Goal: Task Accomplishment & Management: Use online tool/utility

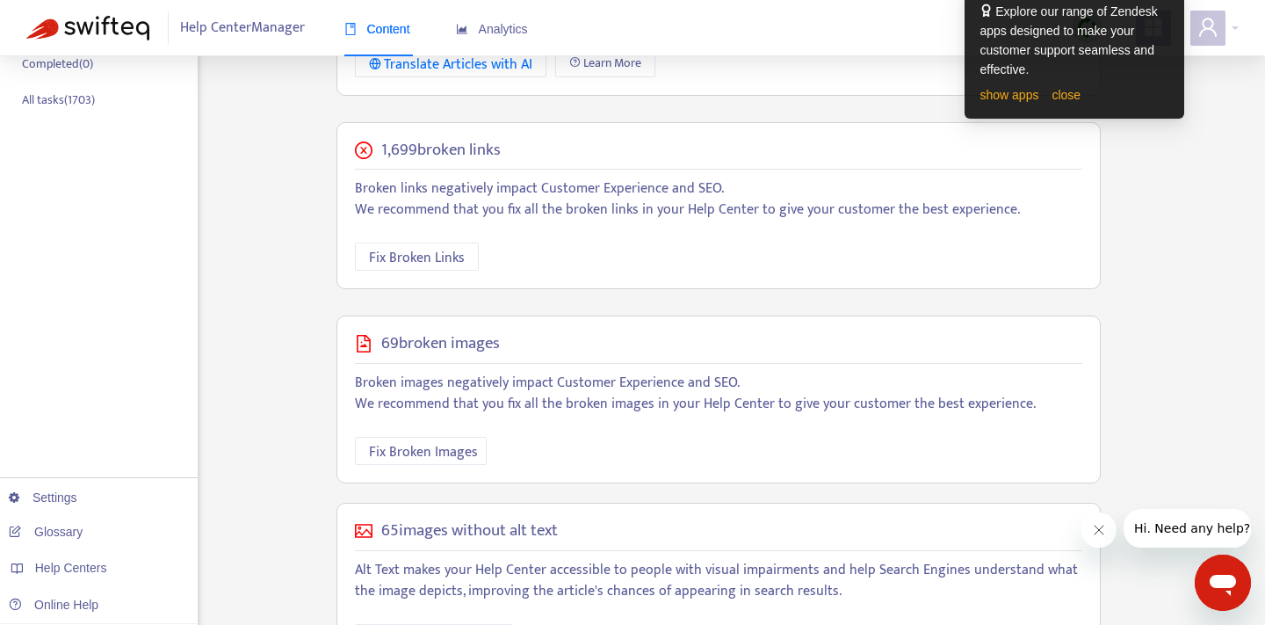
scroll to position [332, 0]
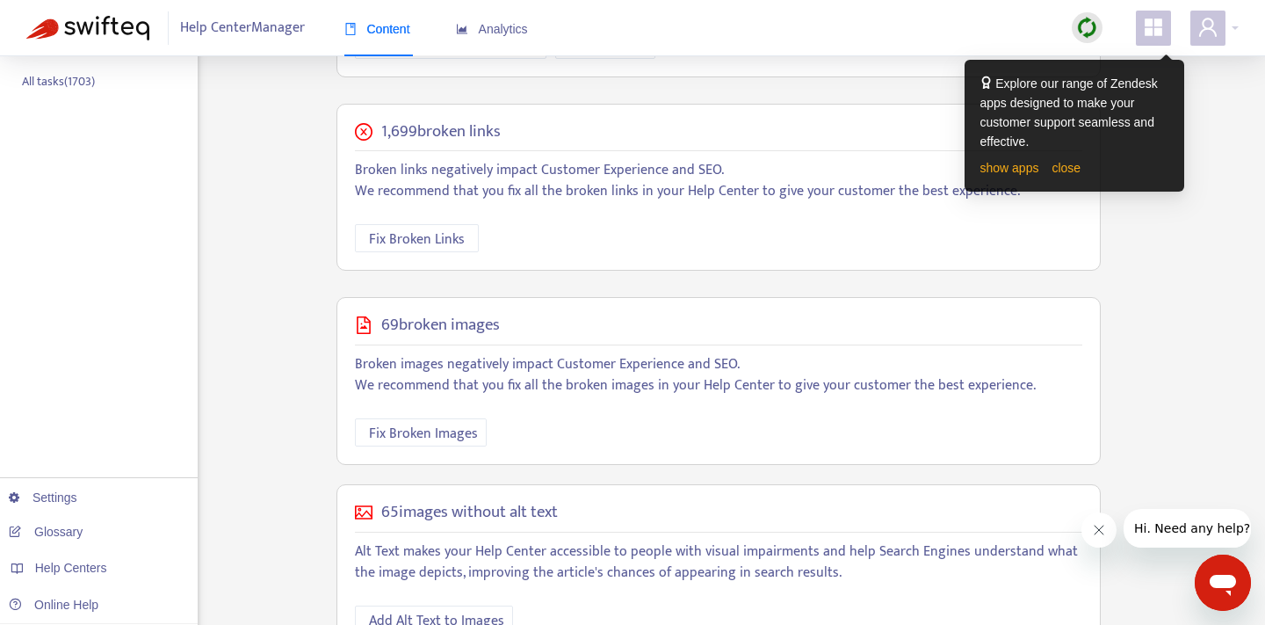
scroll to position [425, 0]
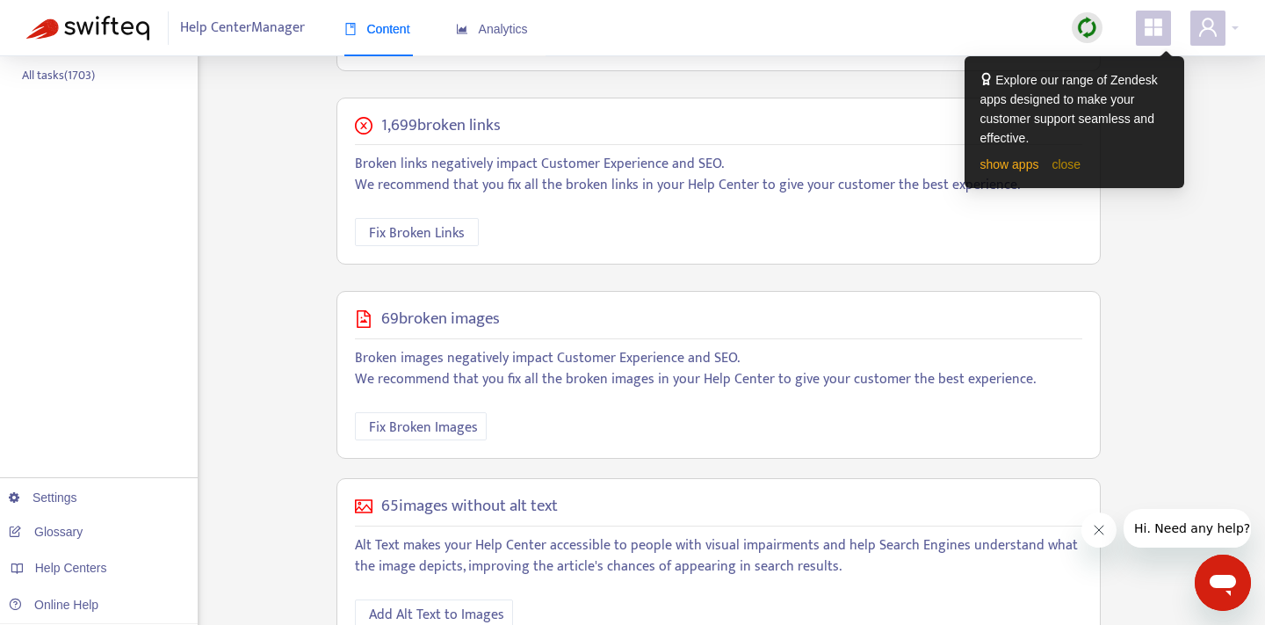
click at [1081, 163] on link "close" at bounding box center [1066, 164] width 29 height 14
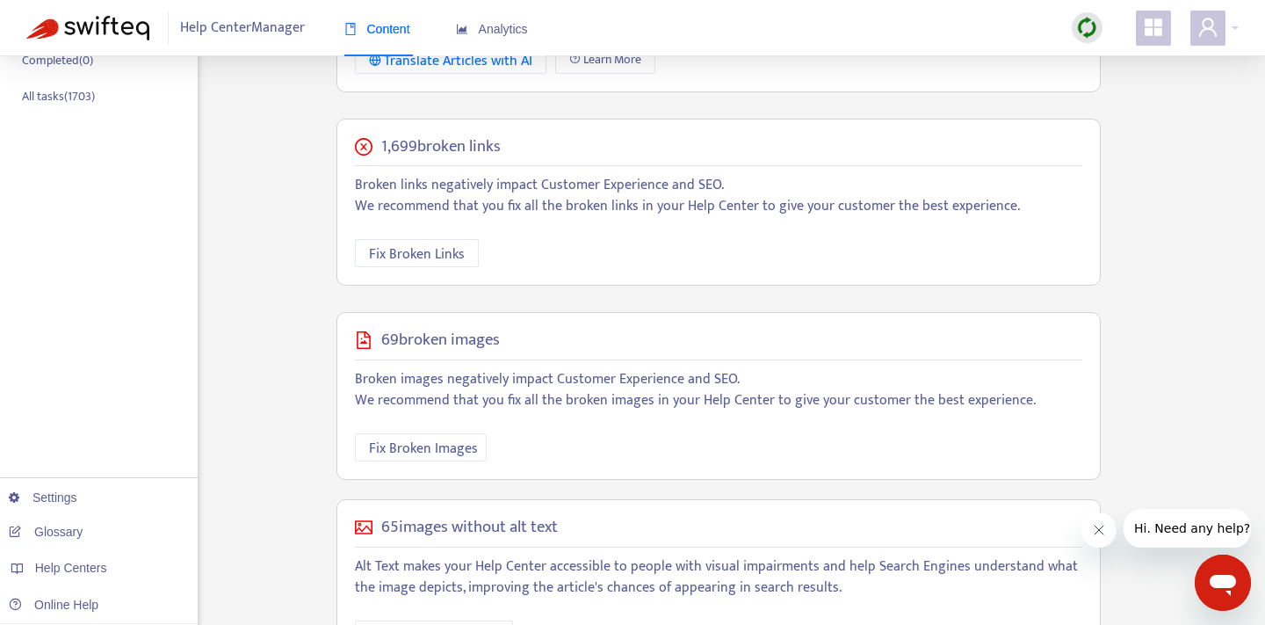
scroll to position [402, 0]
click at [411, 257] on span "Fix Broken Links" at bounding box center [417, 256] width 96 height 22
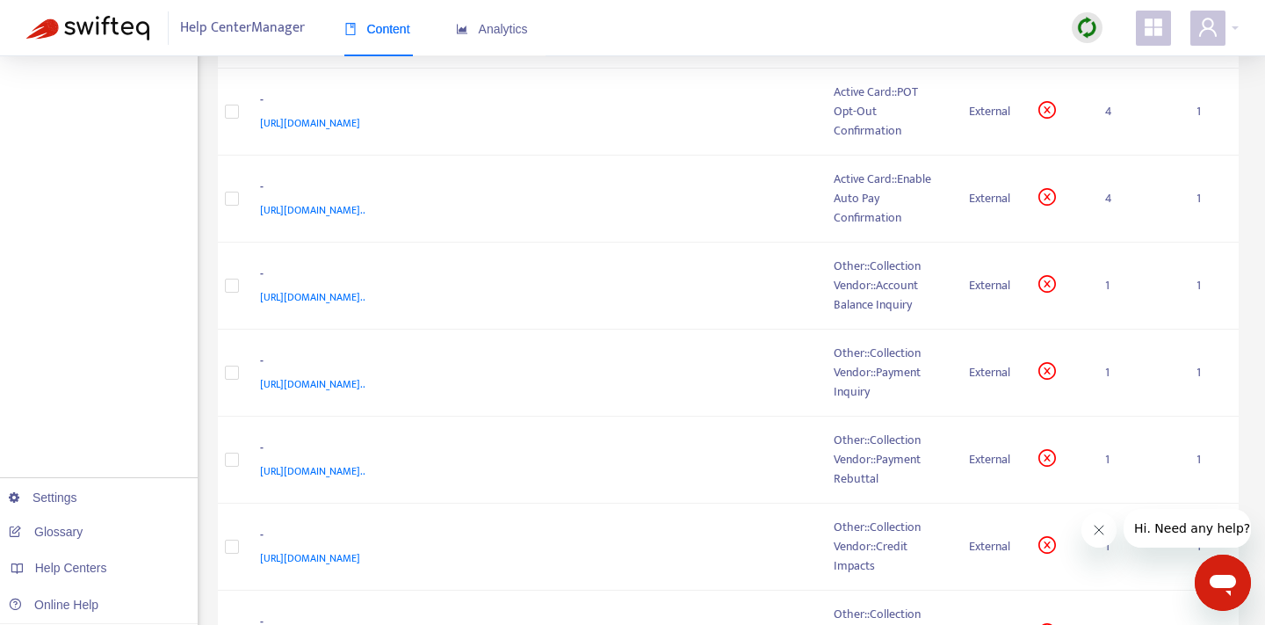
scroll to position [1034, 0]
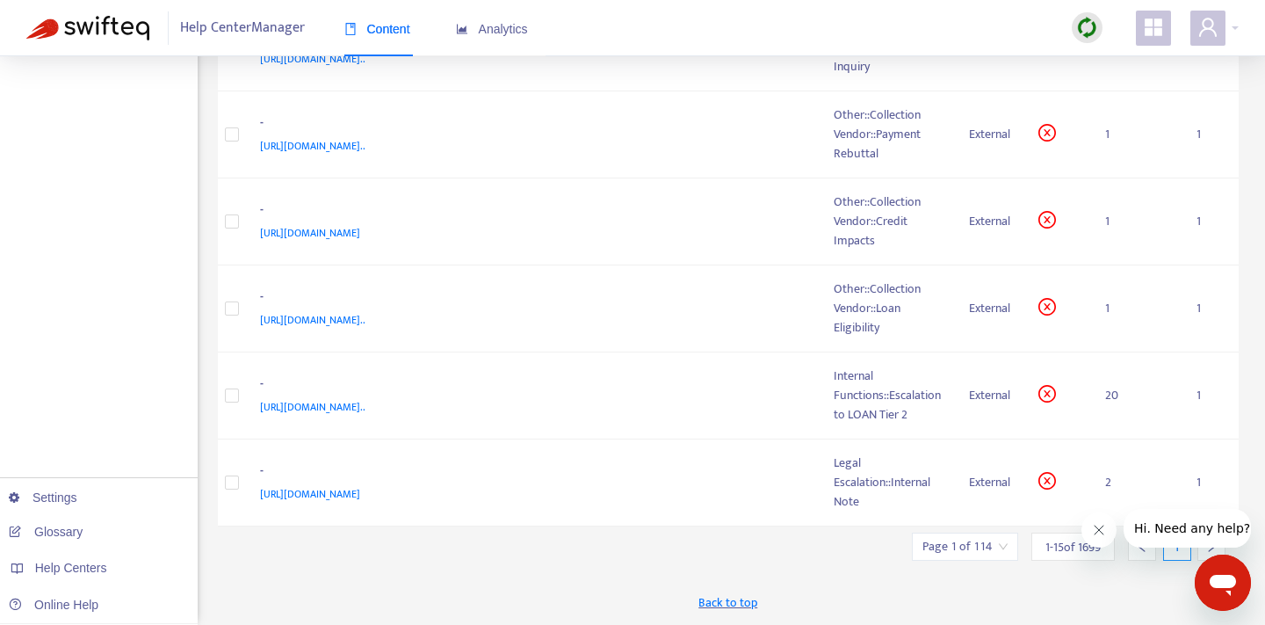
click at [981, 555] on input "search" at bounding box center [965, 546] width 85 height 26
click at [1105, 527] on icon "Close message from company" at bounding box center [1099, 530] width 14 height 14
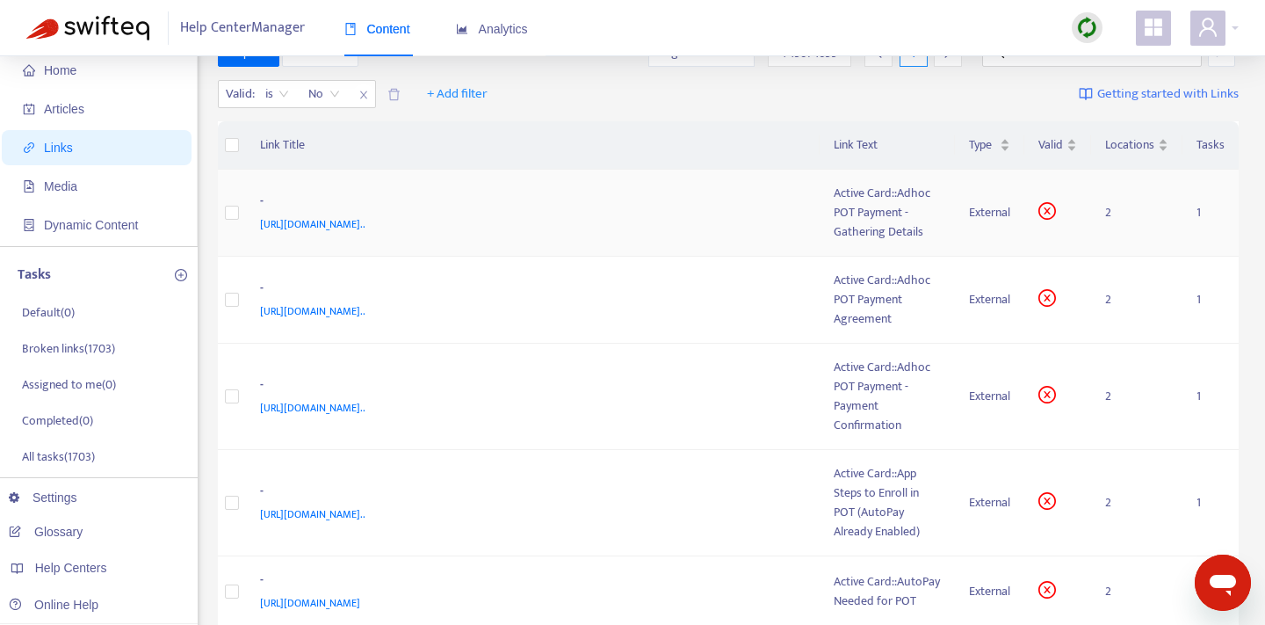
scroll to position [47, 0]
click at [661, 247] on td "- https://www.notion.so/Active-Card-Adhoc-POT-Payment-Gathering-Details-9949fc5…" at bounding box center [533, 210] width 575 height 87
click at [366, 221] on span "https://www.notion.so/Active-Card-Adhoc-POT-Payment-Gathering-Details-9949fc5fc…" at bounding box center [312, 222] width 105 height 18
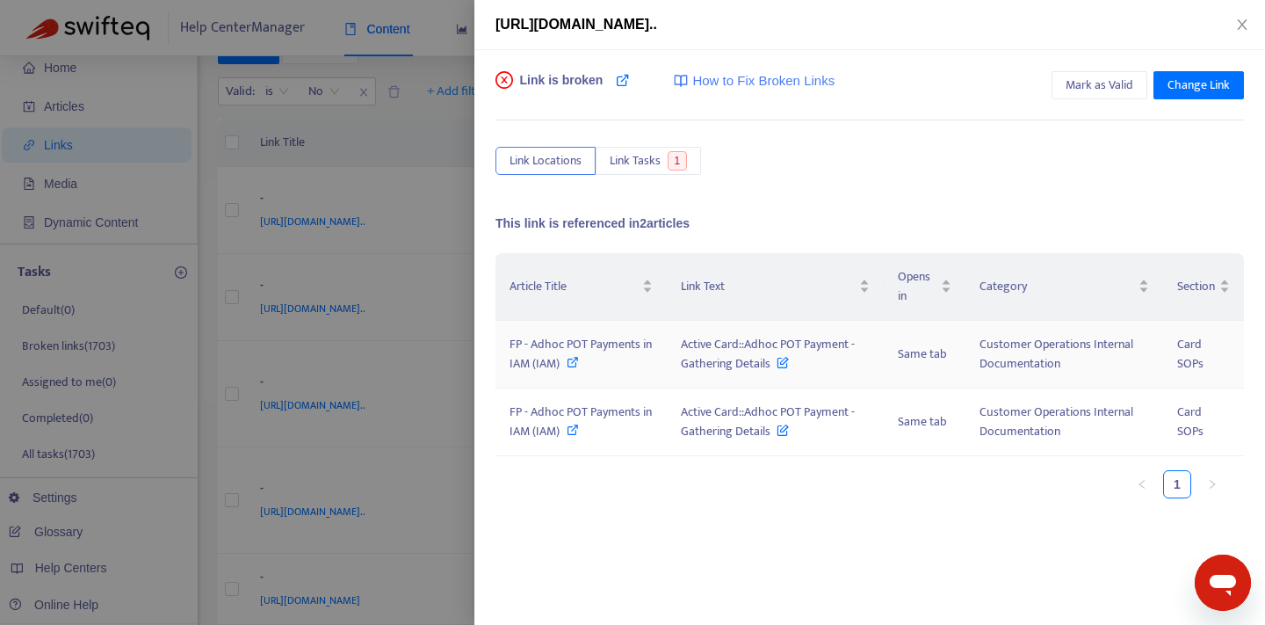
scroll to position [7, 0]
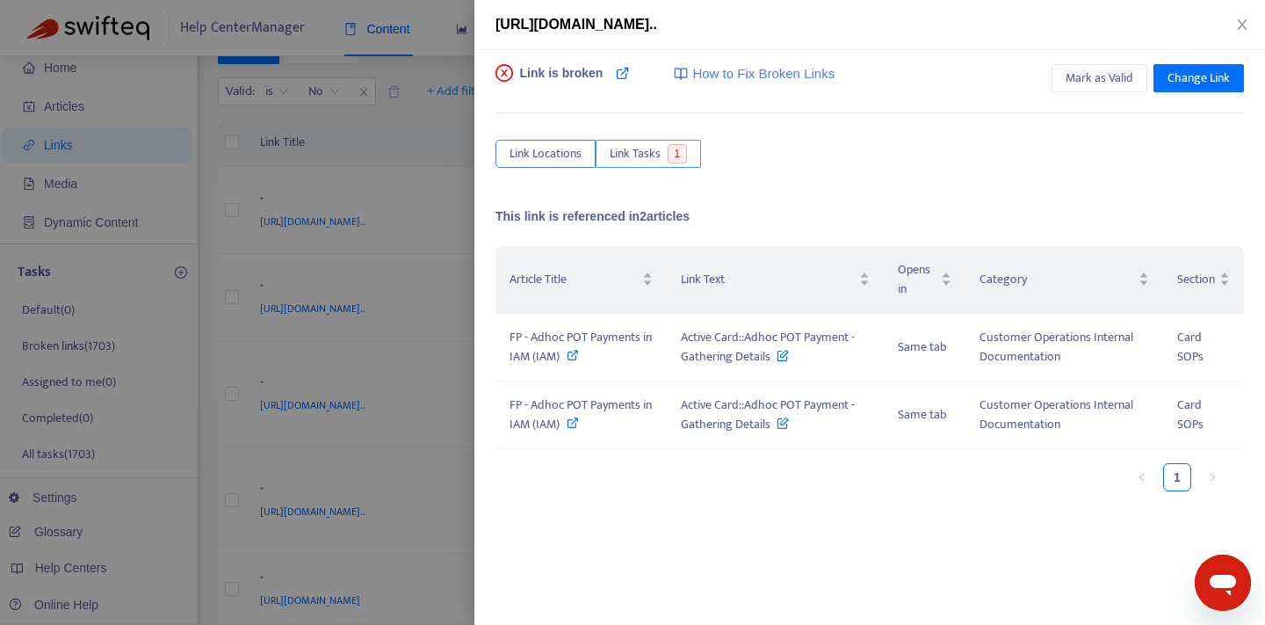
click at [681, 156] on span "1" at bounding box center [678, 153] width 20 height 19
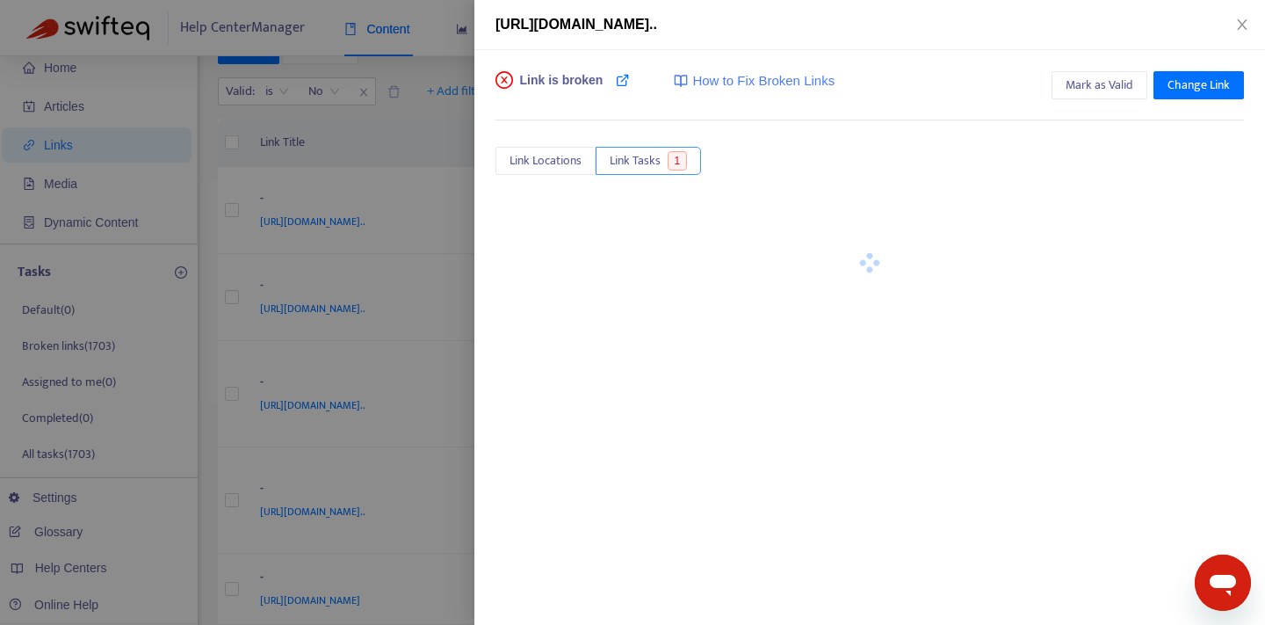
scroll to position [0, 0]
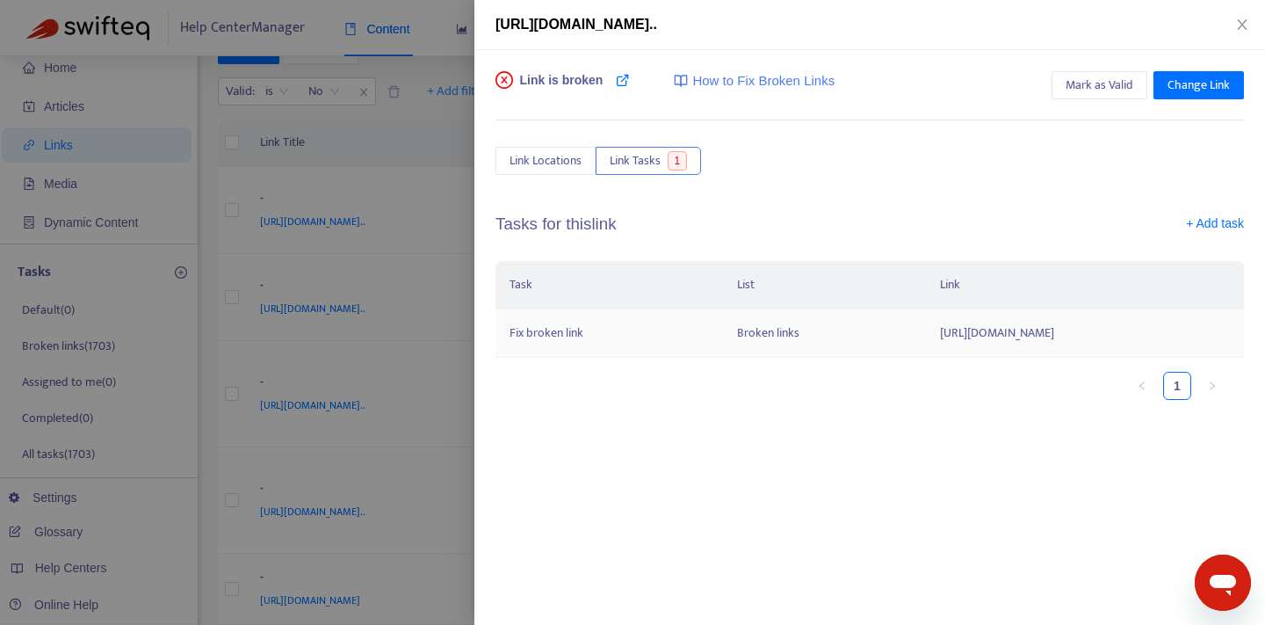
click at [926, 330] on td "https://www.notion.so/Active-Card-Adhoc-POT-Payment-Gathering-Details-9949fc5fc…" at bounding box center [1085, 333] width 318 height 48
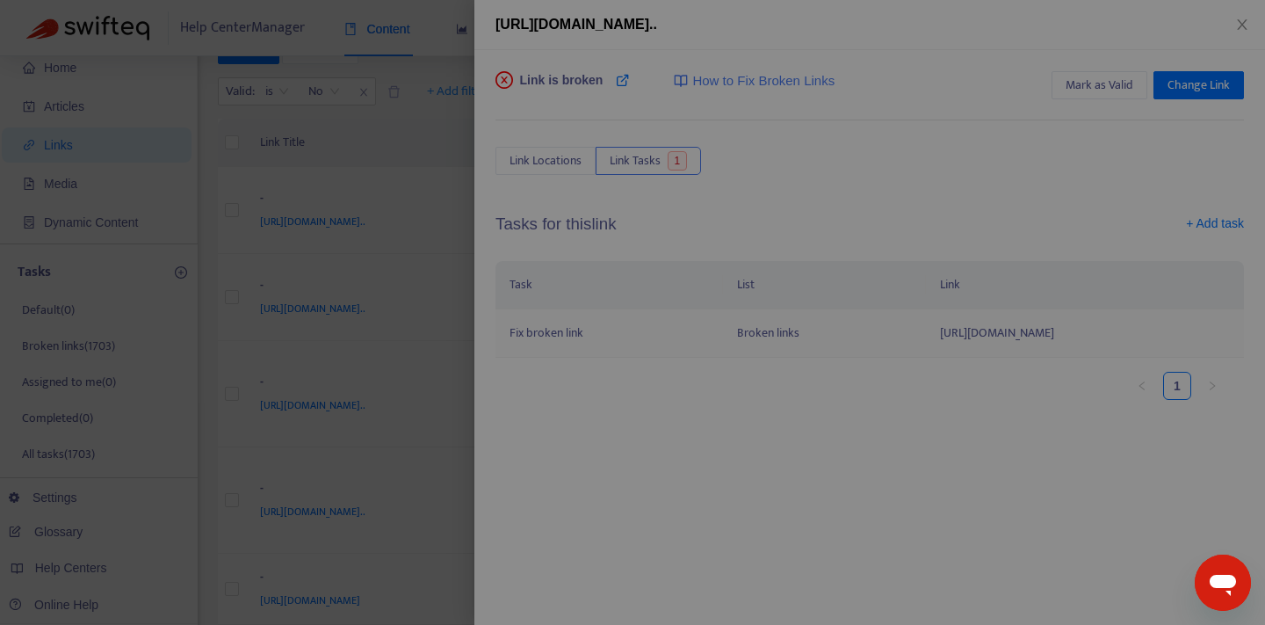
click at [753, 330] on div "Fix broken link Link(s) https://www.notion.so/Active-Card-Adhoc-... Assignee 67…" at bounding box center [636, 293] width 483 height 282
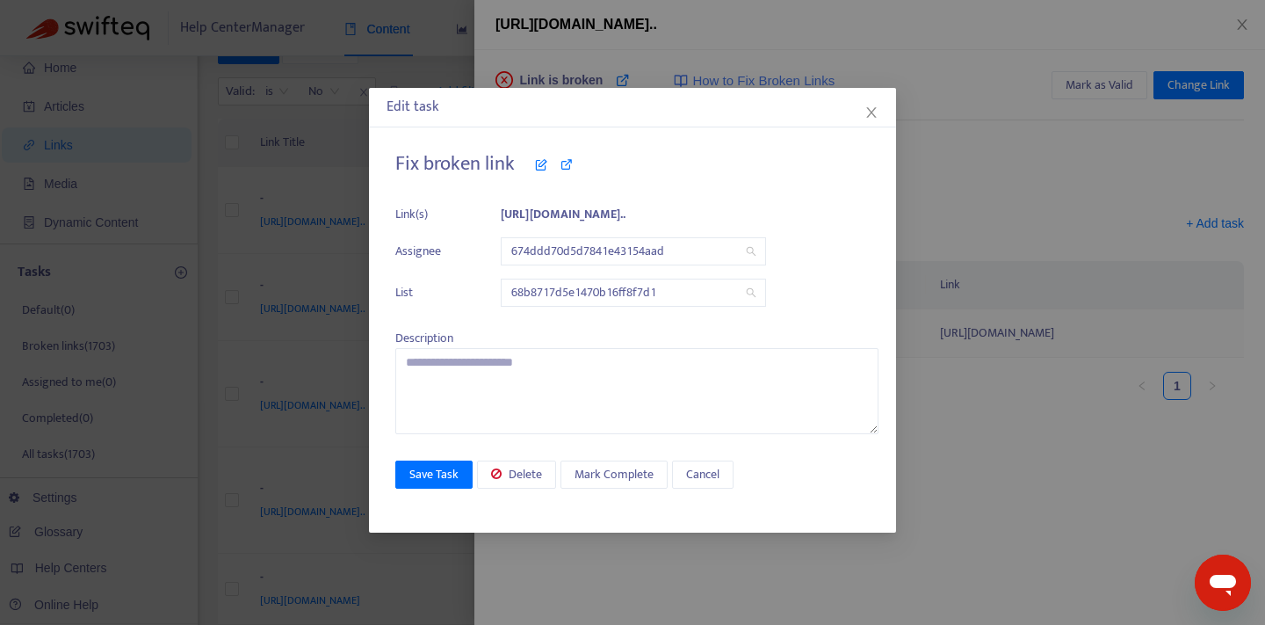
click at [753, 330] on div "Fix broken link Link(s) https://www.notion.so/Active-Card-Adhoc-... Assignee 67…" at bounding box center [636, 293] width 483 height 282
click at [873, 112] on icon "close" at bounding box center [872, 112] width 14 height 14
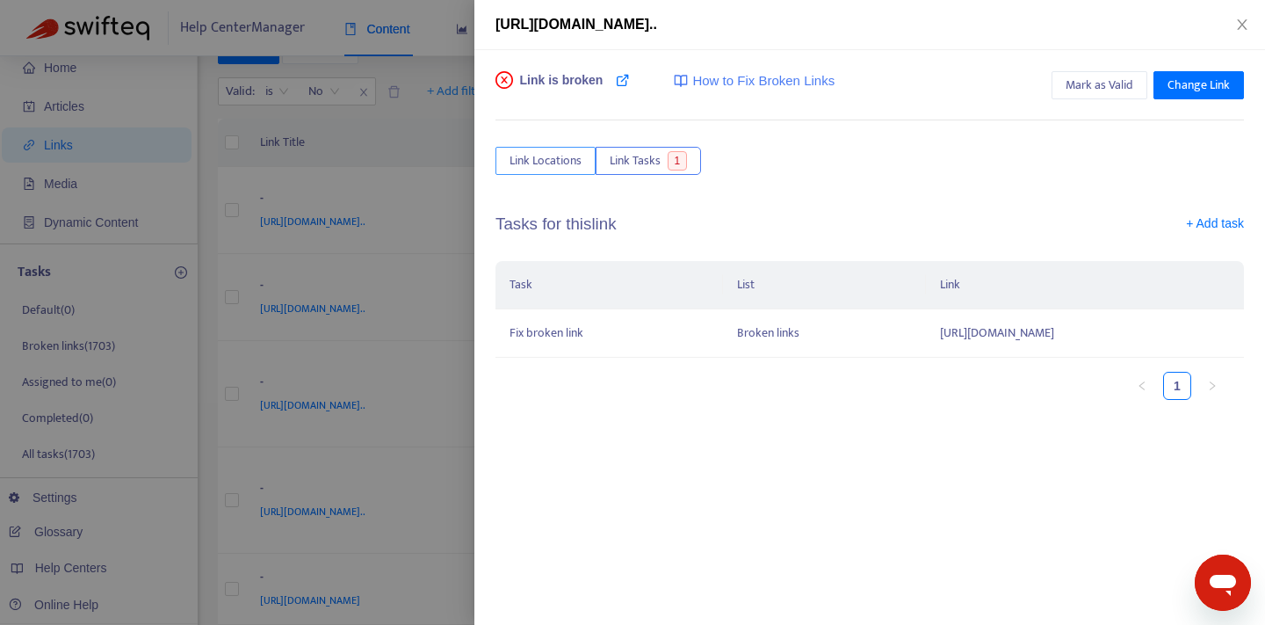
click at [556, 163] on span "Link Locations" at bounding box center [546, 160] width 72 height 19
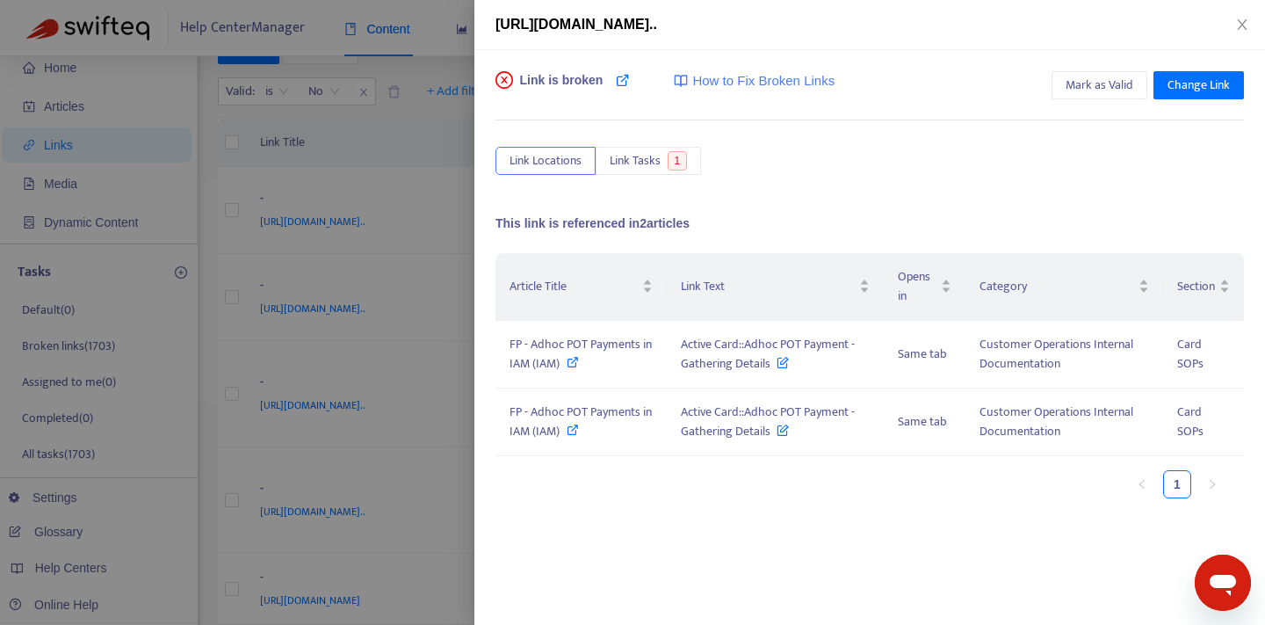
click at [399, 274] on div at bounding box center [632, 312] width 1265 height 625
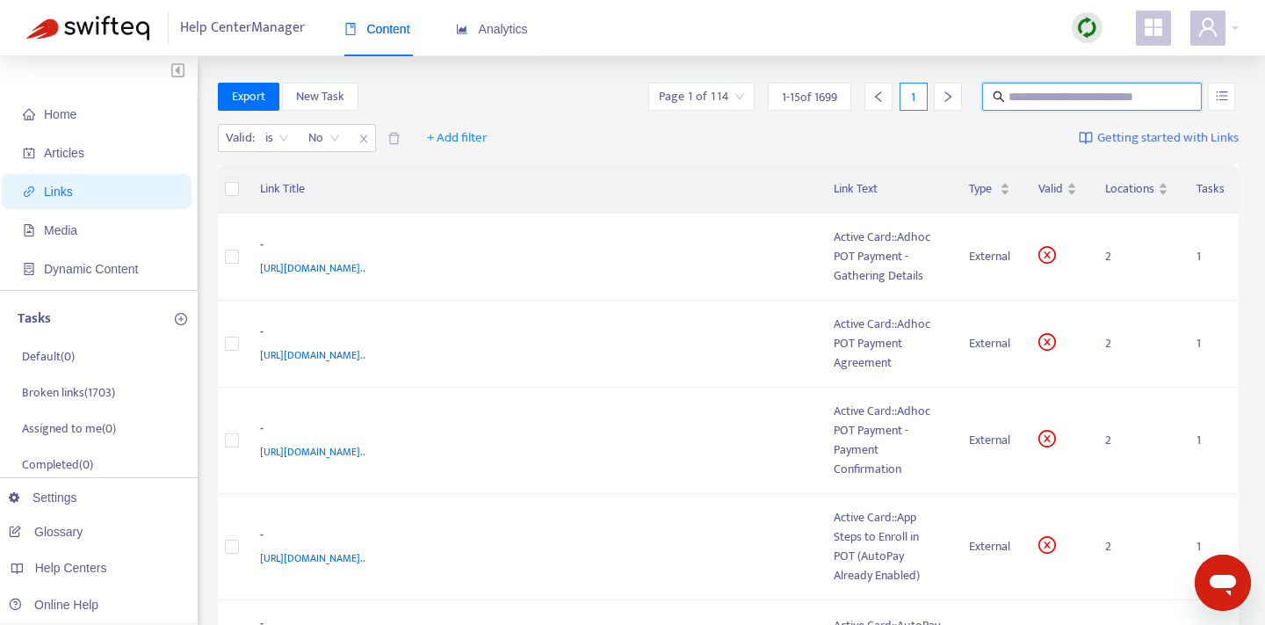
click at [1037, 90] on input "text" at bounding box center [1093, 96] width 169 height 19
type input "***"
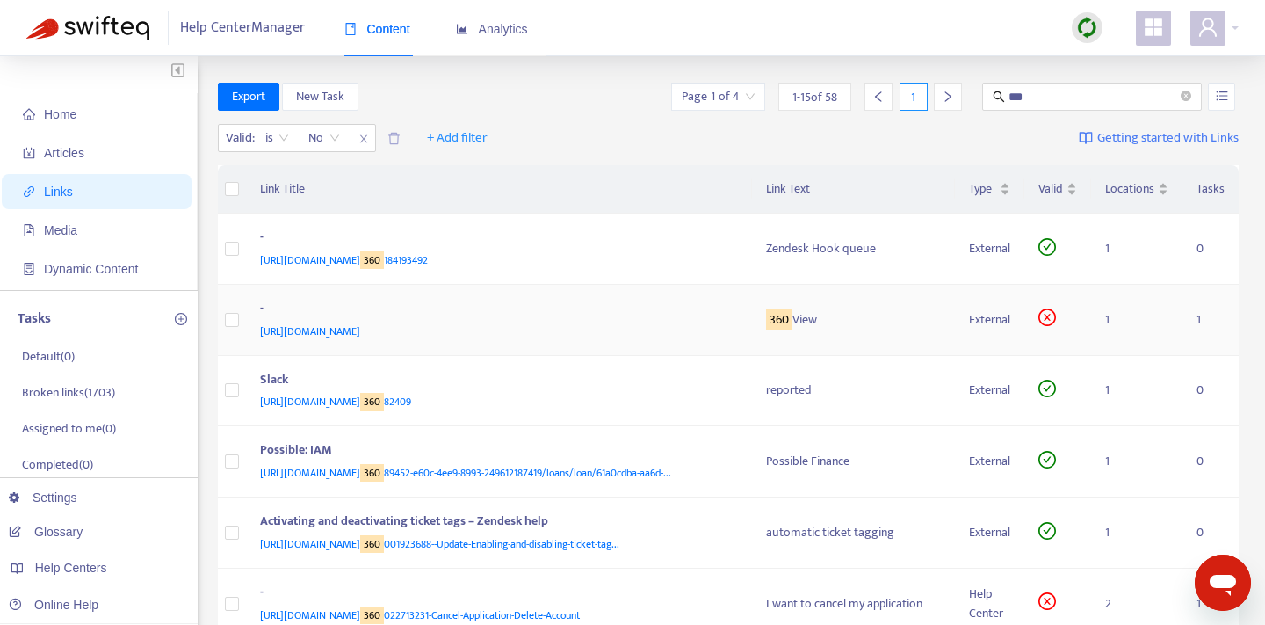
click at [360, 330] on span "https://www.notion.so/00169a16232f4de6969a29277b2a6072?pvs=21" at bounding box center [310, 331] width 100 height 18
click at [852, 312] on div "360 View" at bounding box center [853, 319] width 175 height 19
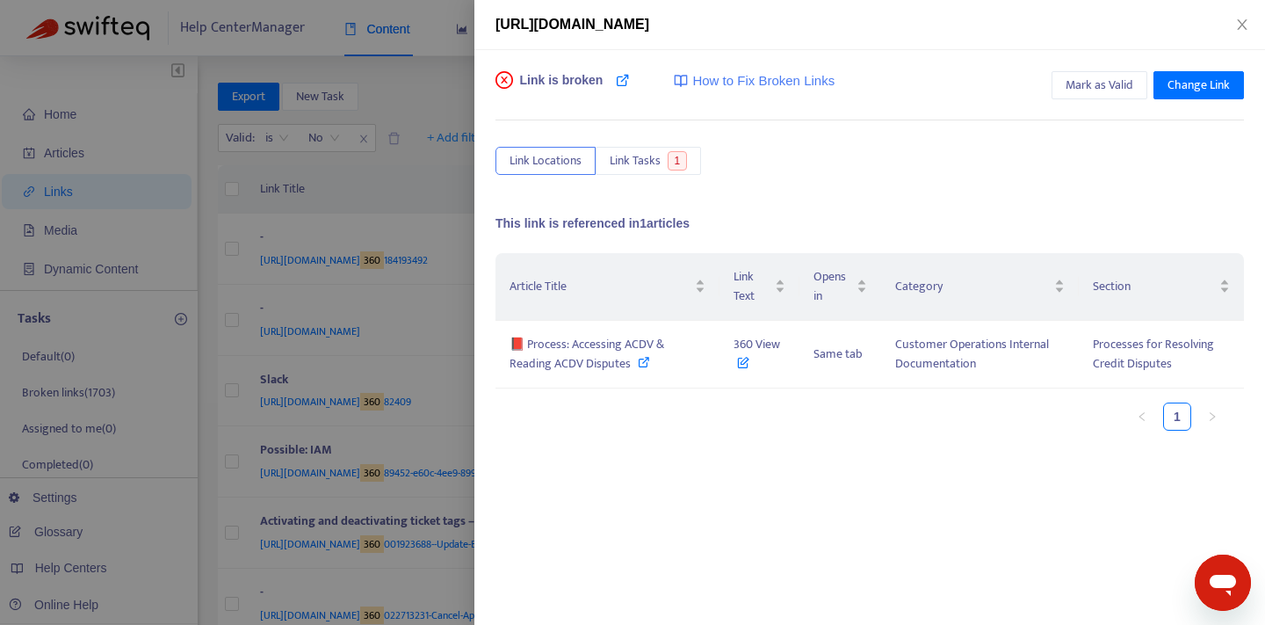
click at [870, 320] on th "Opens in" at bounding box center [840, 287] width 81 height 68
click at [626, 76] on icon at bounding box center [623, 80] width 14 height 14
click at [684, 161] on span "1" at bounding box center [678, 160] width 20 height 19
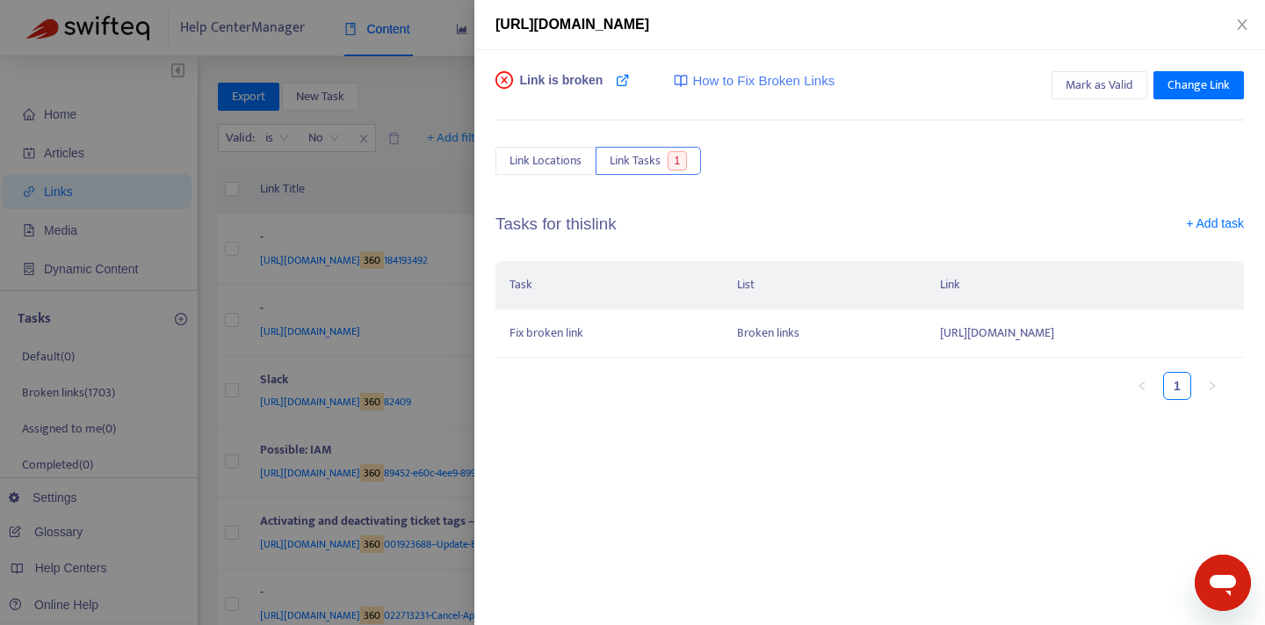
click at [389, 243] on div at bounding box center [632, 312] width 1265 height 625
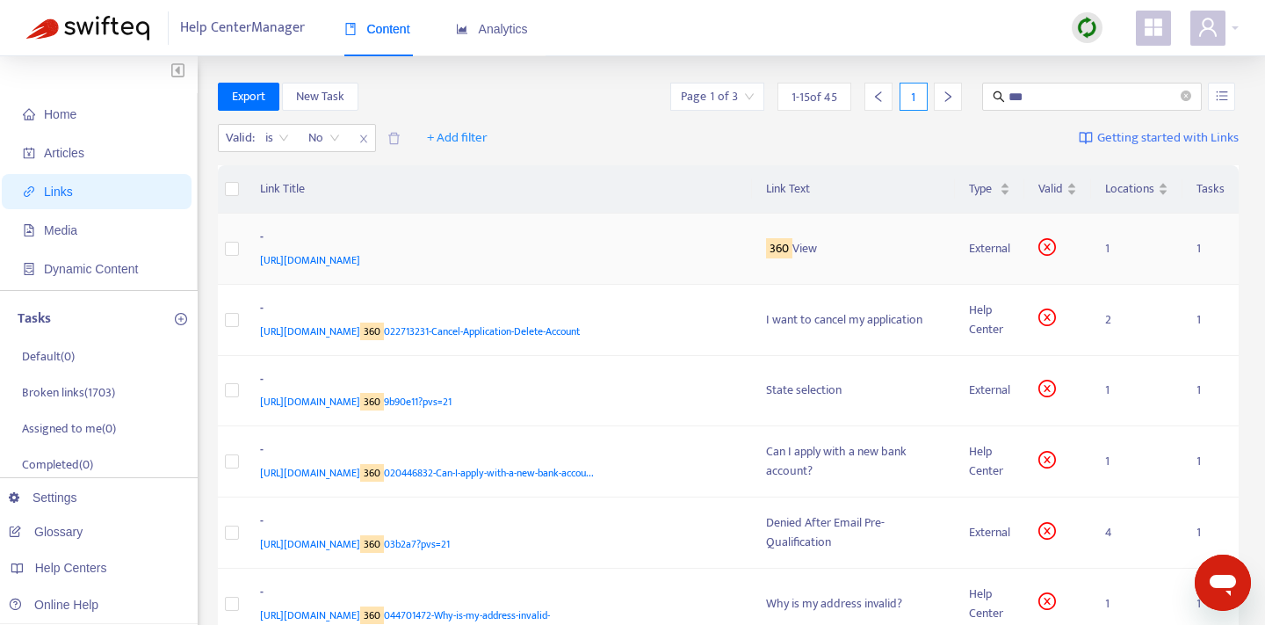
click at [634, 259] on div "https://www.notion.so/00169a16232f4de6969a29277b2a6072?pvs=21" at bounding box center [496, 259] width 472 height 19
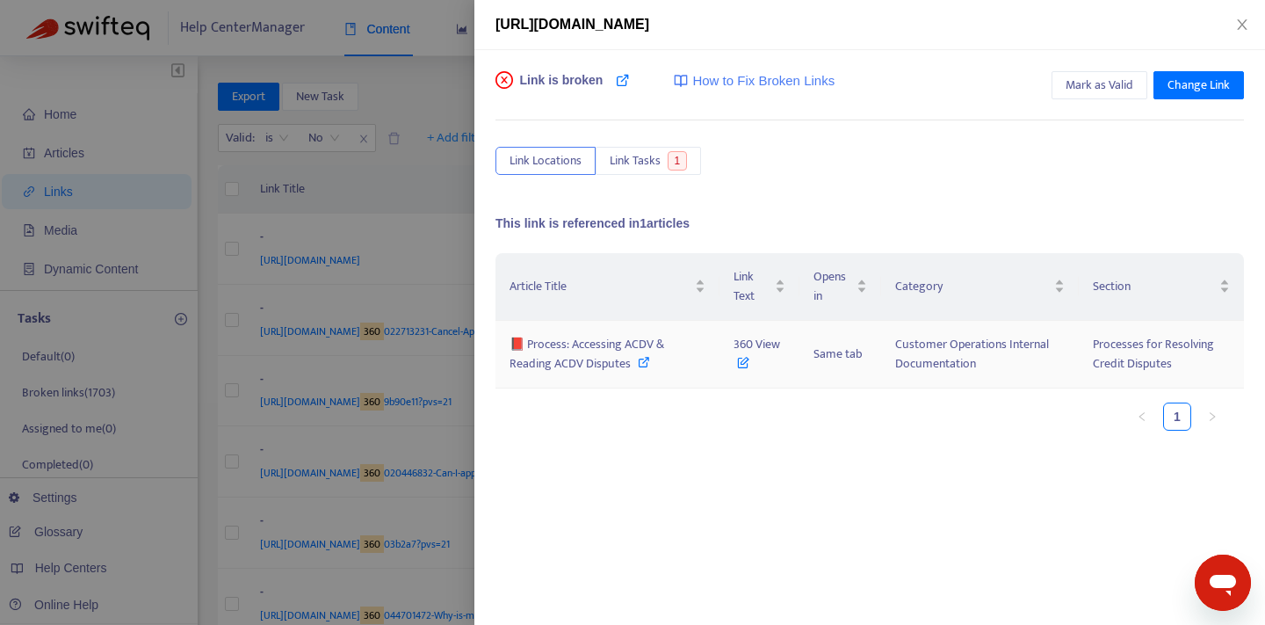
scroll to position [7, 0]
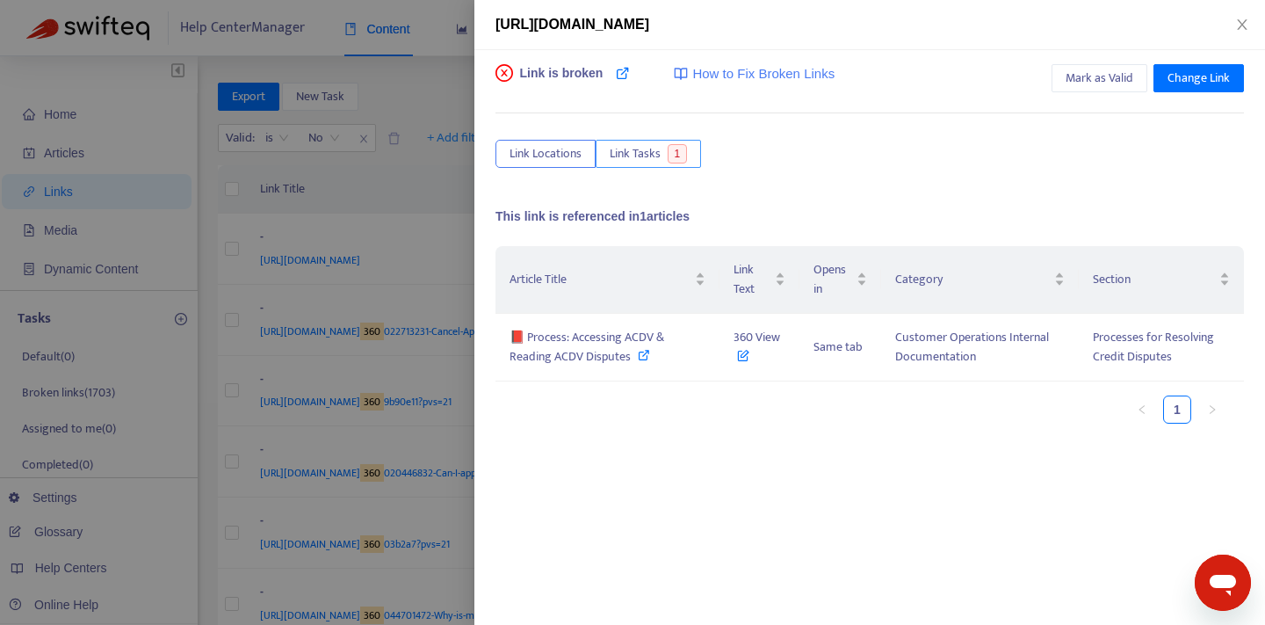
click at [674, 155] on span "1" at bounding box center [678, 153] width 20 height 19
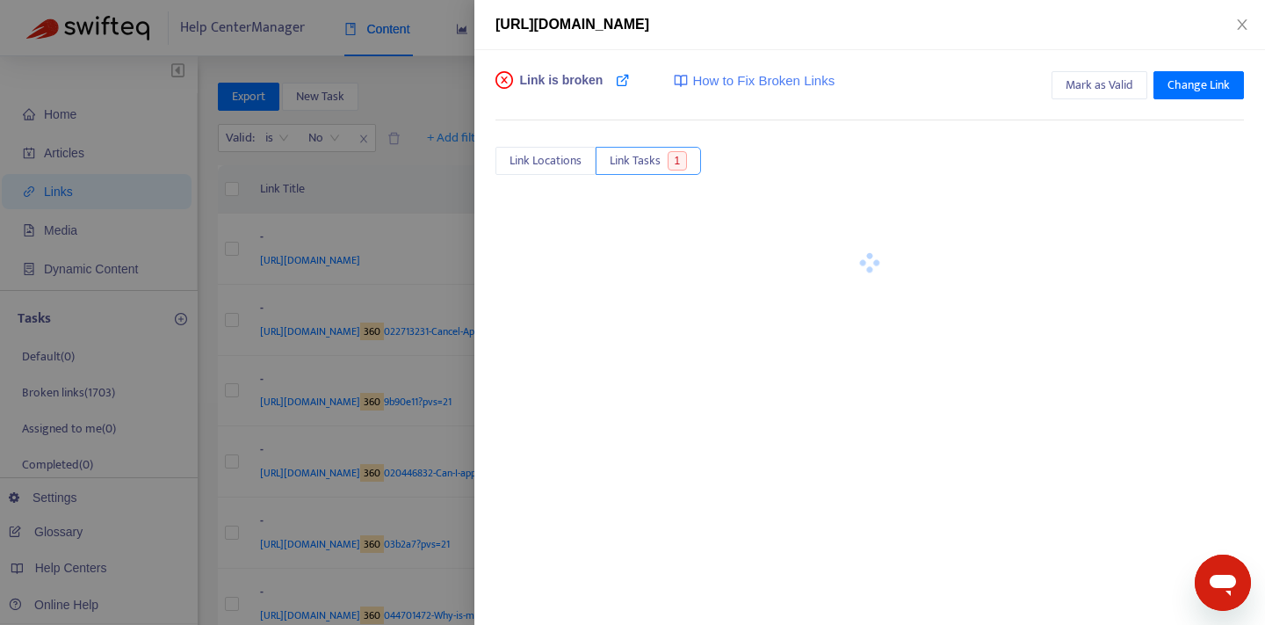
scroll to position [0, 0]
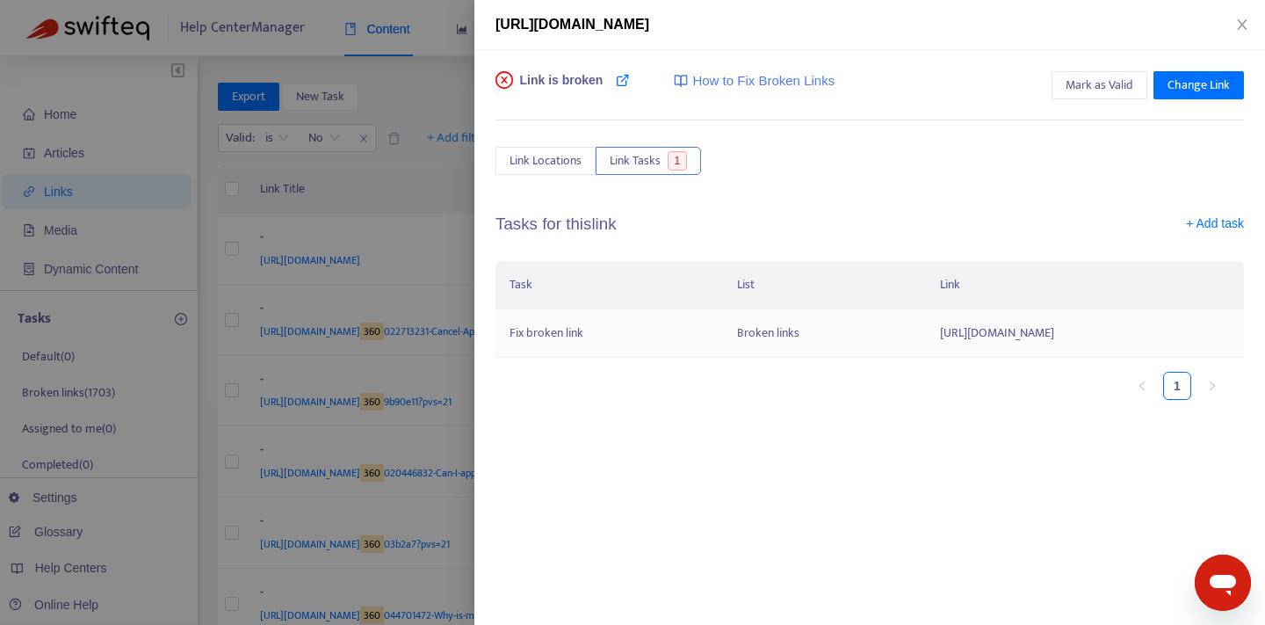
click at [723, 337] on td "Broken links" at bounding box center [824, 333] width 202 height 48
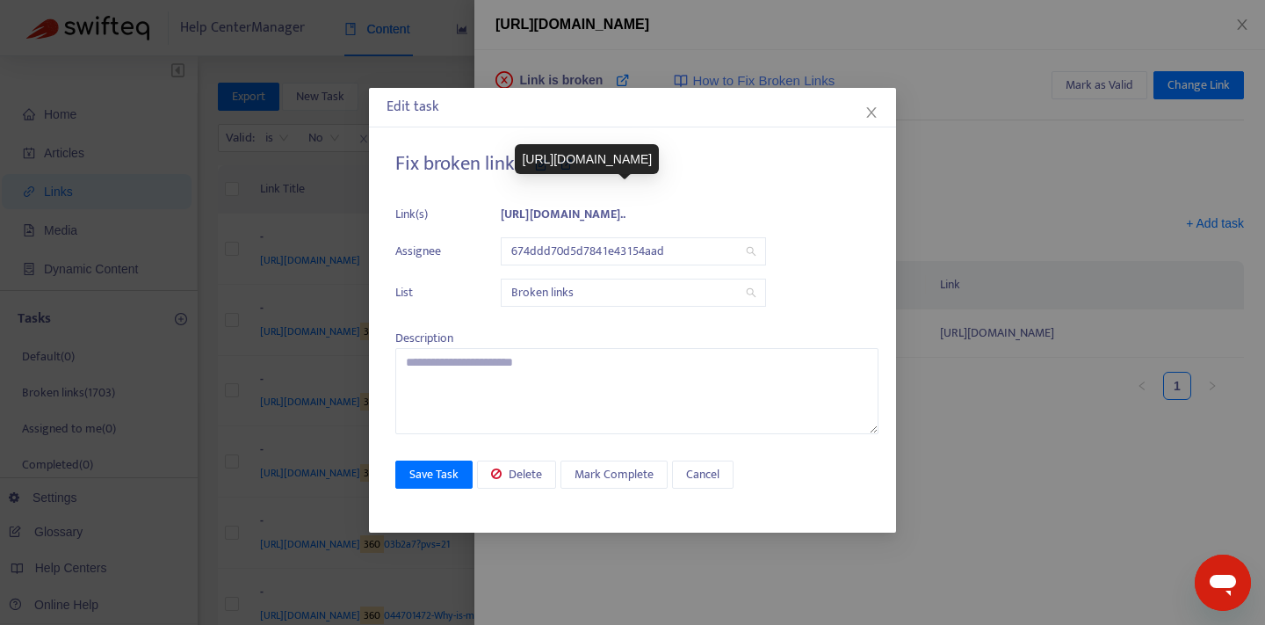
click at [626, 216] on b "https://www.notion.so/00169a16232f4de696..." at bounding box center [563, 214] width 125 height 20
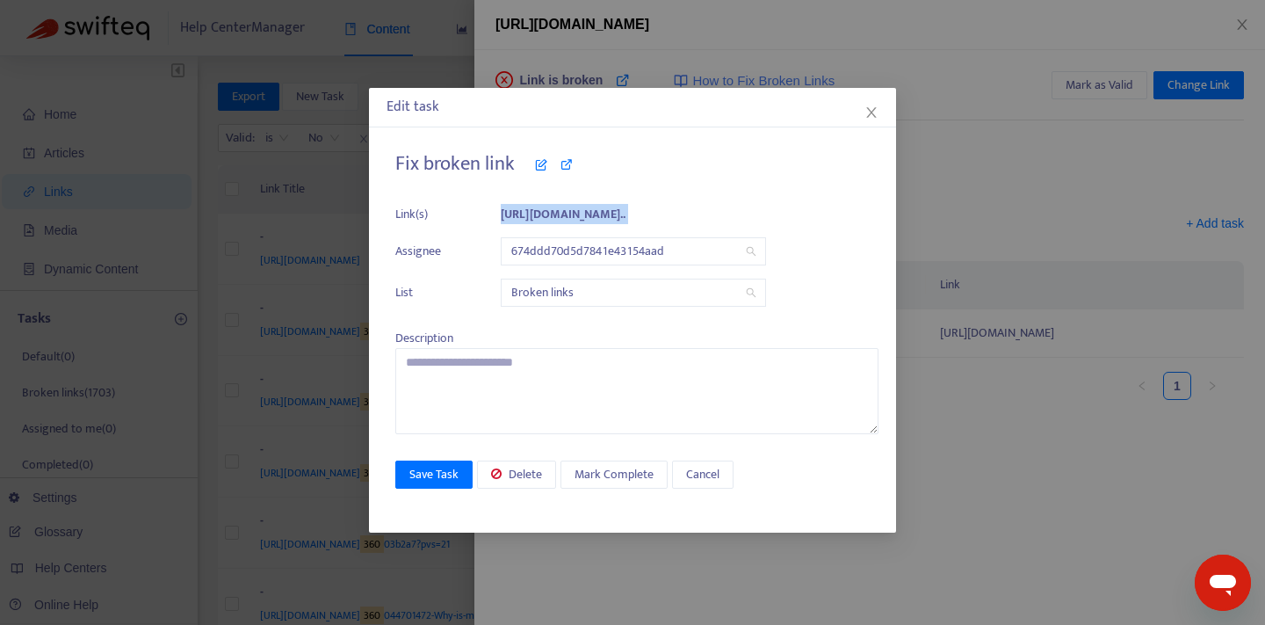
click at [670, 288] on span "Broken links" at bounding box center [633, 292] width 244 height 26
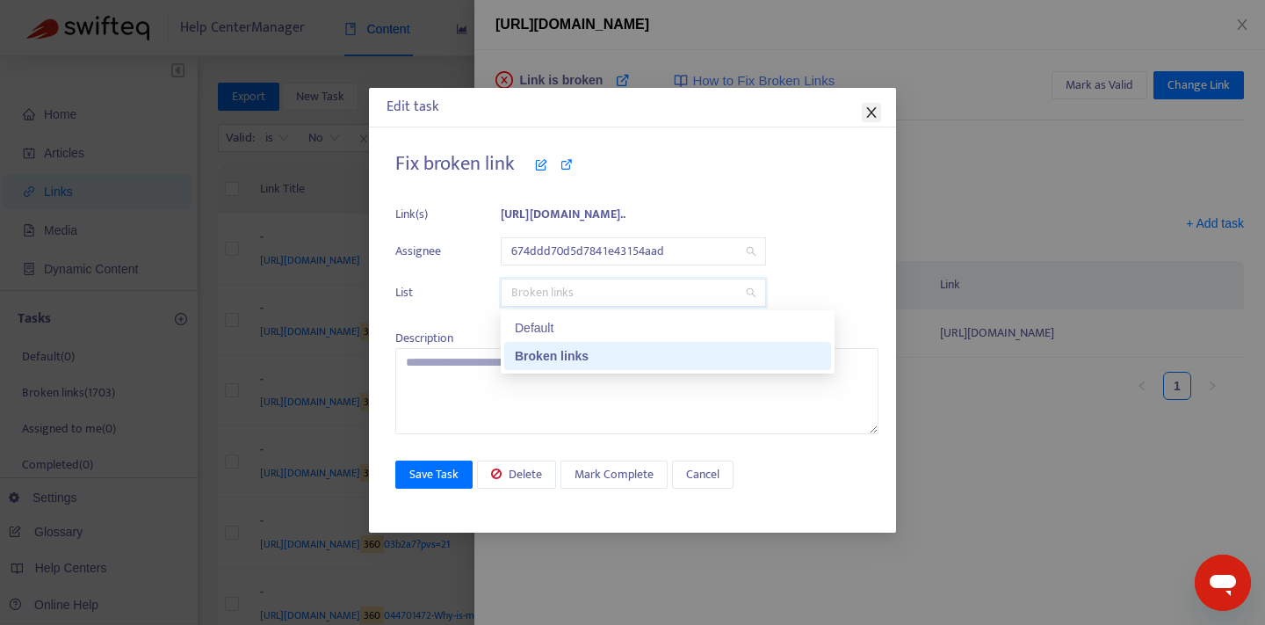
click at [865, 109] on icon "close" at bounding box center [872, 112] width 14 height 14
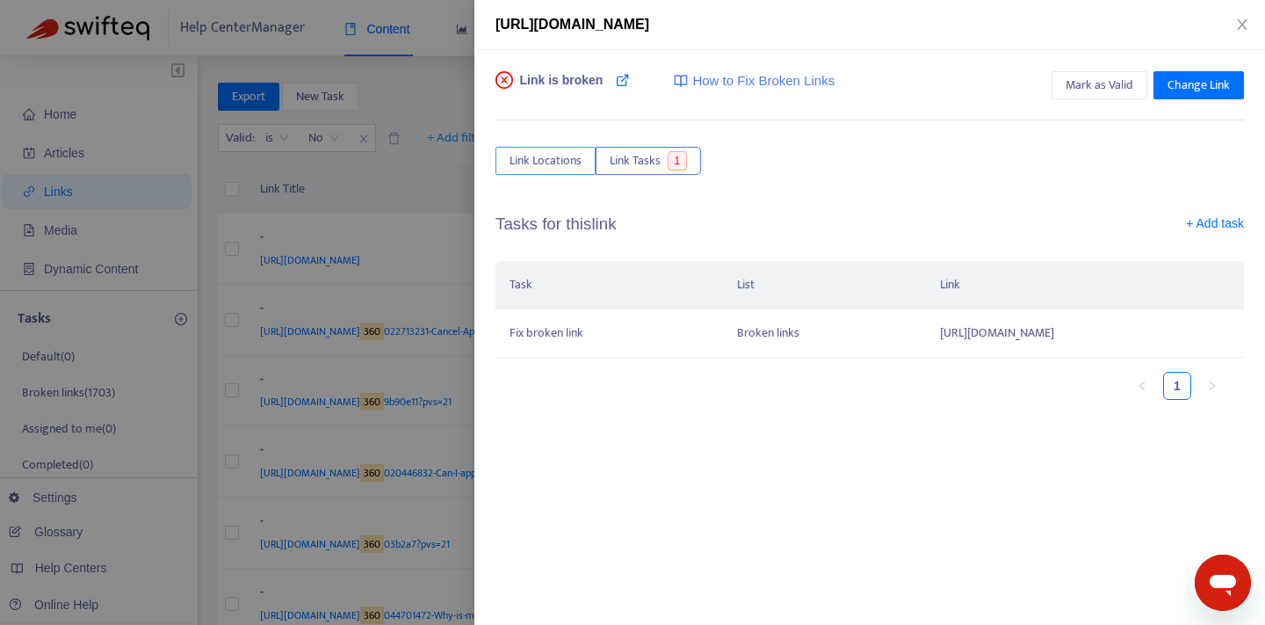
click at [574, 164] on span "Link Locations" at bounding box center [546, 160] width 72 height 19
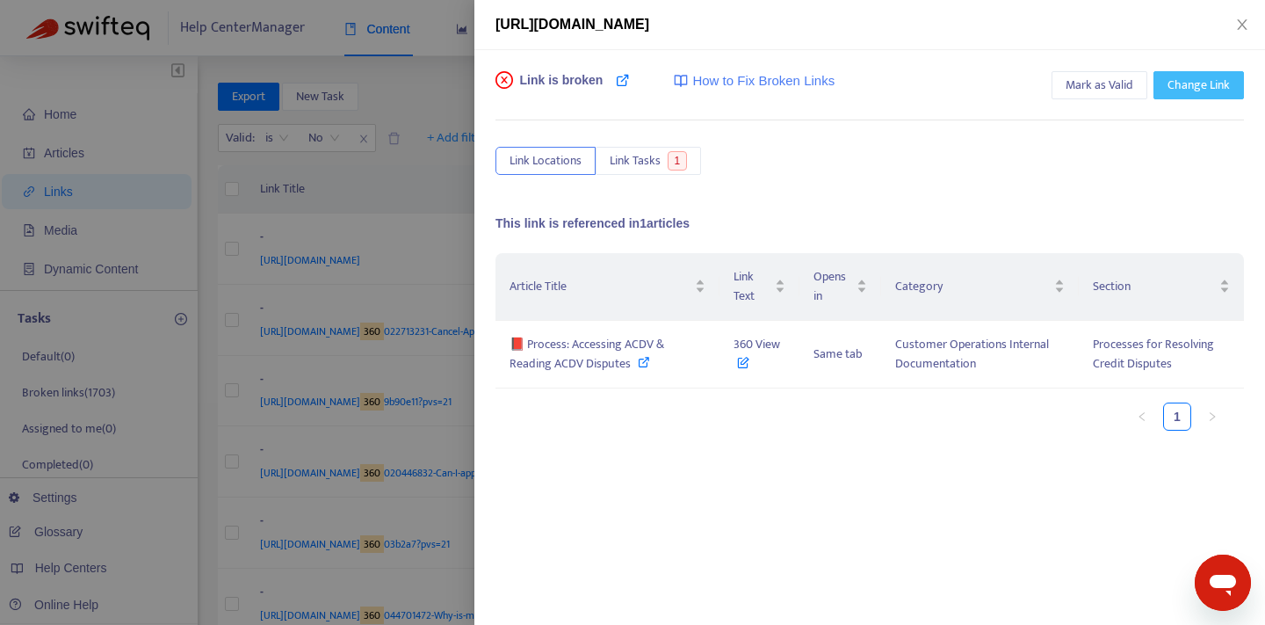
click at [1198, 90] on span "Change Link" at bounding box center [1199, 85] width 62 height 19
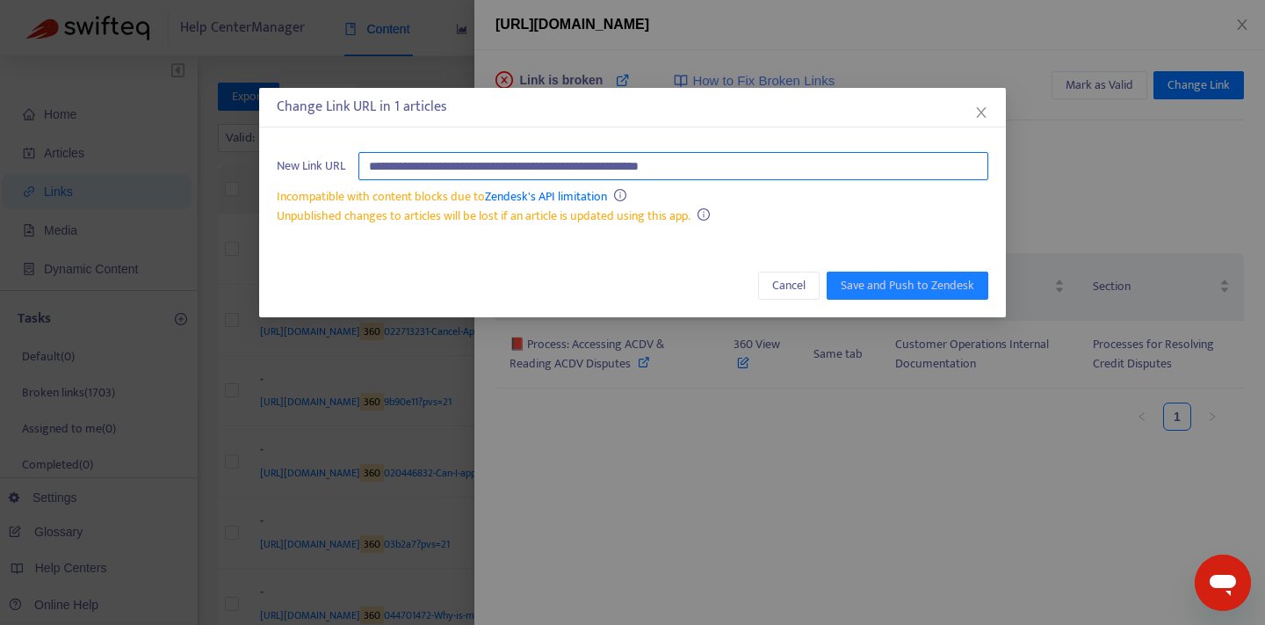
click at [820, 156] on input "**********" at bounding box center [674, 166] width 630 height 28
click at [809, 166] on input "text" at bounding box center [674, 166] width 630 height 28
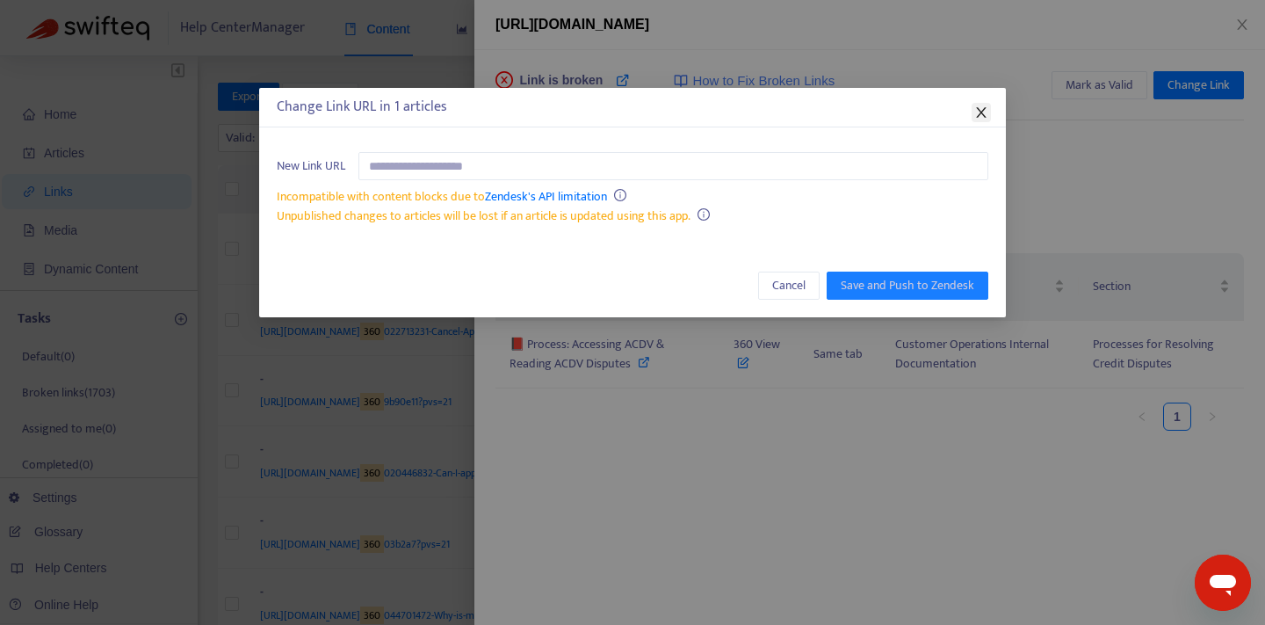
click at [981, 115] on icon "close" at bounding box center [981, 112] width 14 height 14
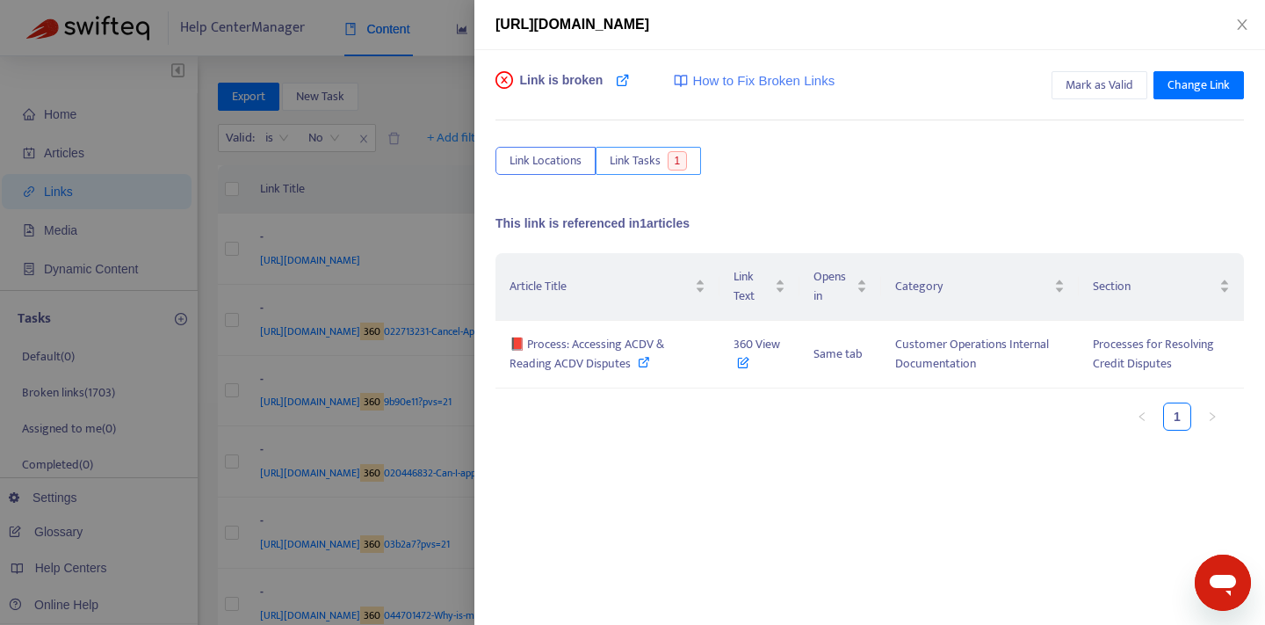
click at [677, 159] on span "1" at bounding box center [678, 160] width 20 height 19
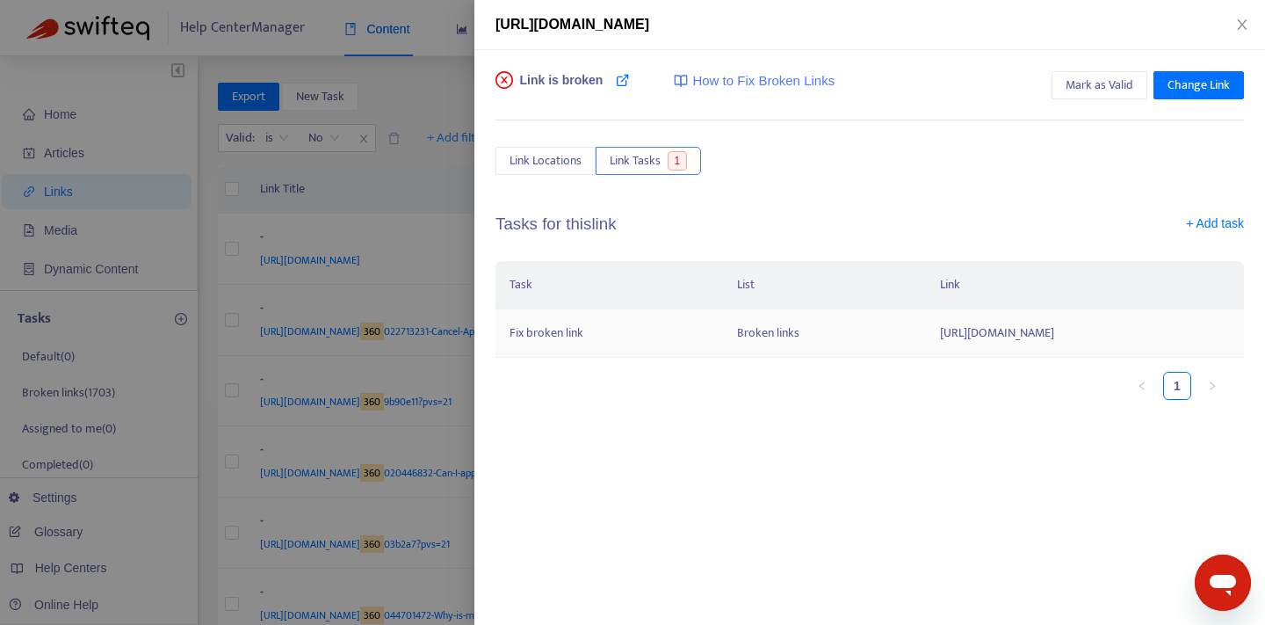
click at [926, 335] on td "https://www.notion.so/00169a16232f4de6969a29277b2a6072?pvs=21" at bounding box center [1085, 333] width 318 height 48
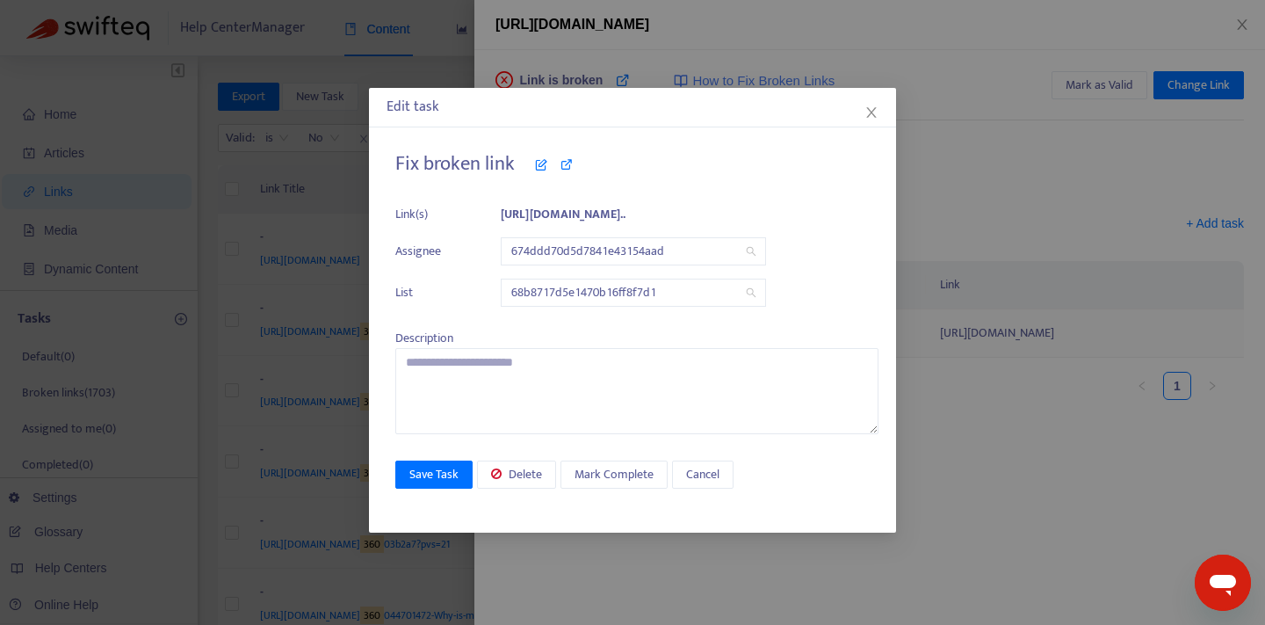
click at [848, 335] on div "Fix broken link Link(s) https://www.notion.so/00169a16232f4de696... Assignee 67…" at bounding box center [636, 293] width 483 height 282
click at [872, 107] on icon "close" at bounding box center [872, 112] width 14 height 14
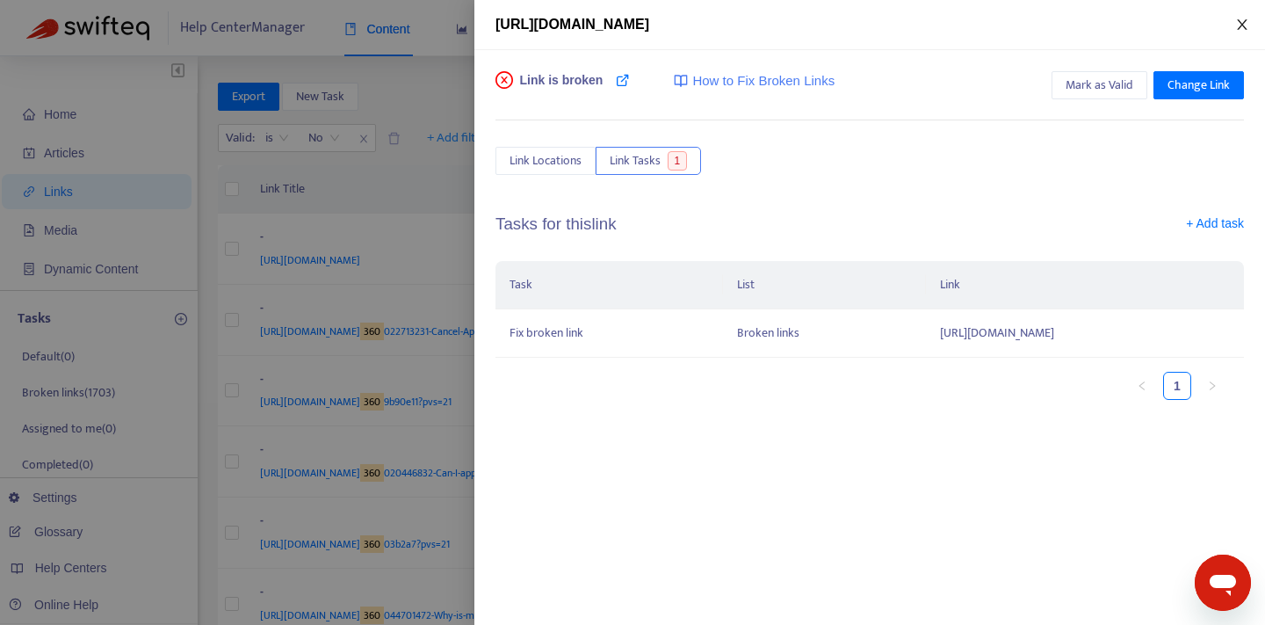
click at [1241, 25] on icon "close" at bounding box center [1242, 25] width 14 height 14
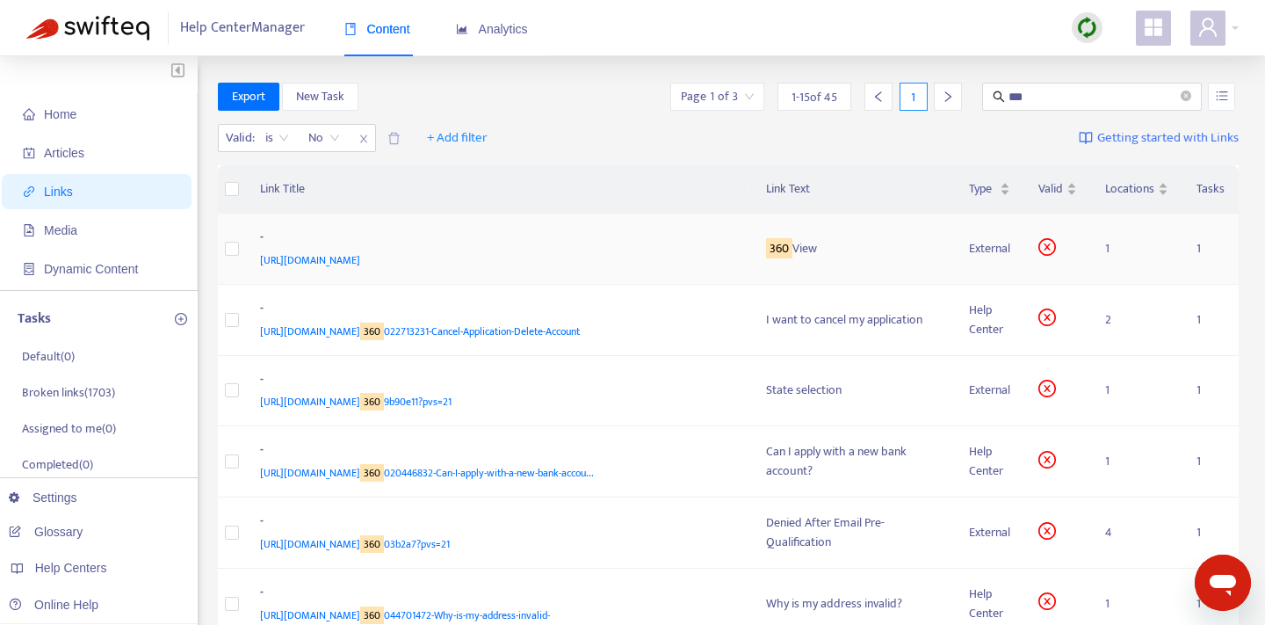
click at [615, 243] on div "-" at bounding box center [496, 239] width 472 height 23
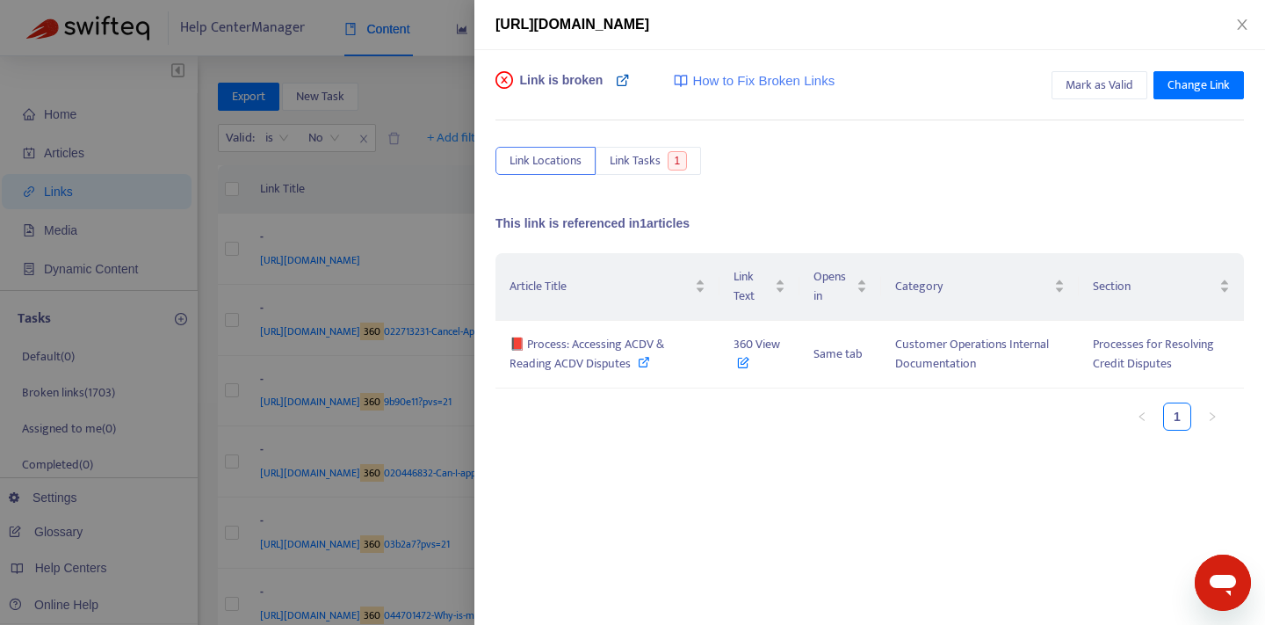
click at [623, 80] on icon at bounding box center [623, 80] width 14 height 14
click at [625, 80] on icon at bounding box center [623, 80] width 14 height 14
click at [642, 361] on icon at bounding box center [644, 362] width 12 height 12
click at [1241, 34] on div "https://www.notion.so/00169a16232f4de6969a29277b2a6072?pvs=21" at bounding box center [870, 24] width 749 height 21
click at [1242, 26] on icon "close" at bounding box center [1242, 25] width 14 height 14
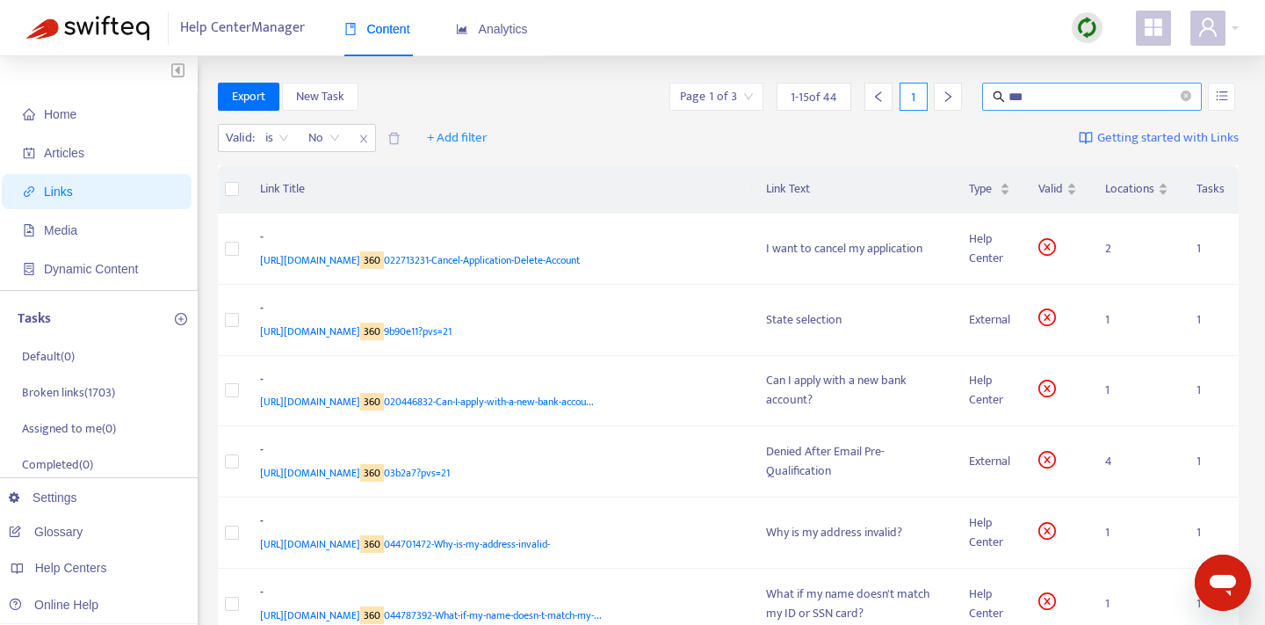
click at [1021, 97] on input "***" at bounding box center [1093, 96] width 169 height 19
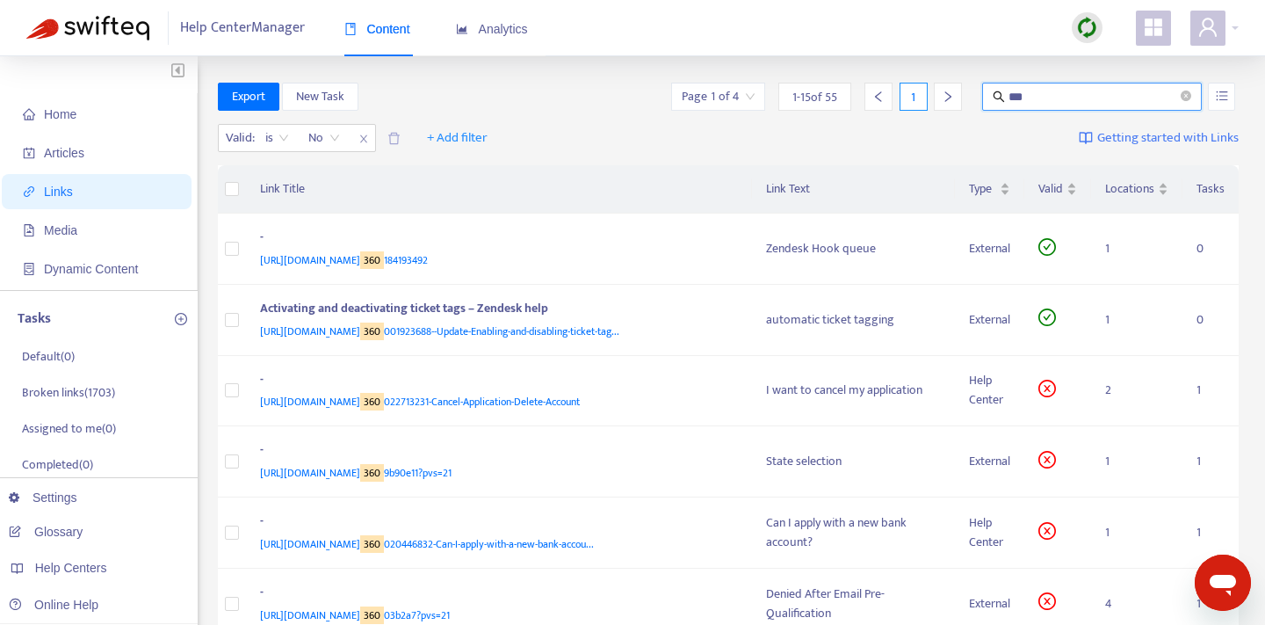
click at [1067, 99] on input "***" at bounding box center [1093, 96] width 169 height 19
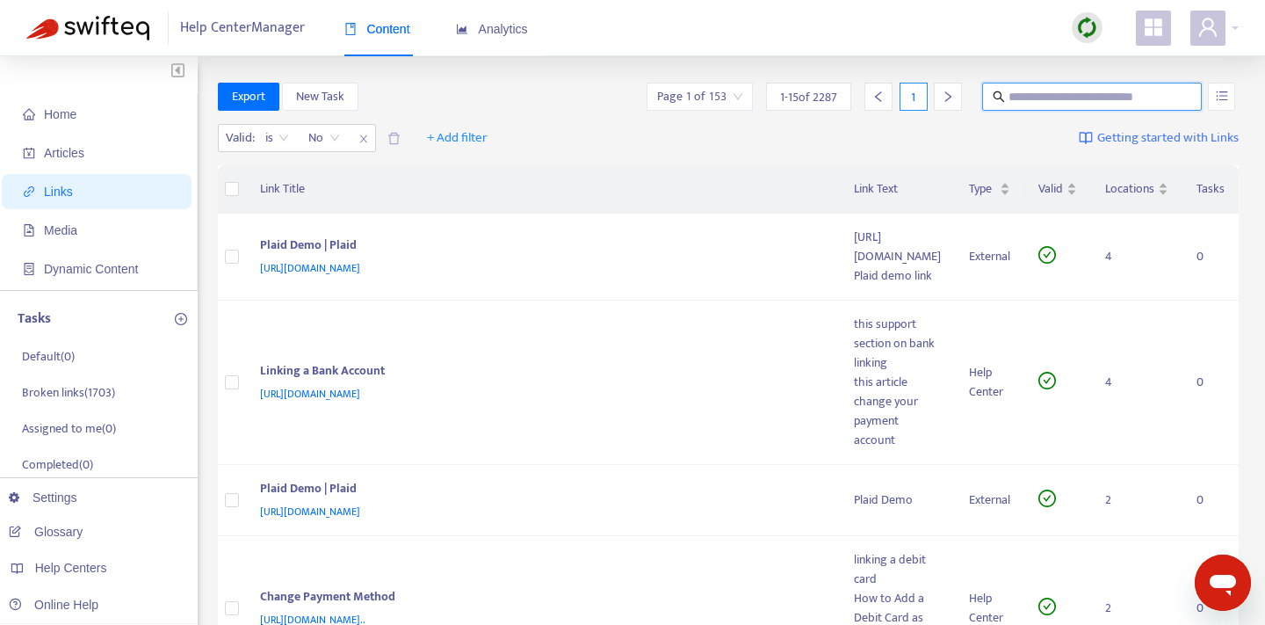
click at [1052, 89] on input "text" at bounding box center [1093, 96] width 169 height 19
paste input "***"
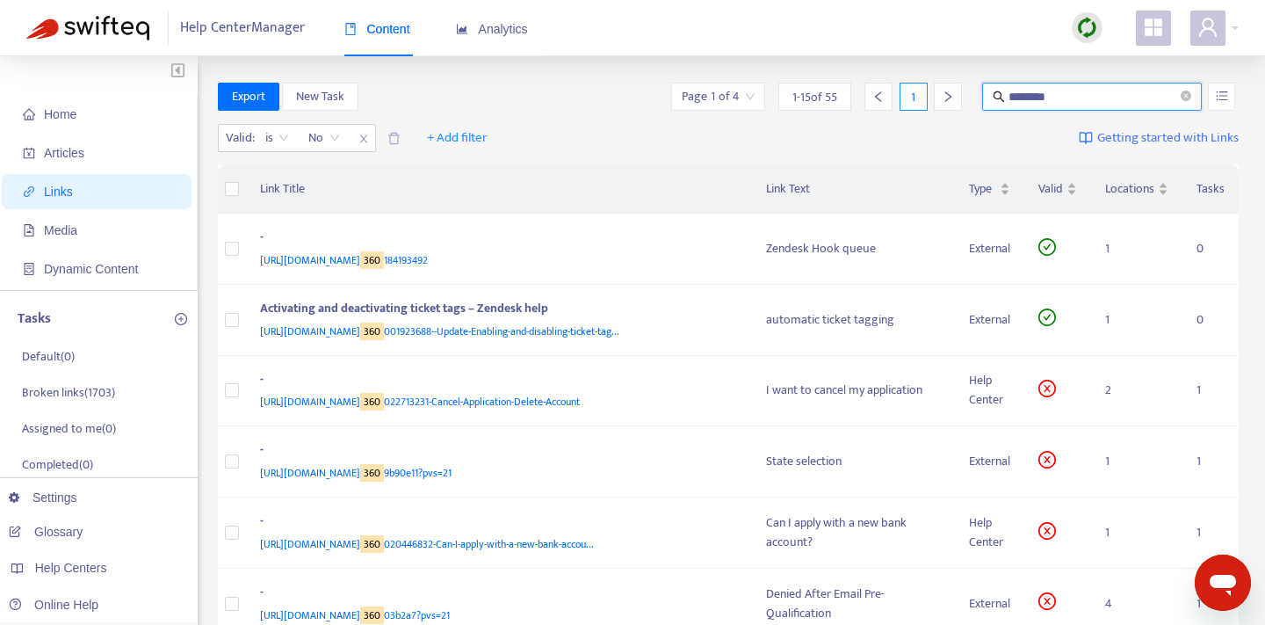
type input "********"
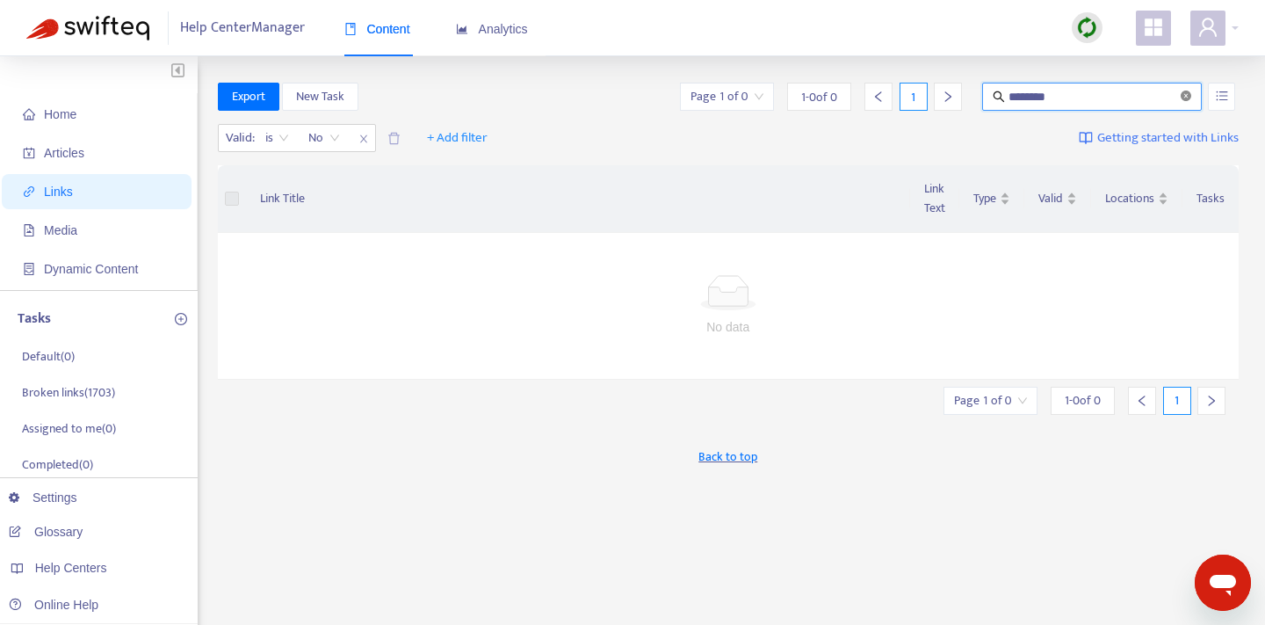
click at [1184, 96] on icon "close-circle" at bounding box center [1186, 96] width 11 height 11
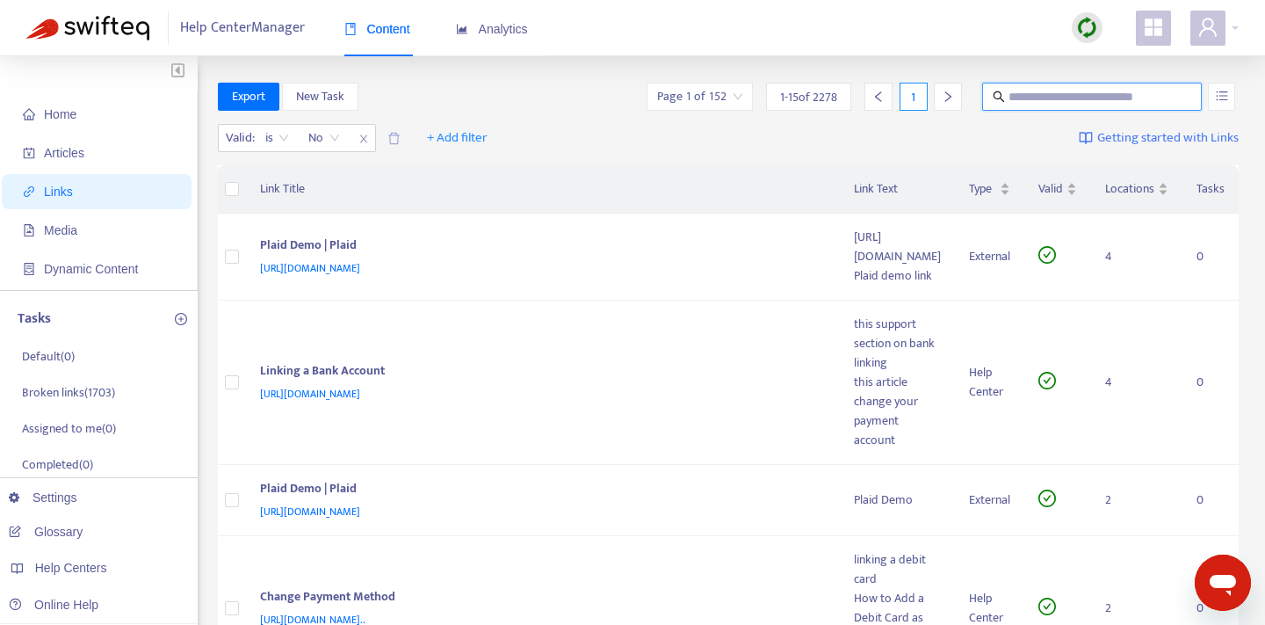
paste input "**********"
type input "**********"
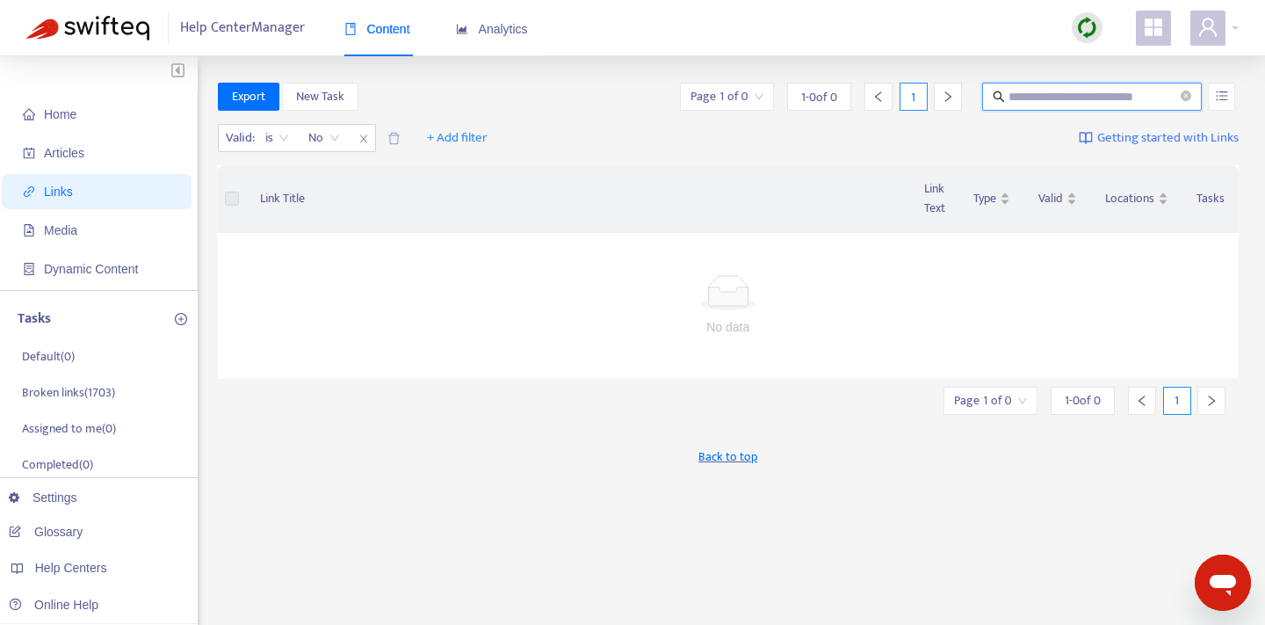
scroll to position [0, 0]
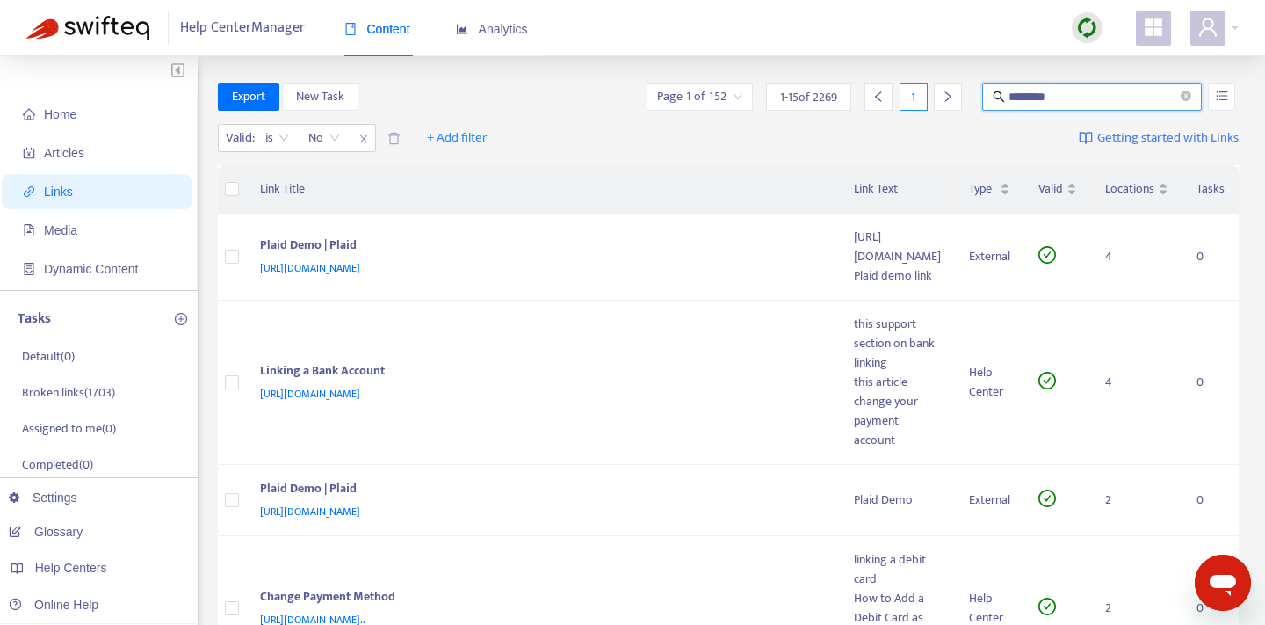
type input "********"
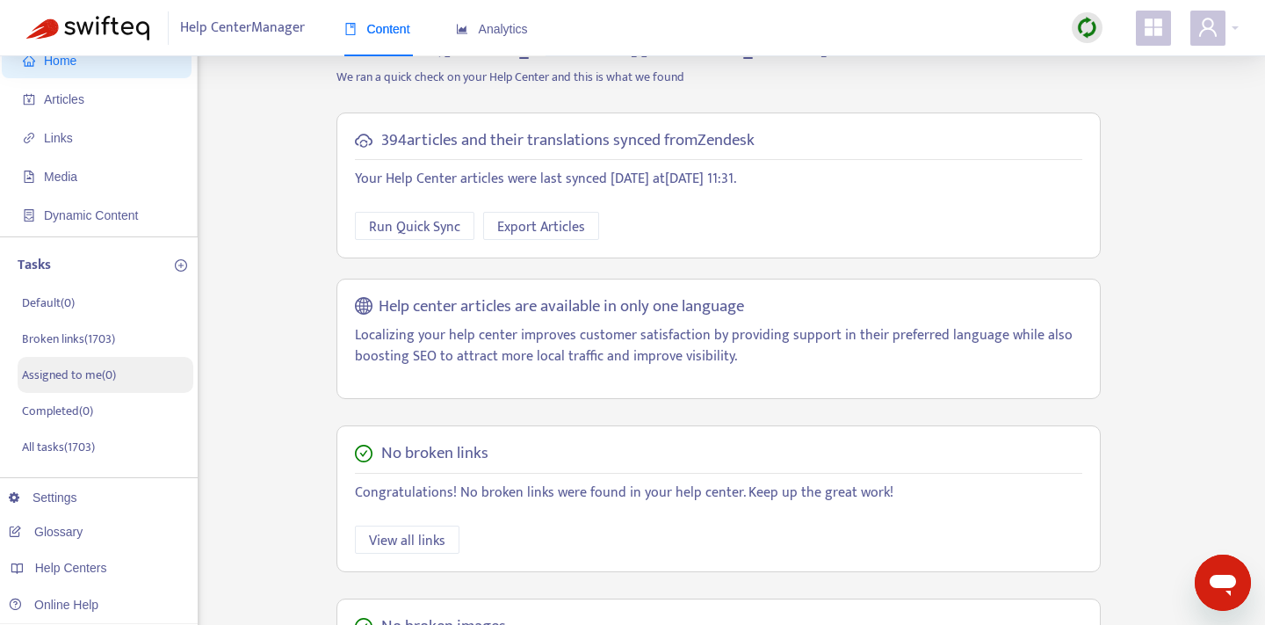
scroll to position [120, 0]
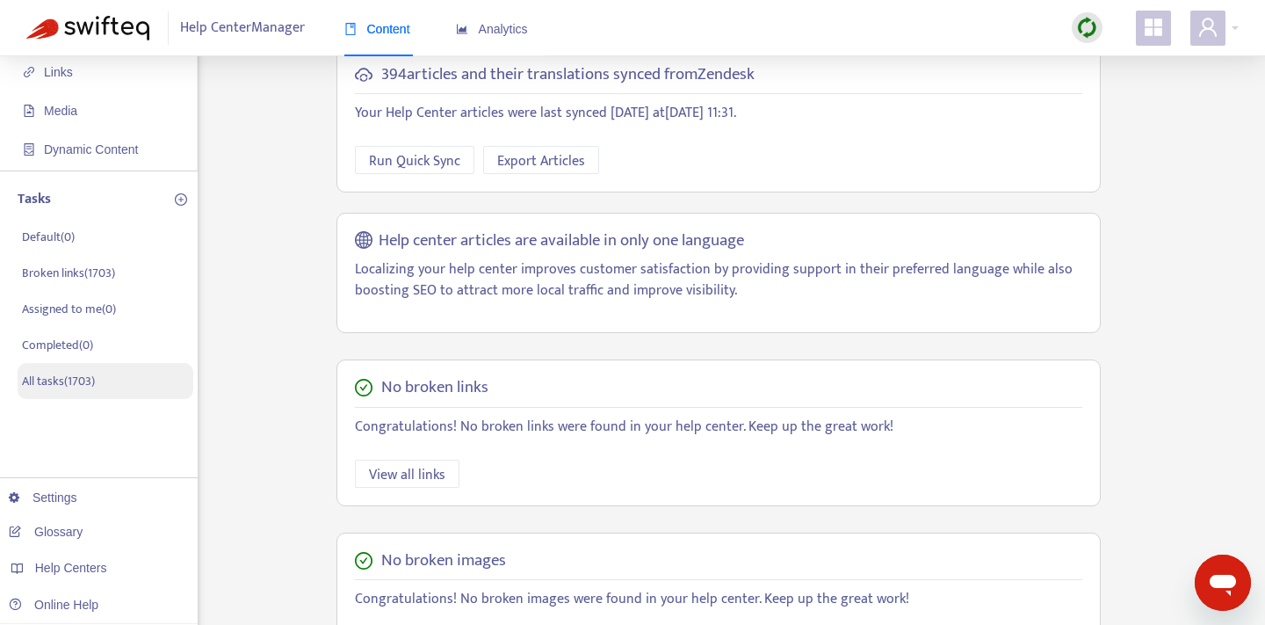
click at [118, 387] on li "All tasks ( 1703 )" at bounding box center [106, 381] width 176 height 36
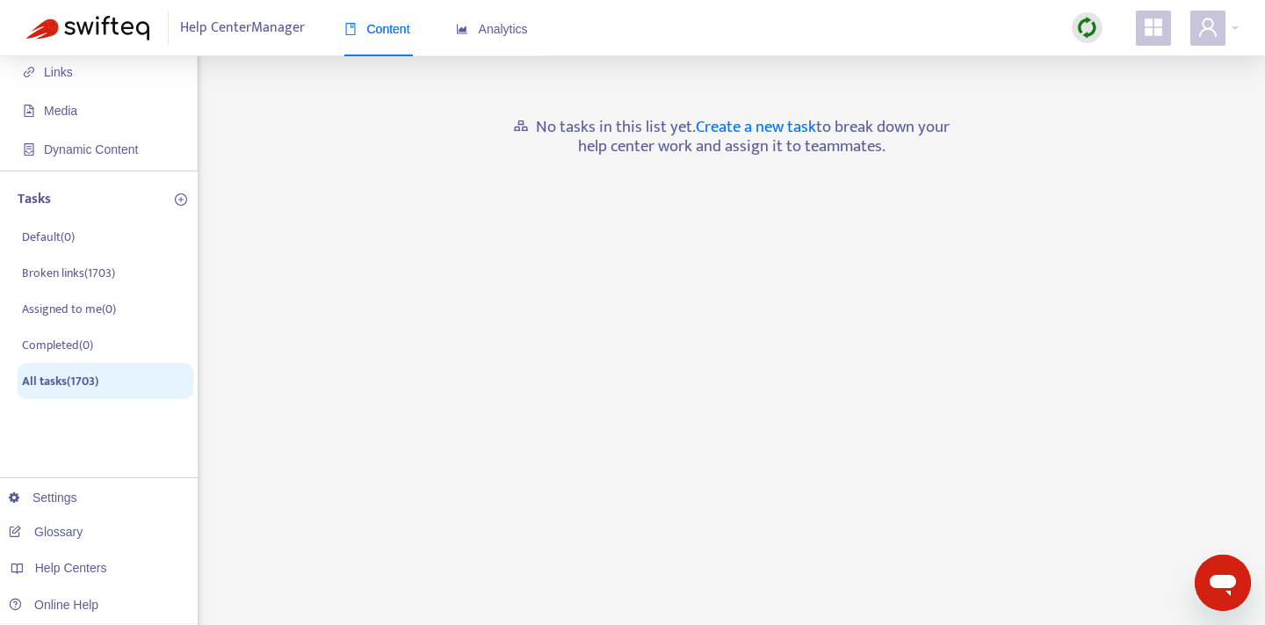
scroll to position [0, 0]
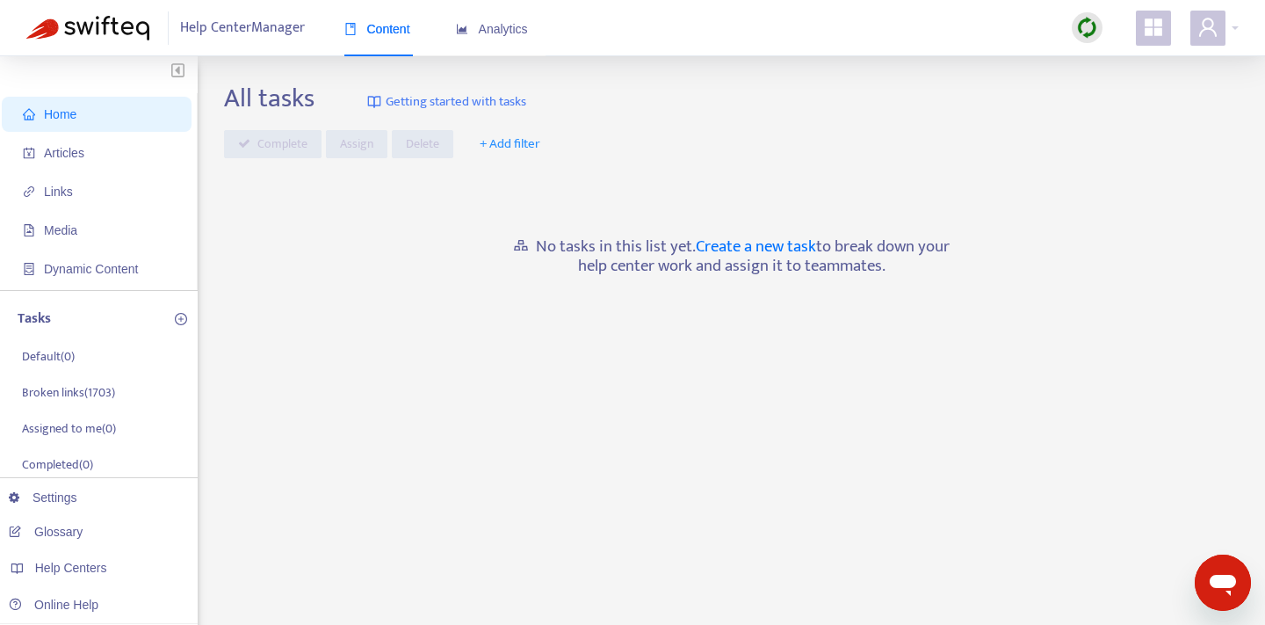
click at [81, 108] on span "Home" at bounding box center [100, 114] width 155 height 35
click at [69, 118] on span "Home" at bounding box center [60, 114] width 33 height 14
click at [73, 115] on span "Home" at bounding box center [60, 114] width 33 height 14
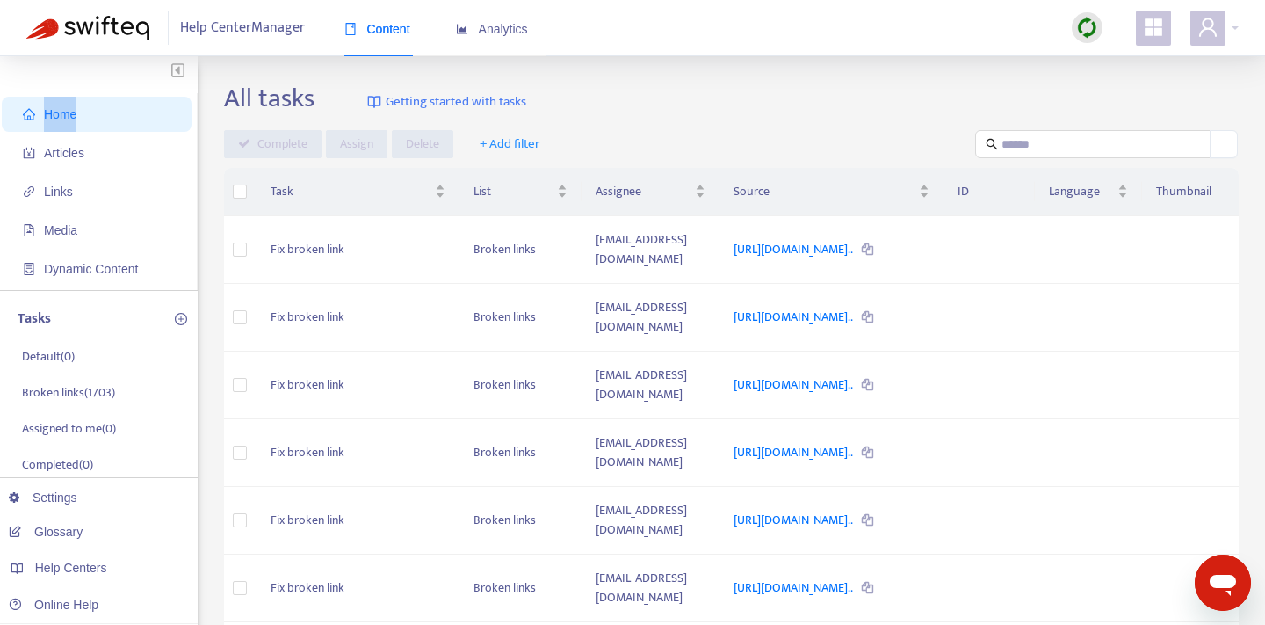
click at [73, 115] on span "Home" at bounding box center [60, 114] width 33 height 14
click at [146, 145] on span "Articles" at bounding box center [100, 152] width 155 height 35
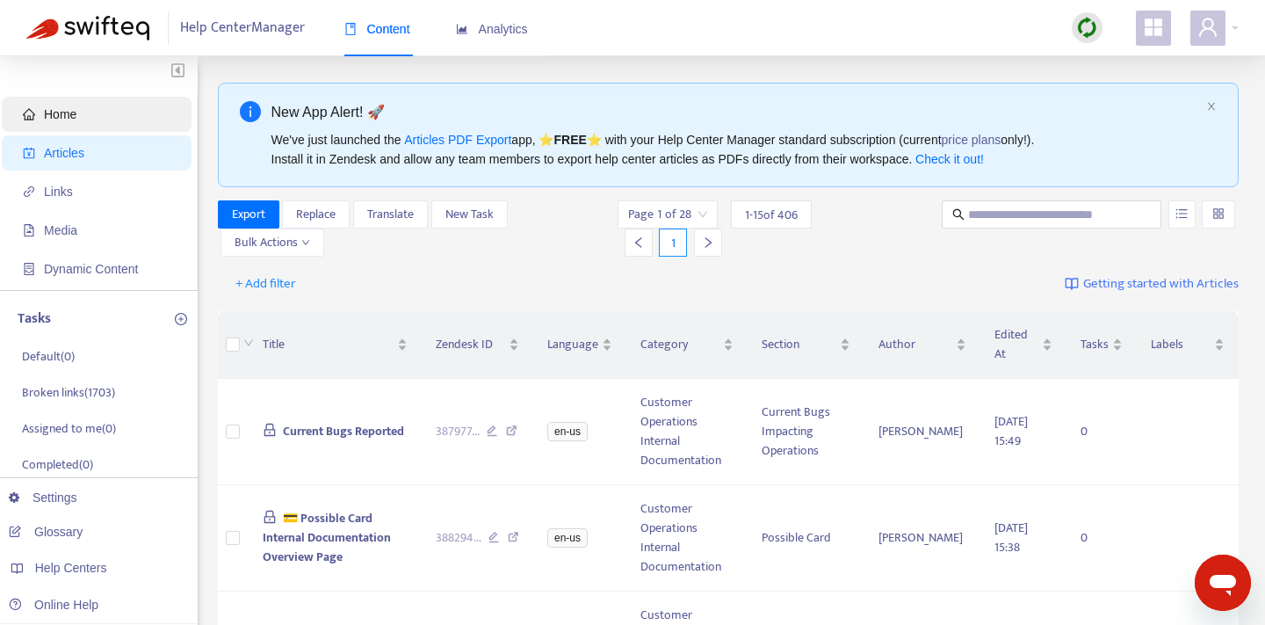
click at [143, 119] on span "Home" at bounding box center [100, 114] width 155 height 35
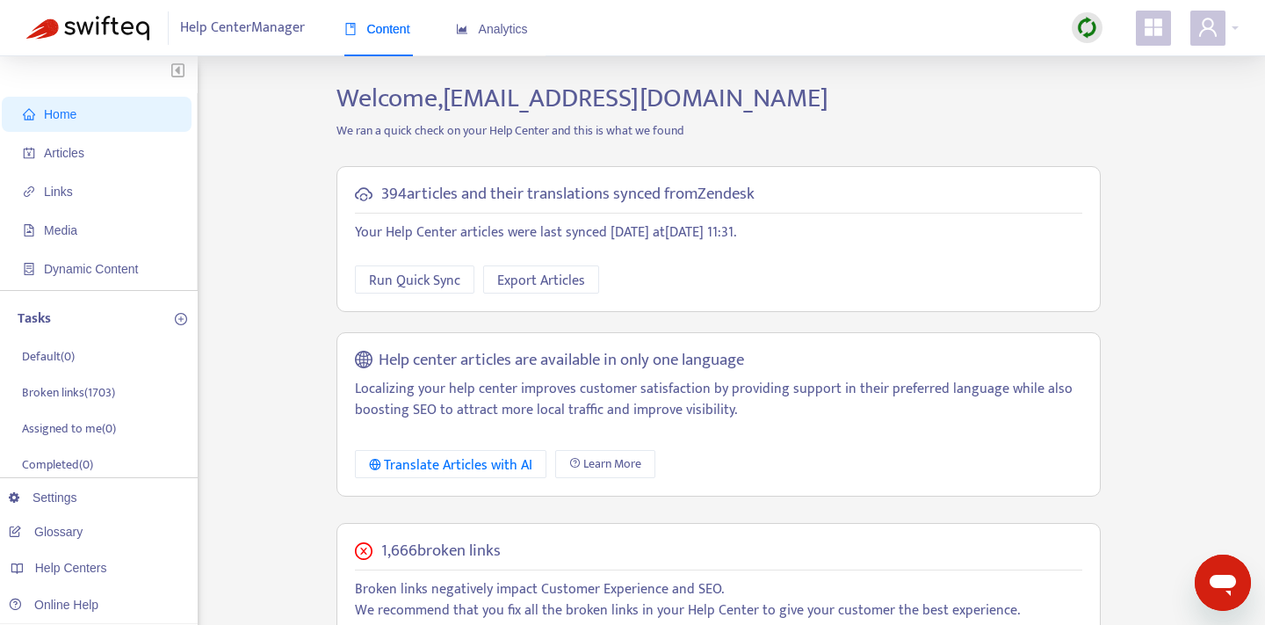
click at [279, 31] on span "Help Center Manager" at bounding box center [242, 27] width 125 height 33
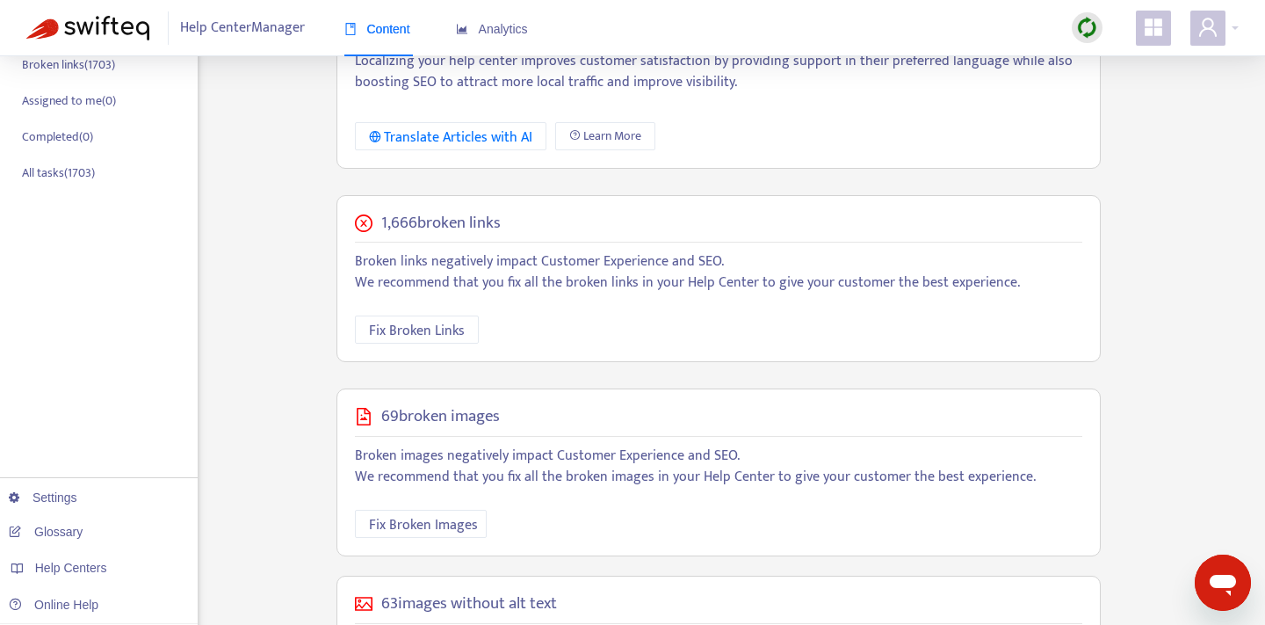
scroll to position [336, 0]
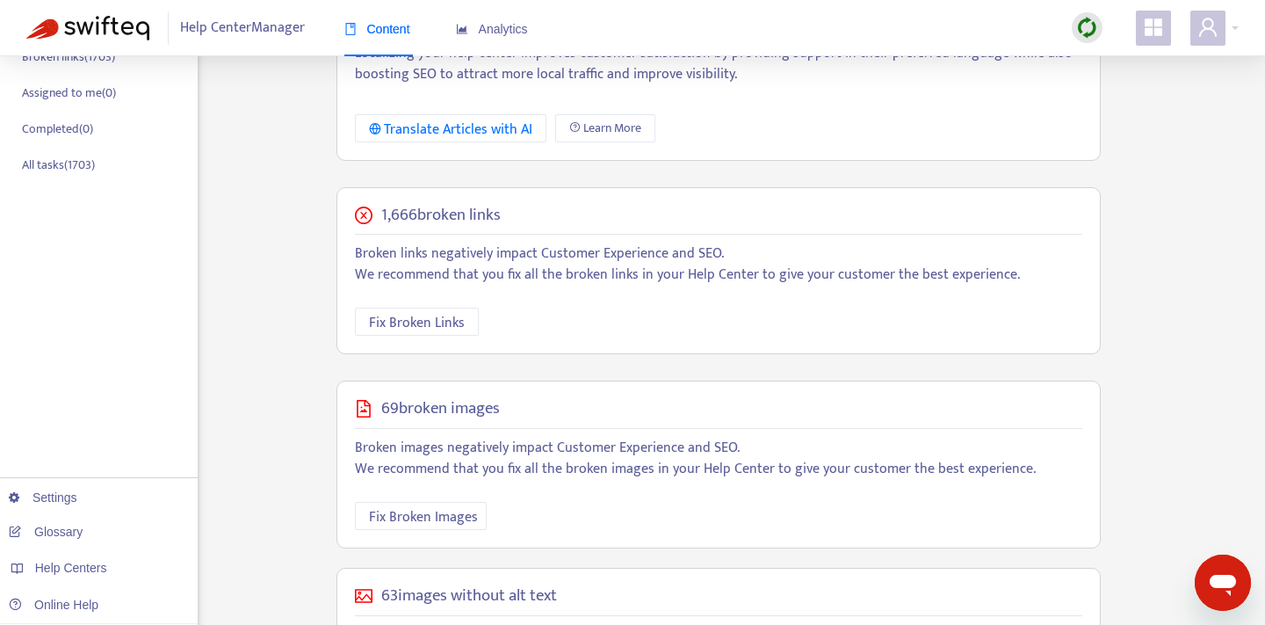
click at [442, 306] on div "1,666 broken links Broken links negatively impact Customer Experience and SEO. …" at bounding box center [719, 271] width 764 height 168
click at [442, 318] on span "Fix Broken Links" at bounding box center [417, 323] width 96 height 22
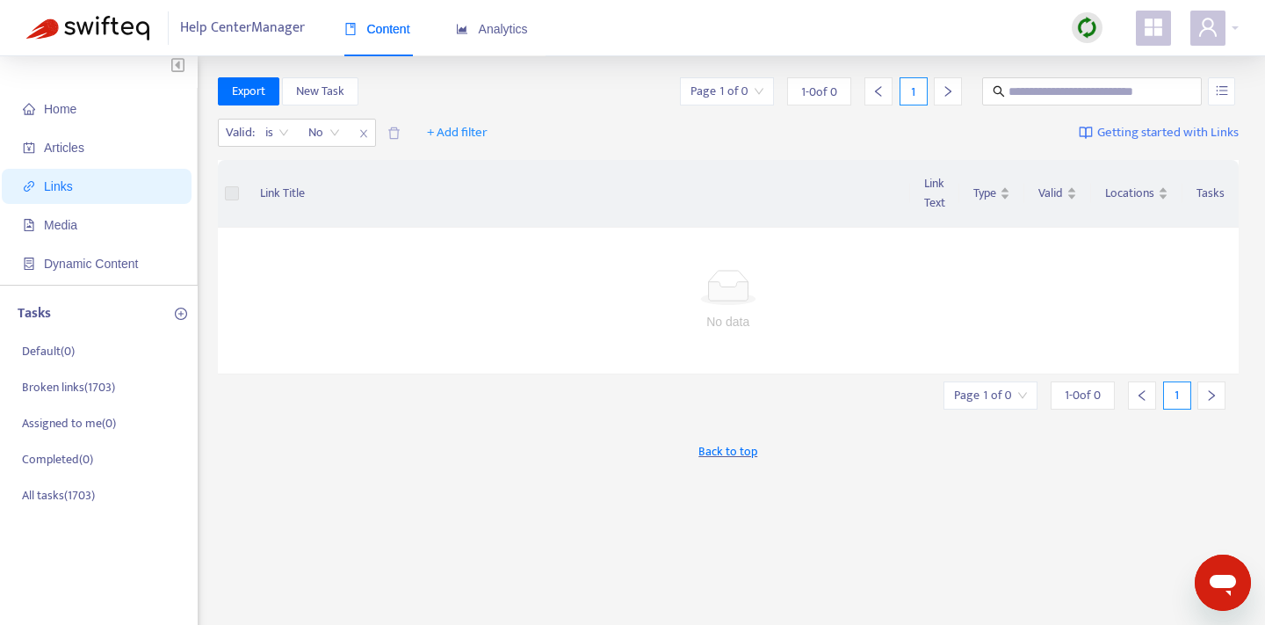
scroll to position [0, 0]
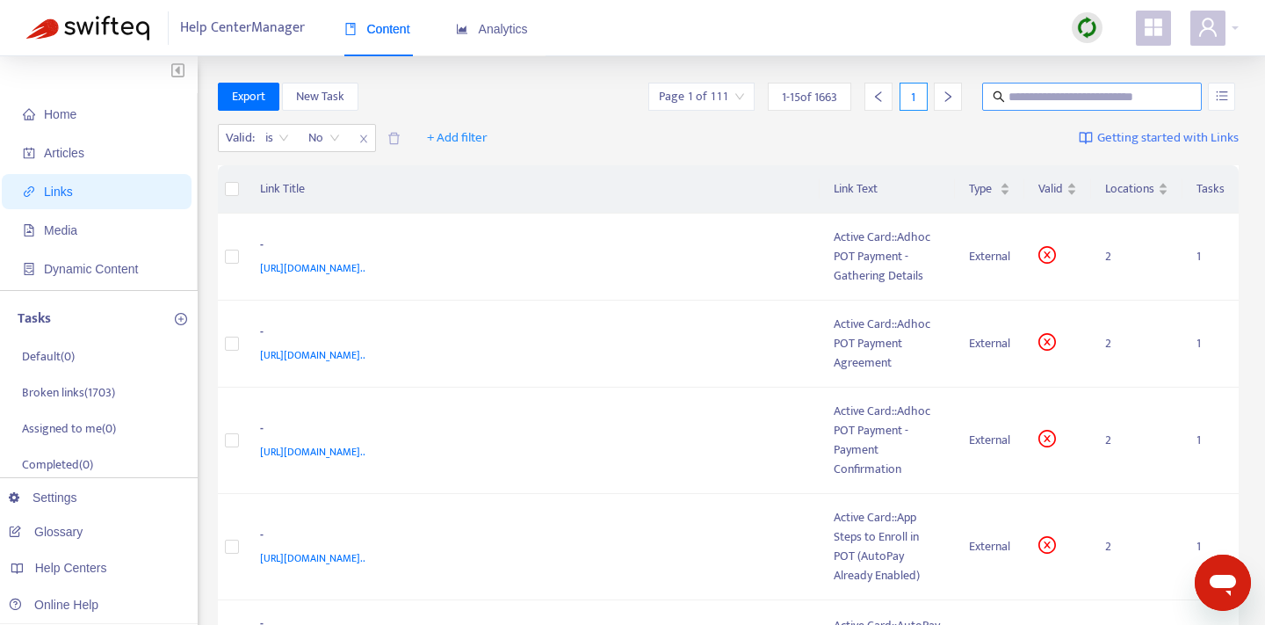
click at [1099, 97] on input "text" at bounding box center [1093, 96] width 169 height 19
type input "********"
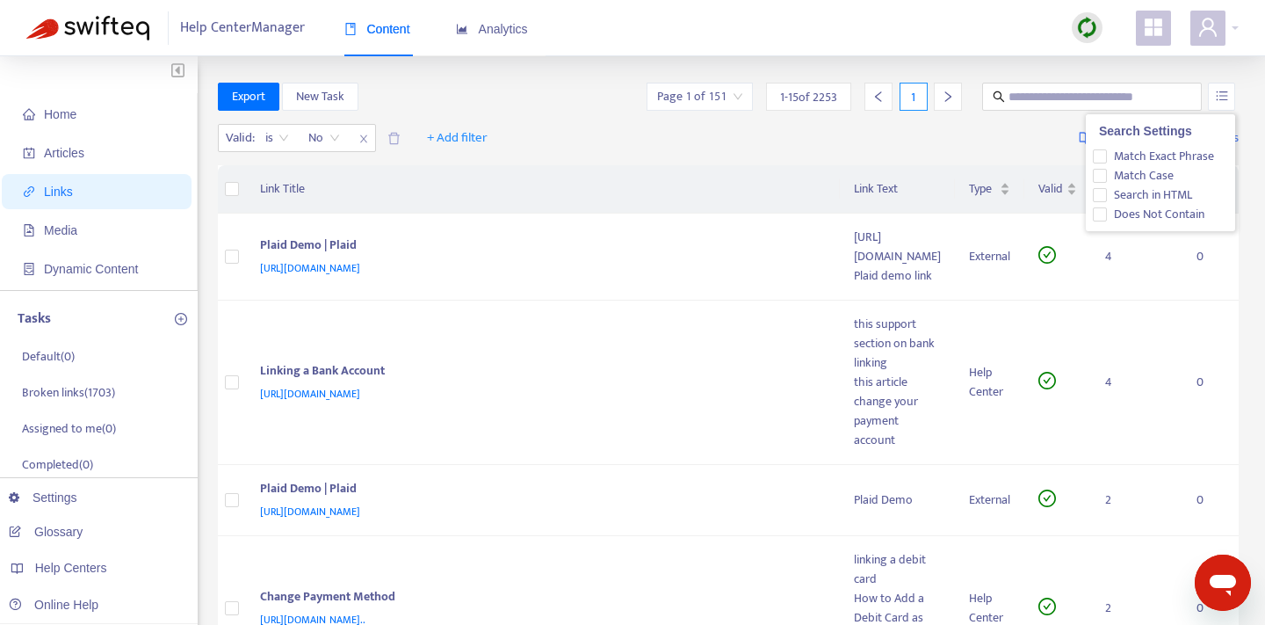
click at [1208, 97] on div at bounding box center [1221, 97] width 27 height 28
click at [1216, 95] on icon "unordered-list" at bounding box center [1222, 96] width 12 height 12
click at [1220, 92] on icon "unordered-list" at bounding box center [1222, 96] width 12 height 12
click at [900, 165] on th "Link Text" at bounding box center [897, 189] width 115 height 48
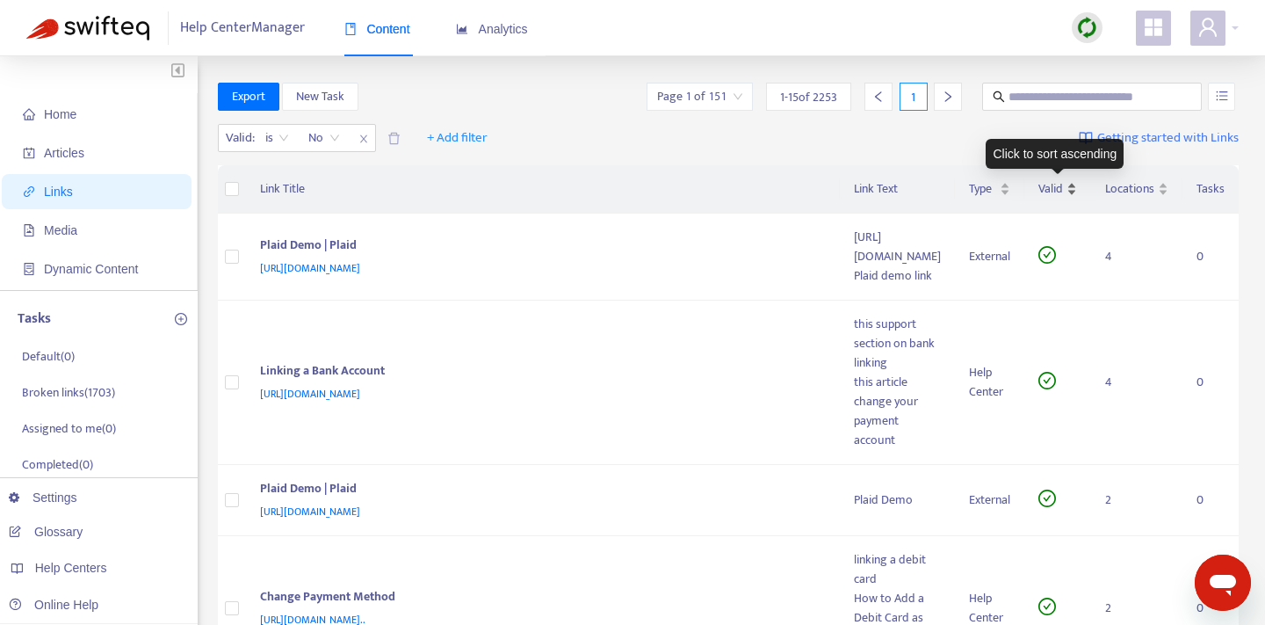
click at [1070, 194] on div "Valid" at bounding box center [1058, 188] width 39 height 19
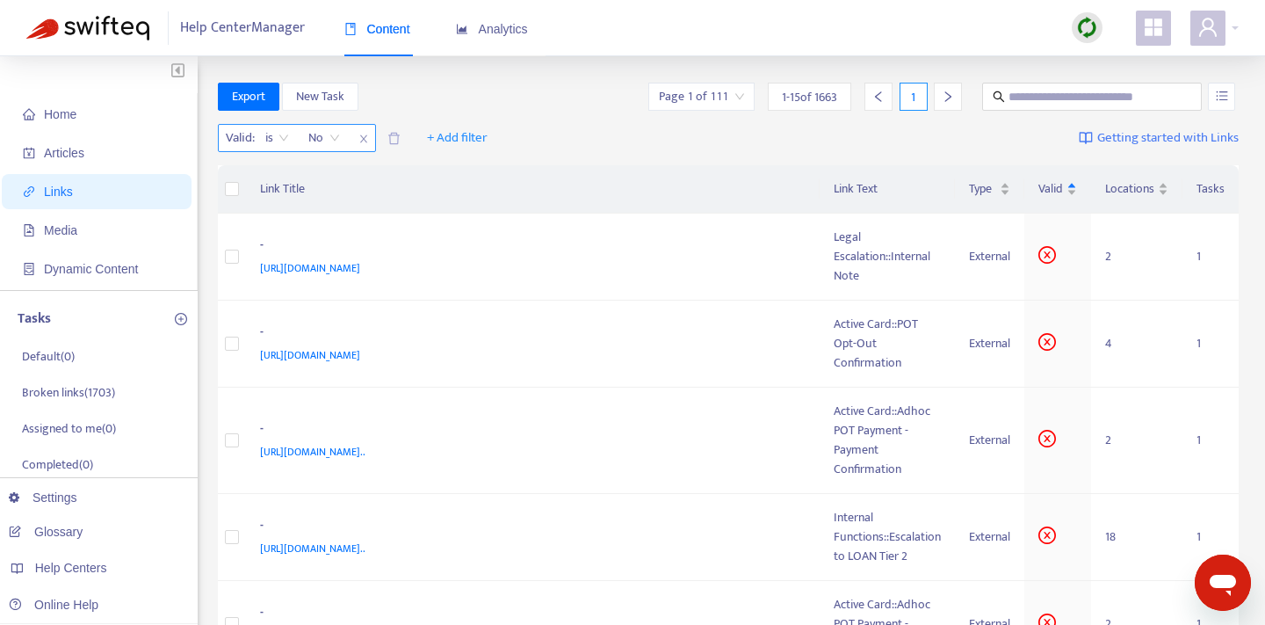
click at [323, 138] on span "No" at bounding box center [324, 138] width 32 height 26
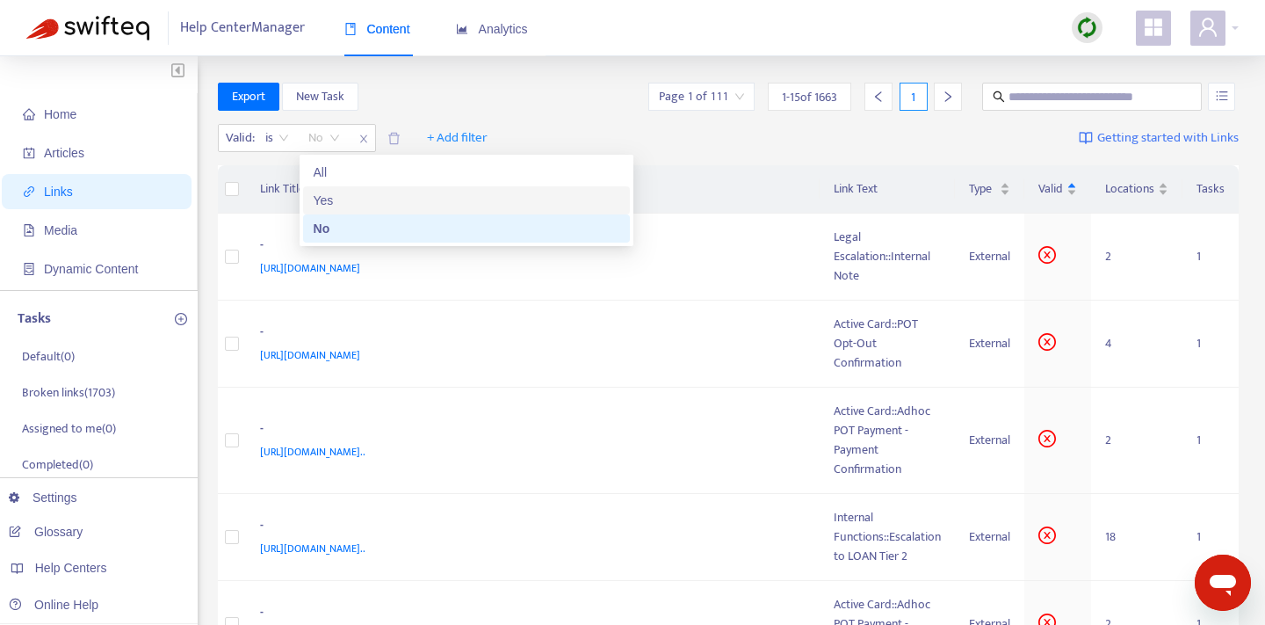
click at [330, 202] on div "Yes" at bounding box center [467, 200] width 306 height 19
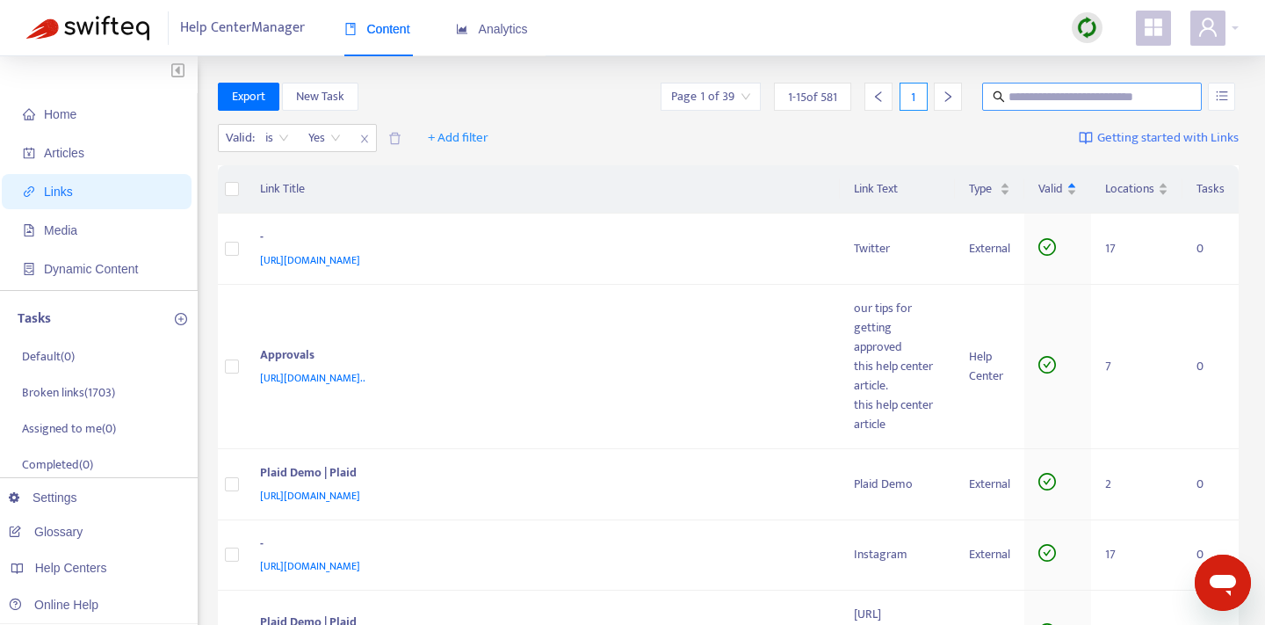
click at [1077, 107] on span at bounding box center [1092, 97] width 220 height 28
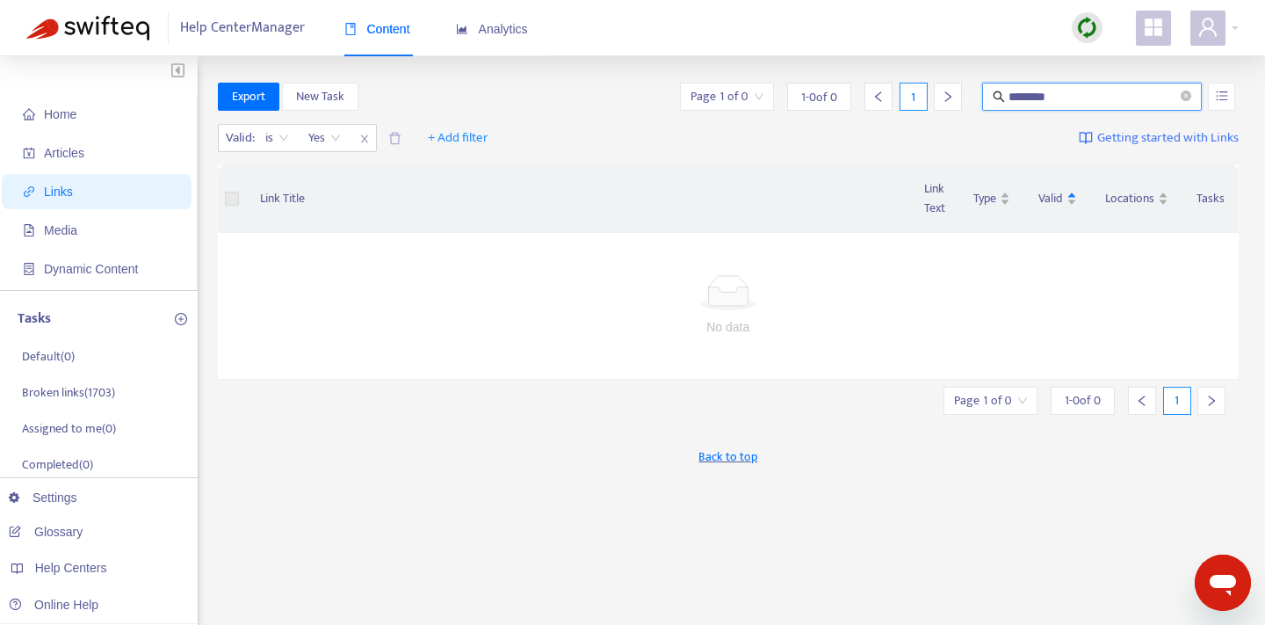
type input "********"
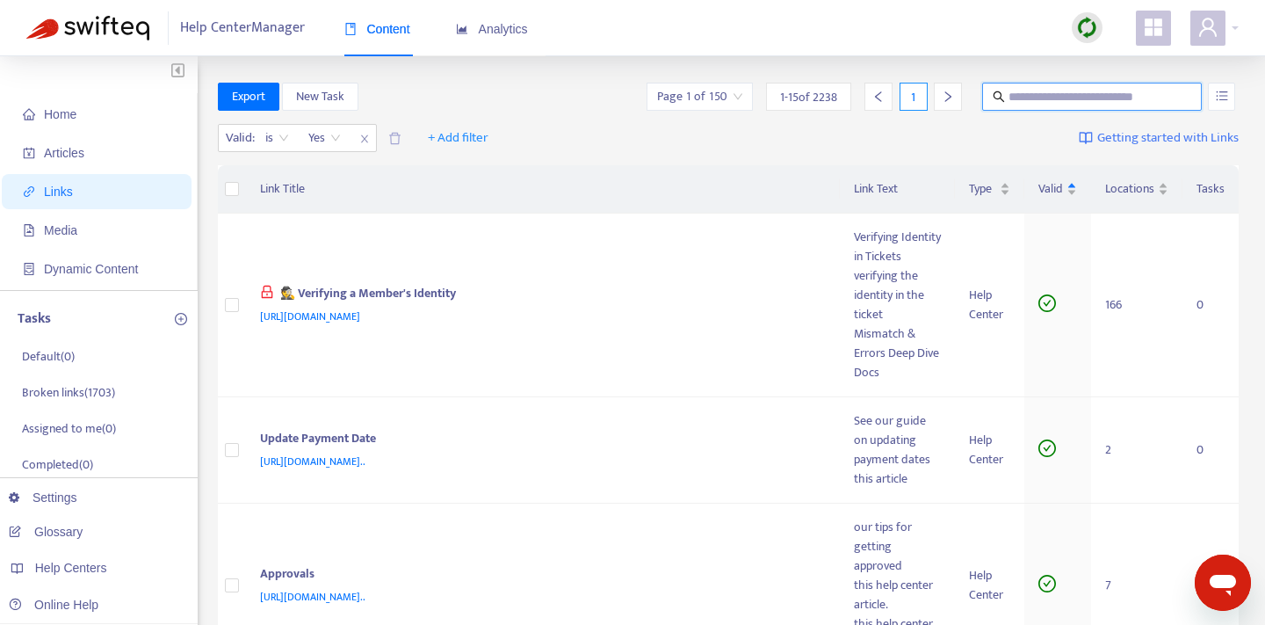
paste input "********"
type input "********"
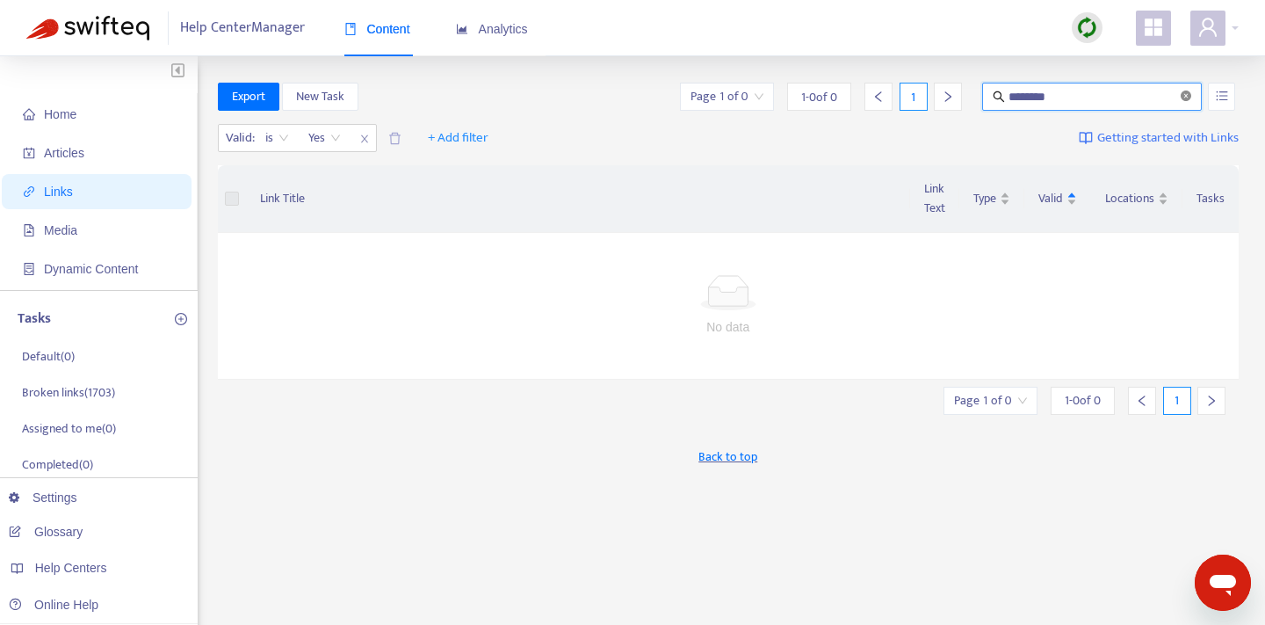
click at [1183, 95] on icon "close-circle" at bounding box center [1186, 96] width 11 height 11
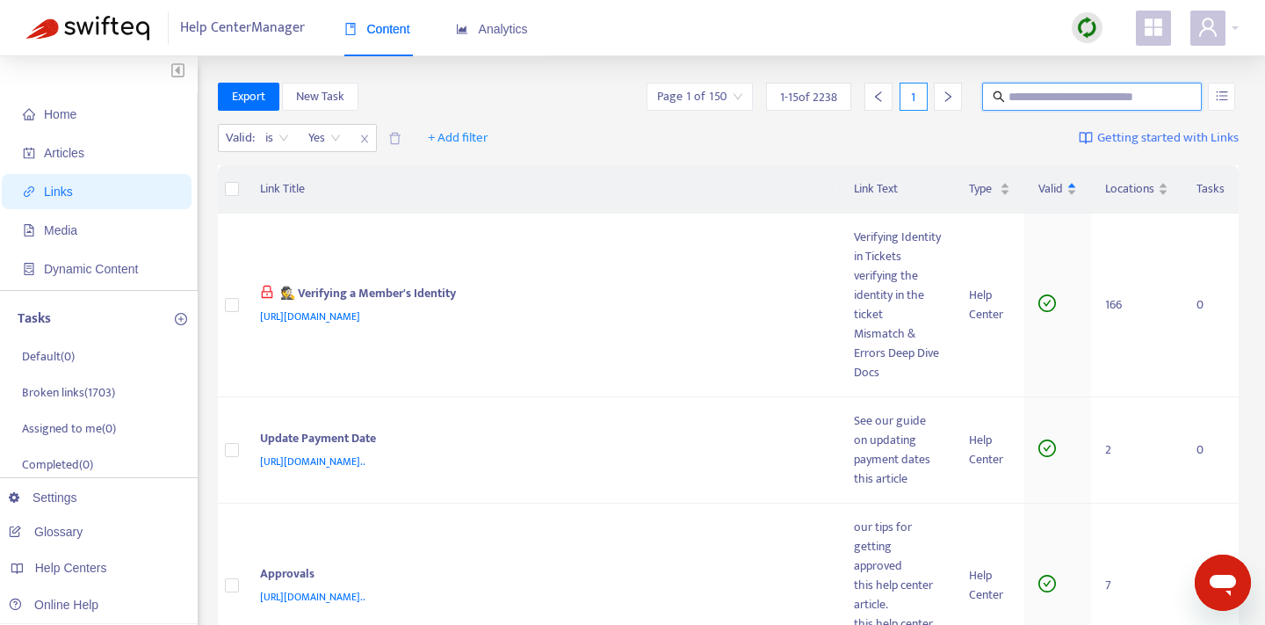
paste input "**********"
type input "**********"
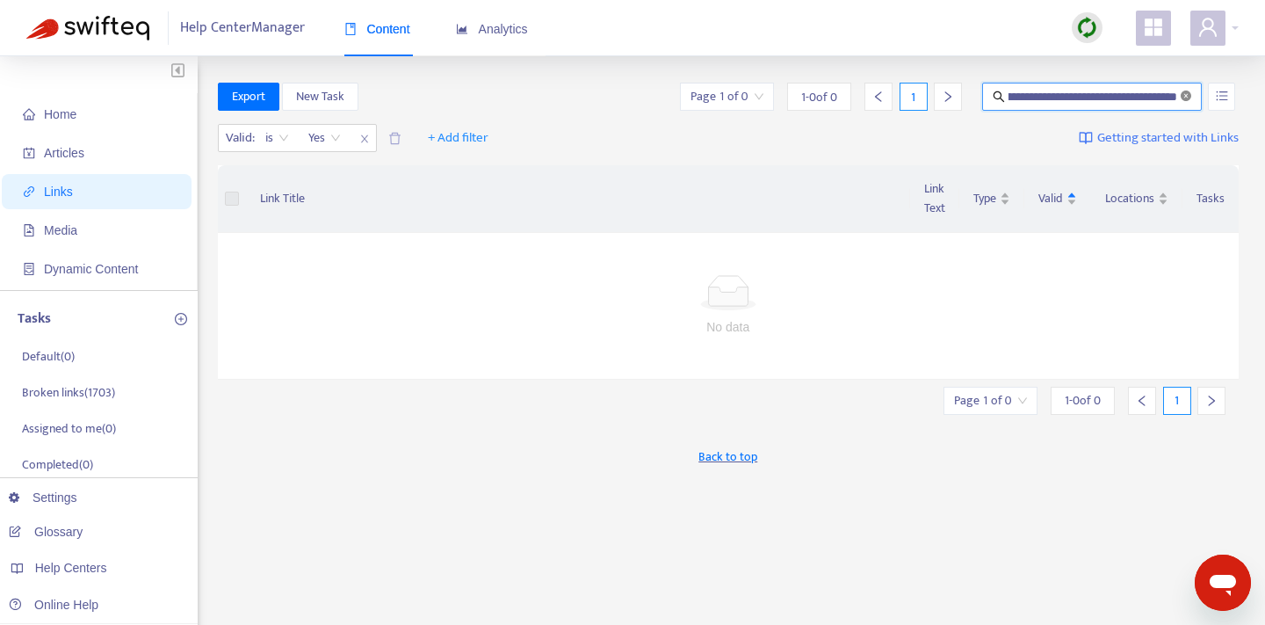
click at [1184, 95] on icon "close-circle" at bounding box center [1186, 96] width 11 height 11
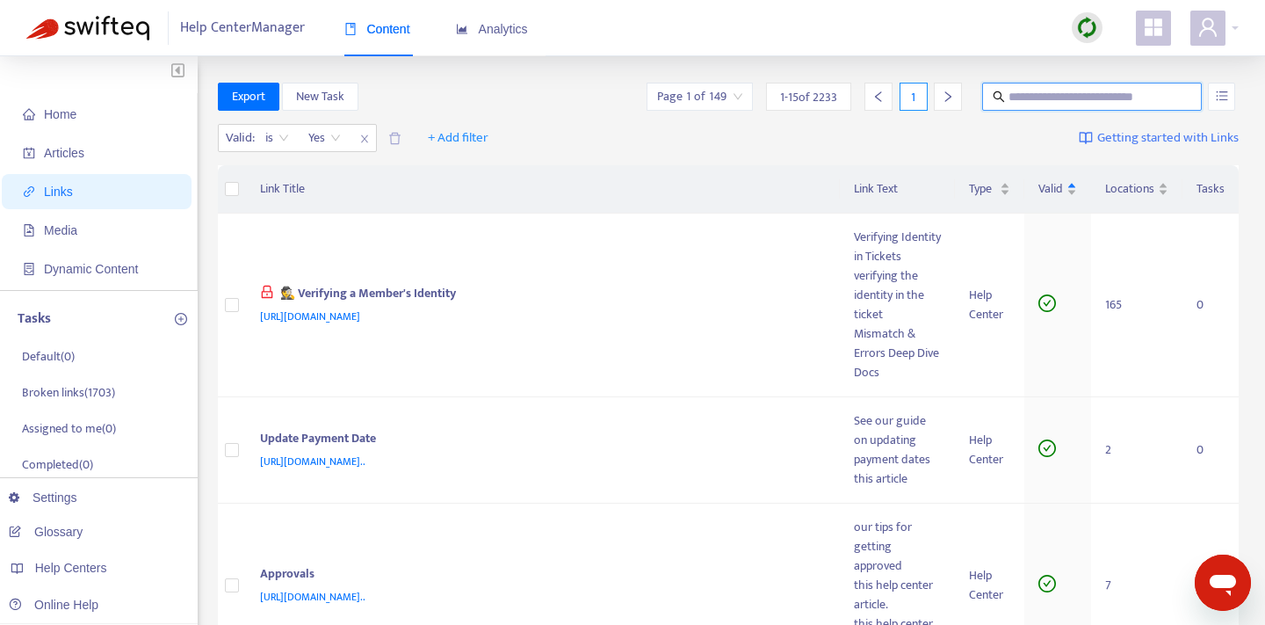
click at [723, 97] on input "search" at bounding box center [699, 96] width 85 height 26
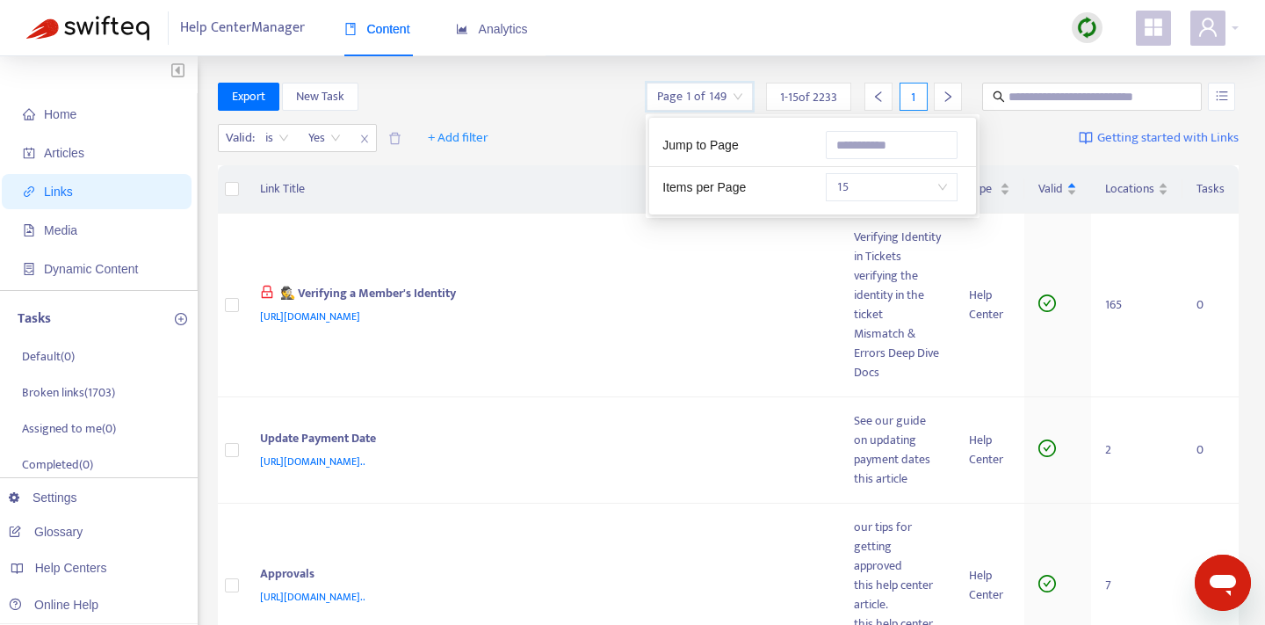
click at [723, 97] on input "search" at bounding box center [699, 96] width 85 height 26
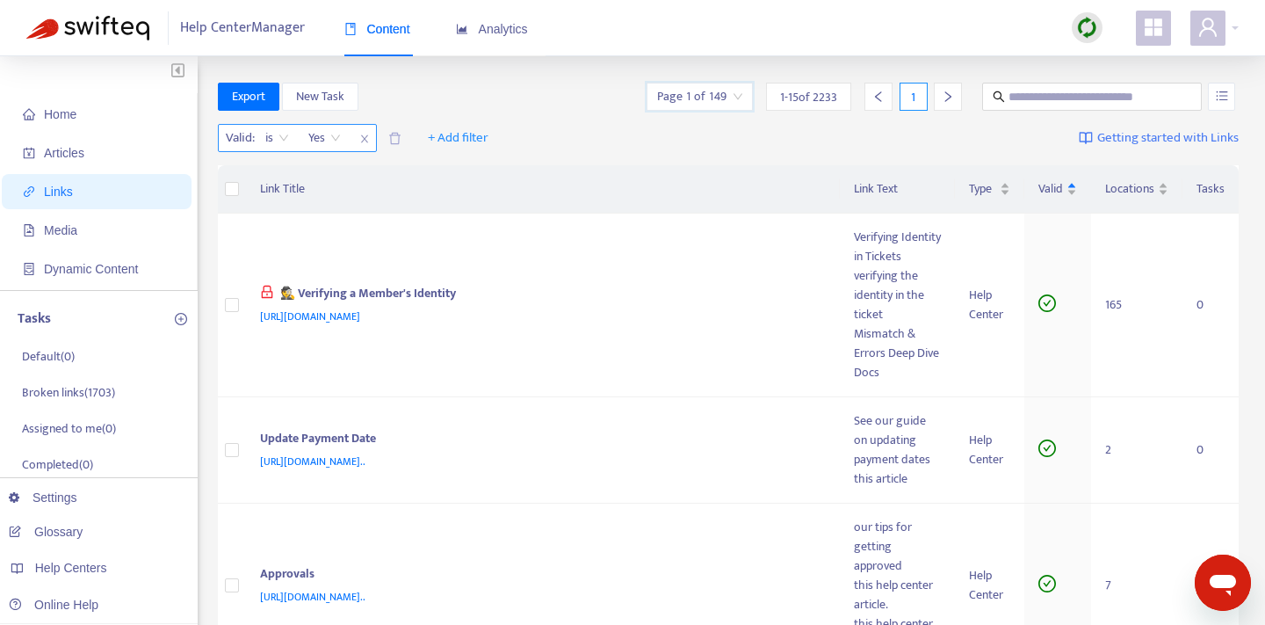
click at [340, 143] on span "Yes" at bounding box center [324, 138] width 33 height 26
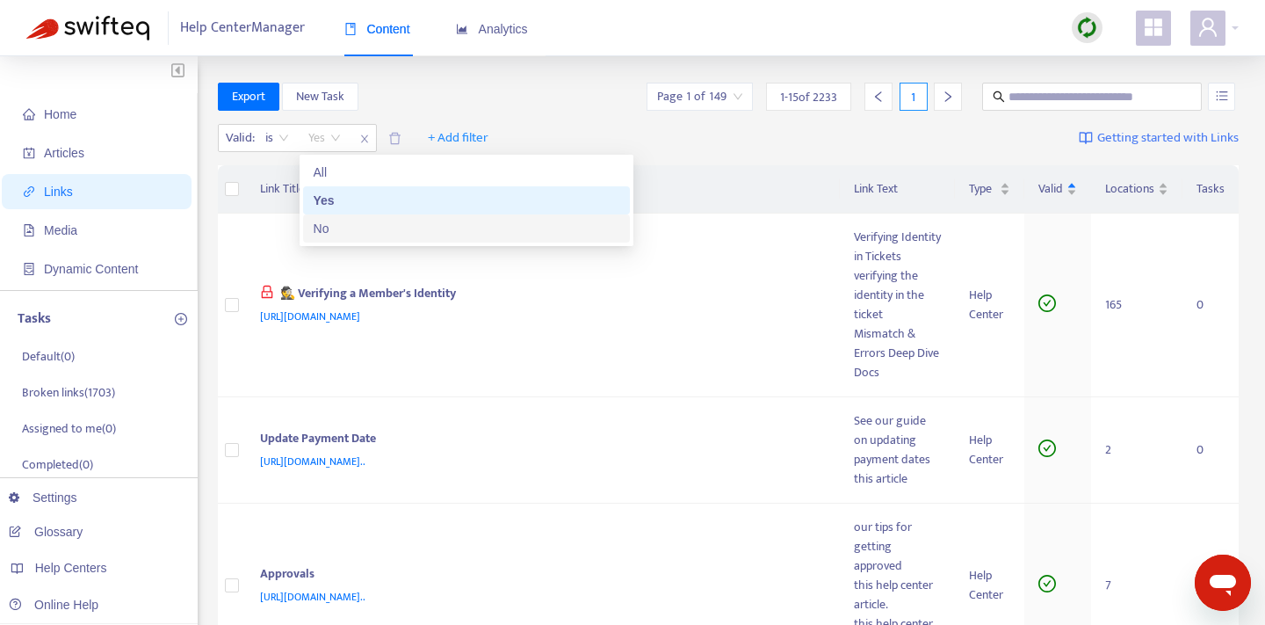
click at [330, 229] on div "No" at bounding box center [467, 228] width 306 height 19
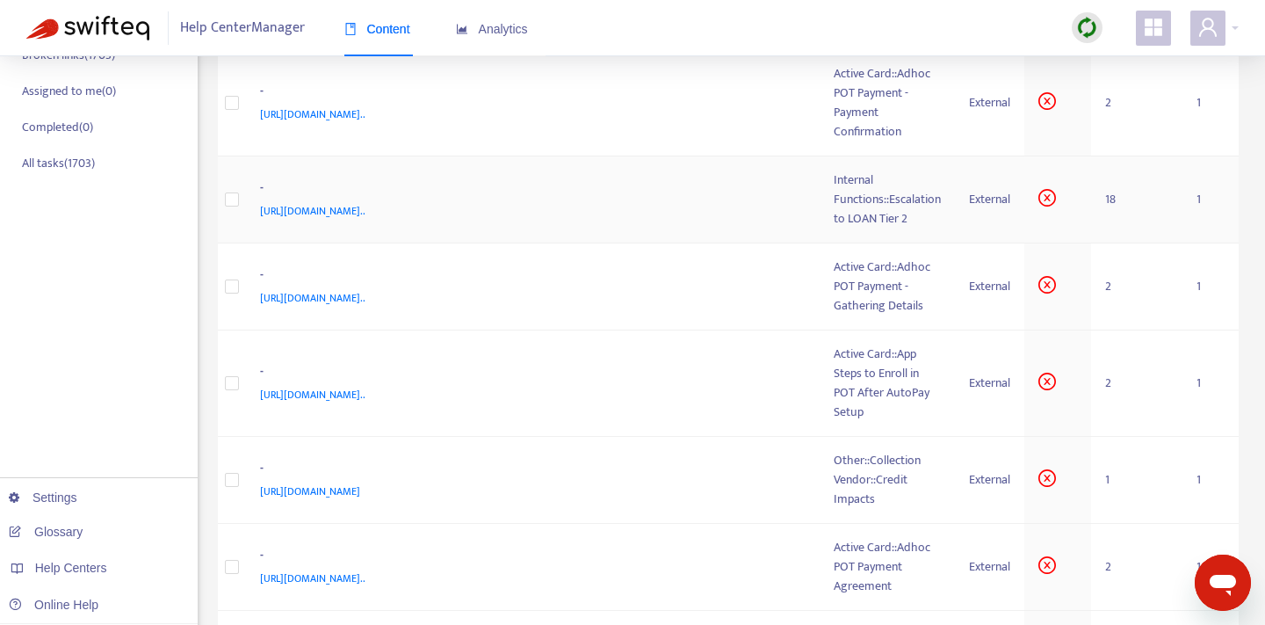
scroll to position [344, 0]
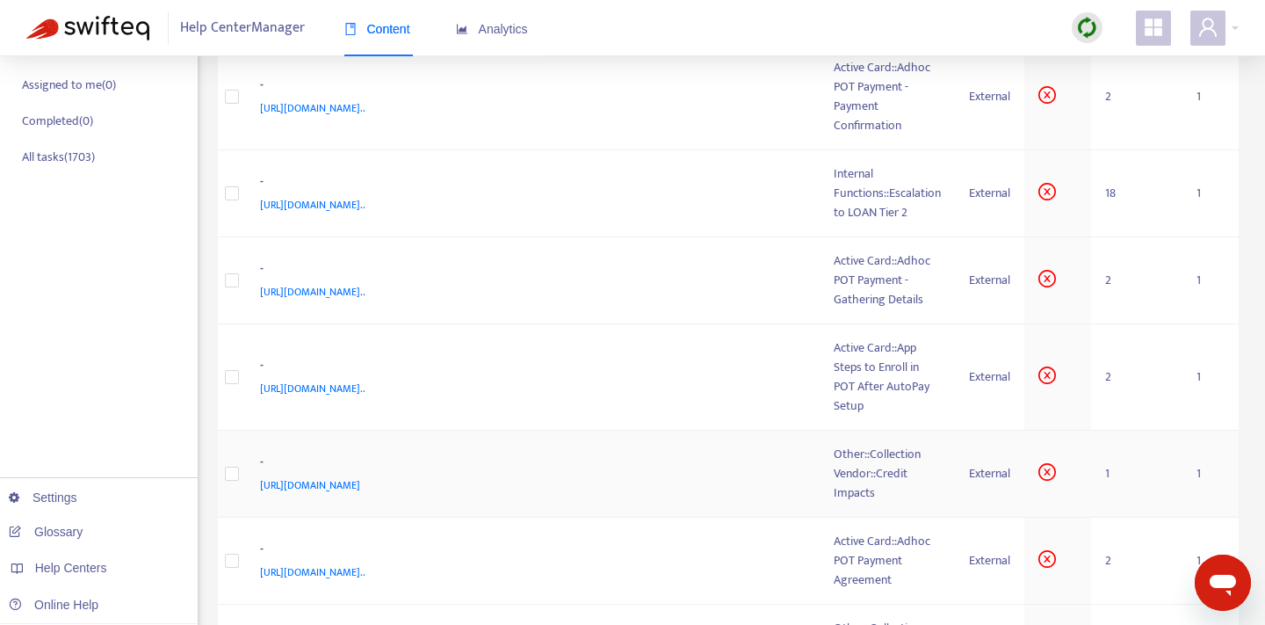
click at [767, 448] on td "- https://www.notion.so/Other-Collection-Vendor-Credit-Impacts-f732bf25dbc04836…" at bounding box center [533, 474] width 575 height 87
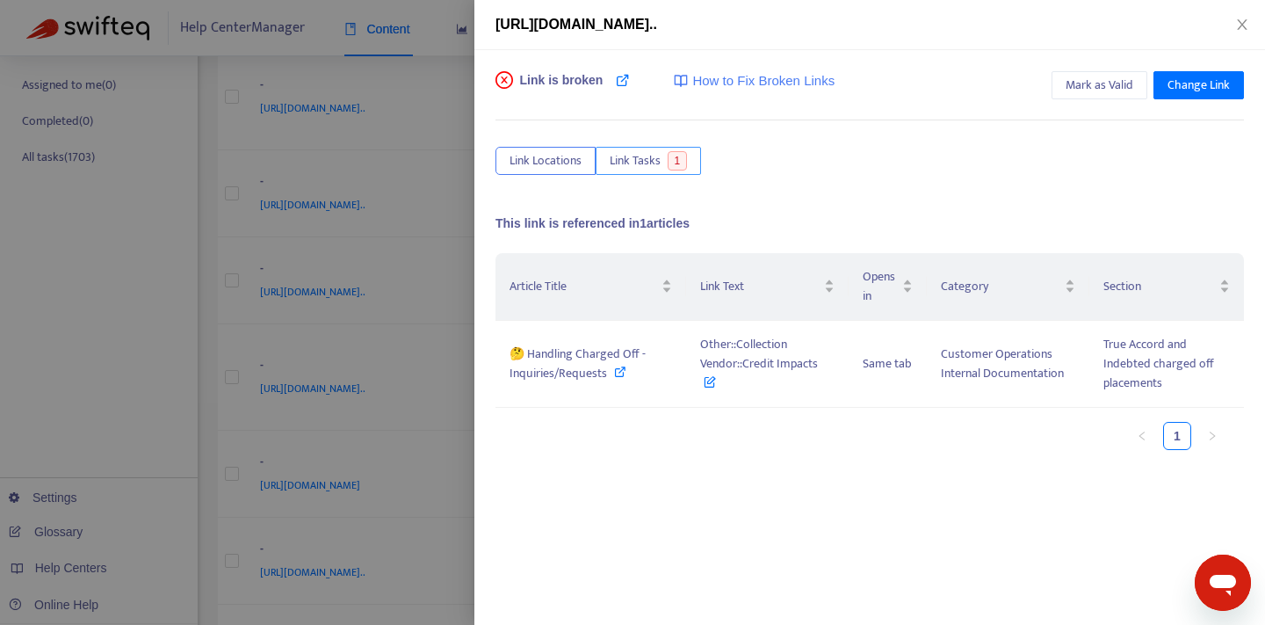
click at [690, 157] on button "Link Tasks 1" at bounding box center [648, 161] width 105 height 28
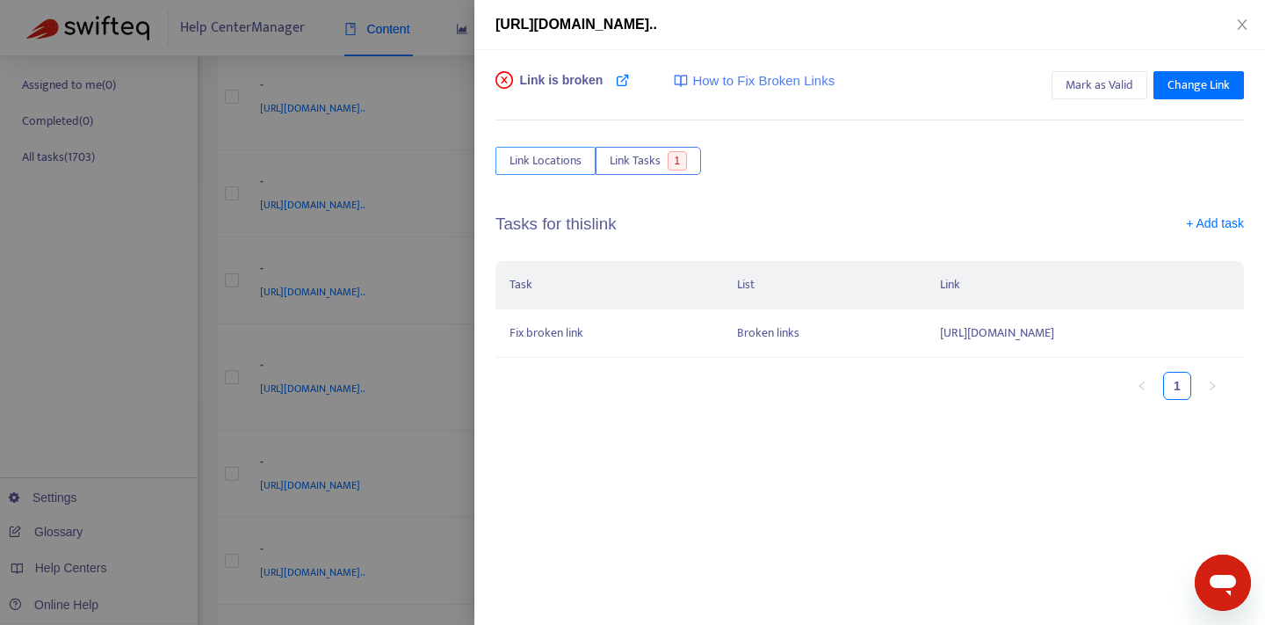
click at [543, 151] on span "Link Locations" at bounding box center [546, 160] width 72 height 19
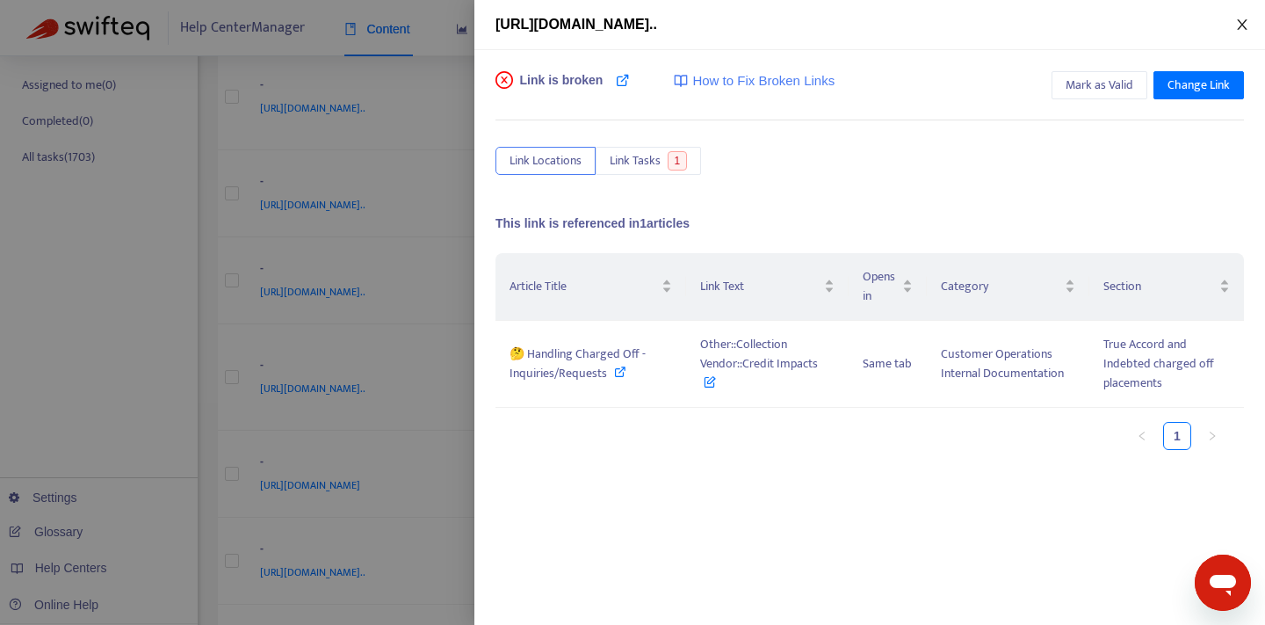
click at [1248, 21] on icon "close" at bounding box center [1242, 25] width 14 height 14
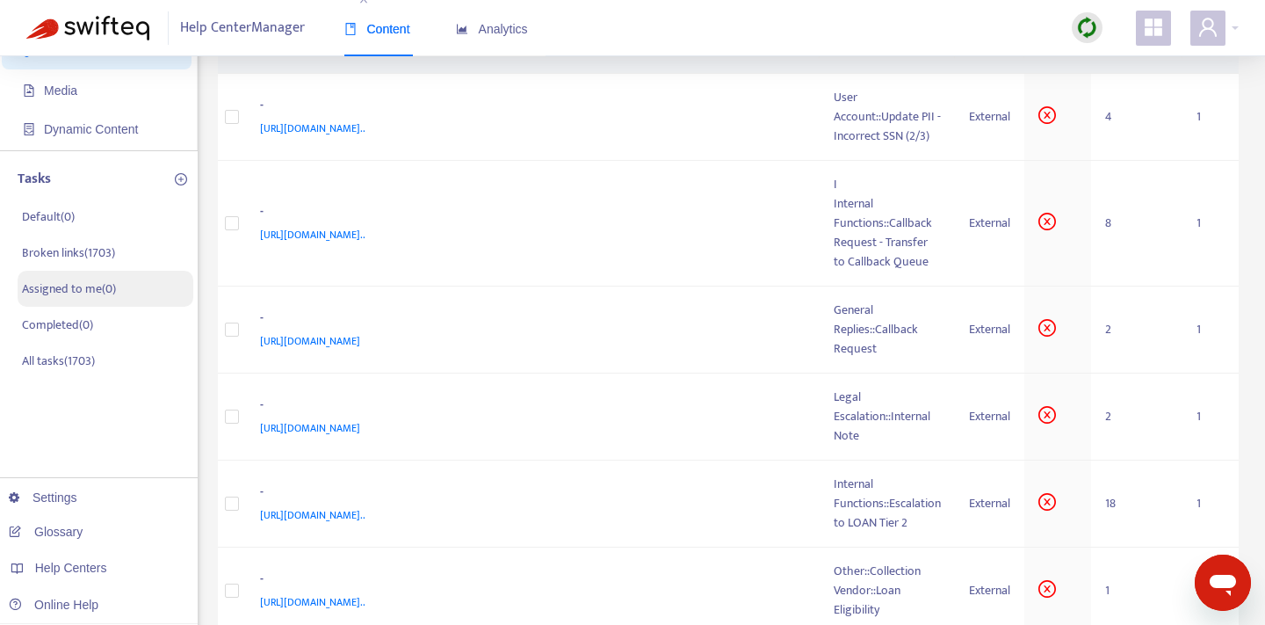
scroll to position [147, 0]
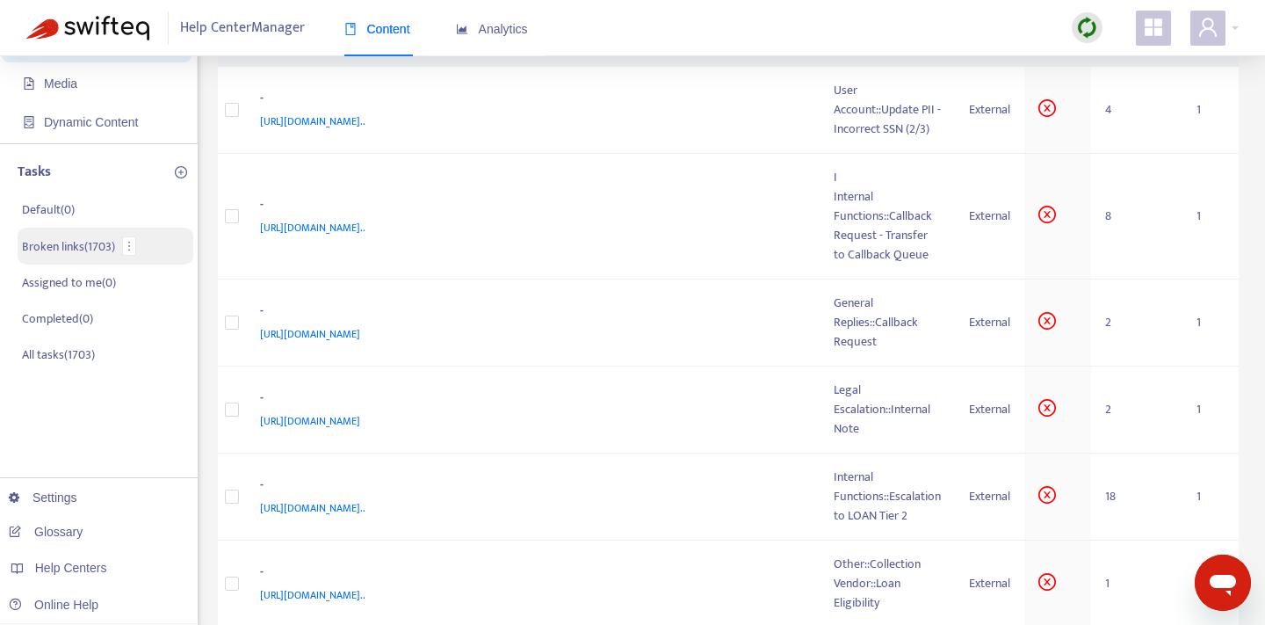
click at [118, 254] on li "Broken links ( 1703 )" at bounding box center [106, 246] width 176 height 37
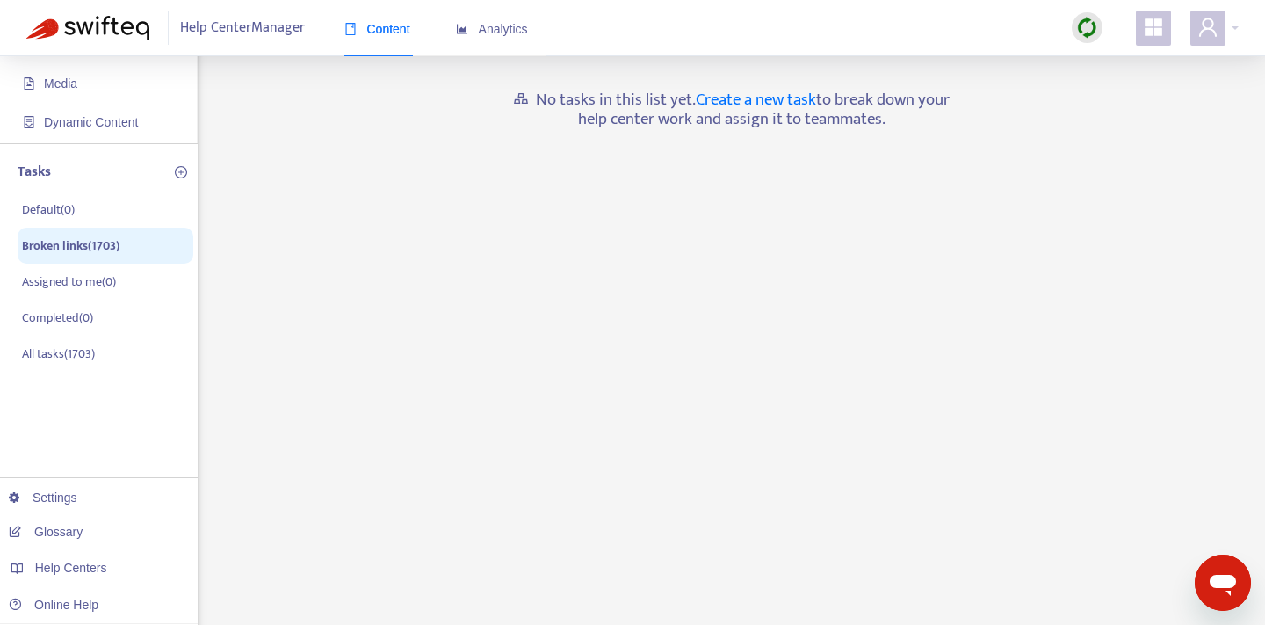
scroll to position [0, 0]
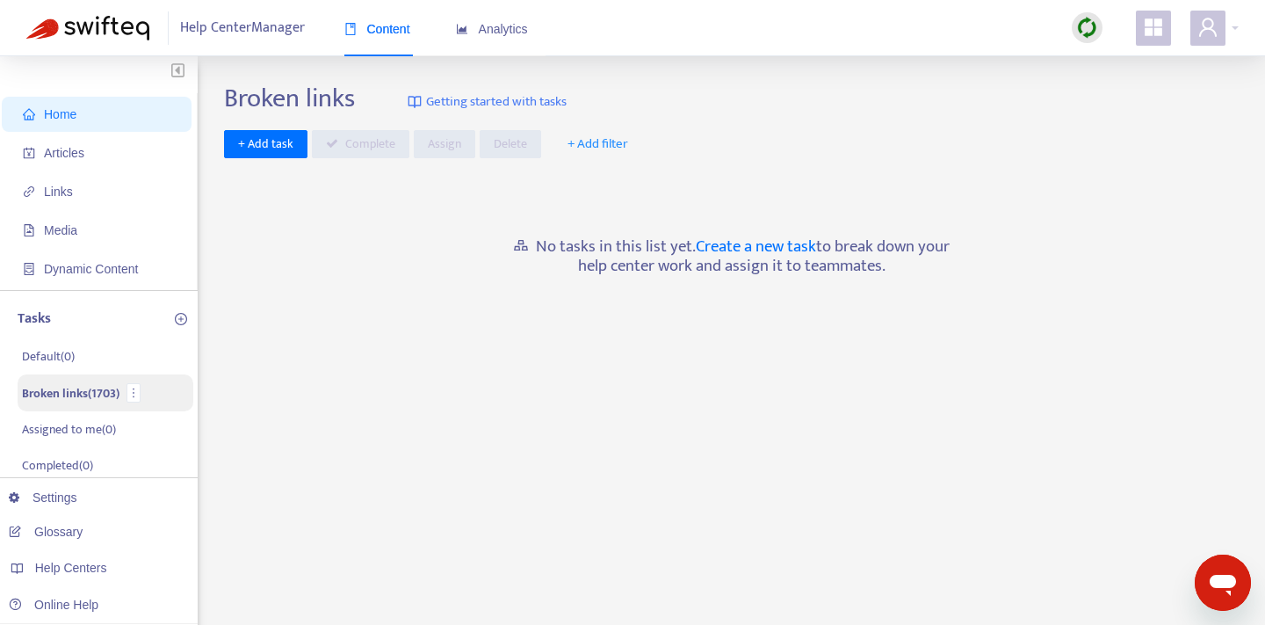
click at [67, 399] on p "Broken links ( 1703 )" at bounding box center [71, 393] width 98 height 18
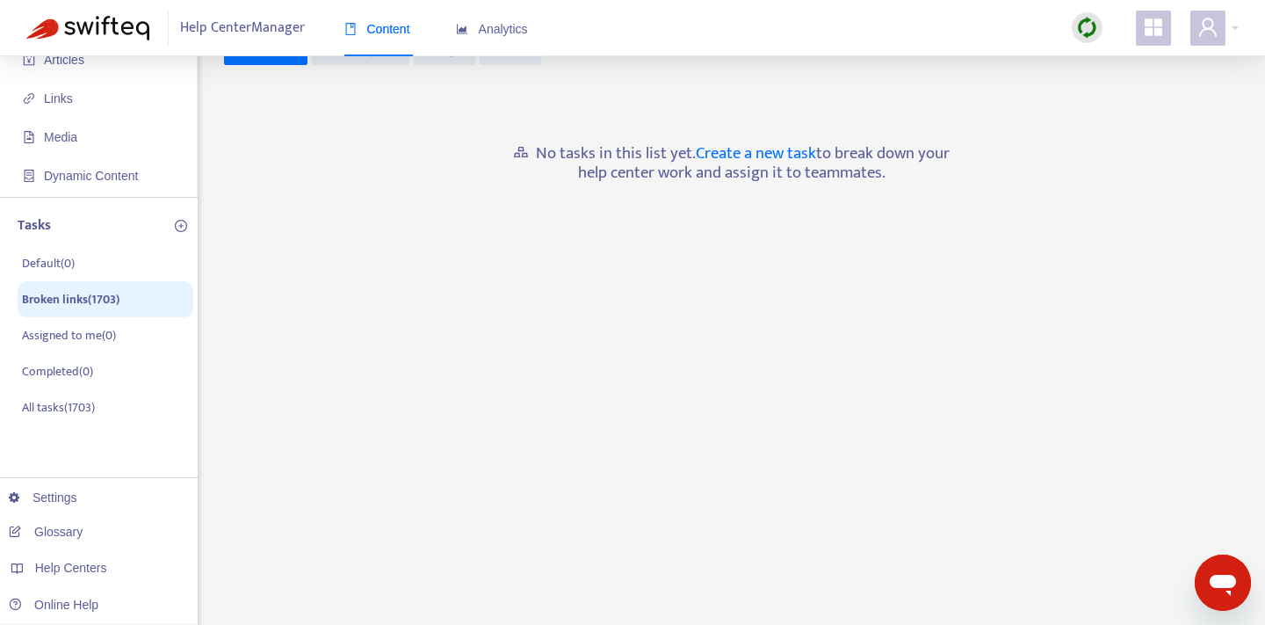
scroll to position [149, 0]
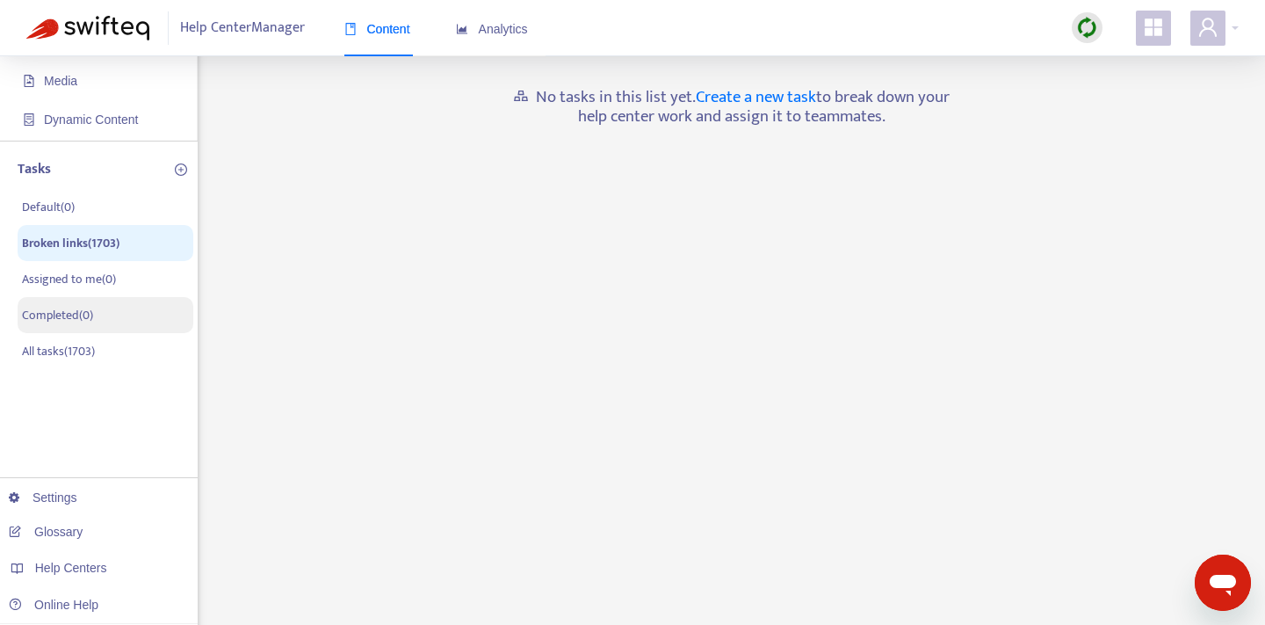
click at [112, 301] on li "Completed ( 0 )" at bounding box center [106, 315] width 176 height 36
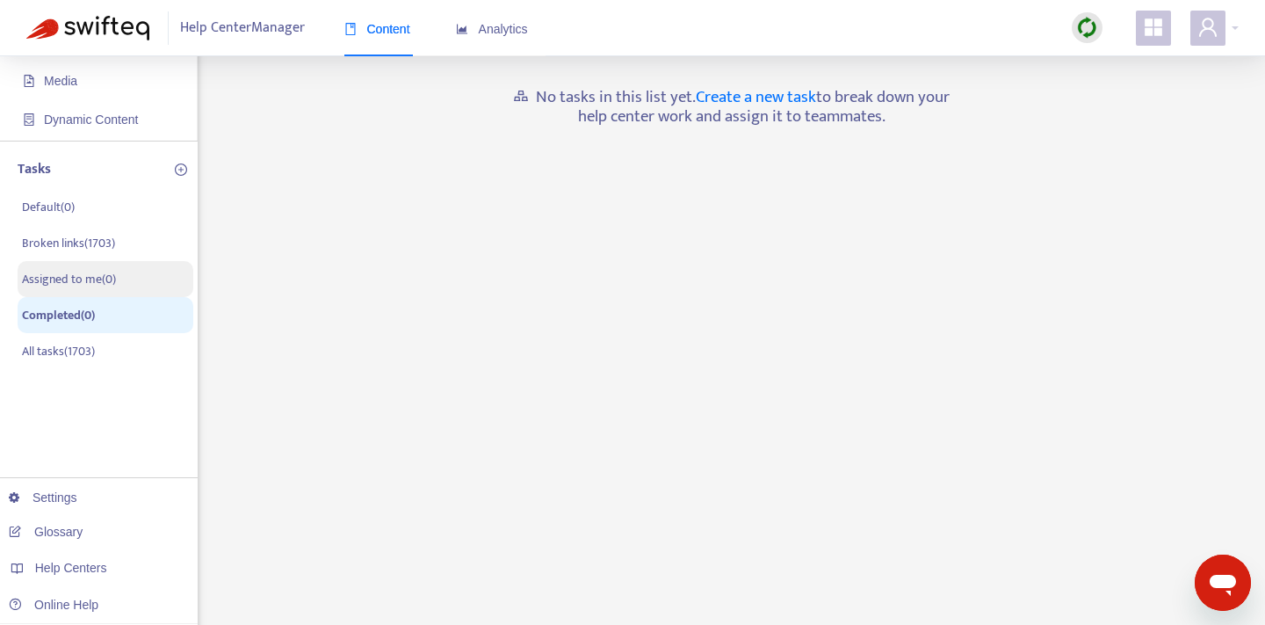
click at [127, 281] on li "Assigned to me ( 0 )" at bounding box center [106, 279] width 176 height 36
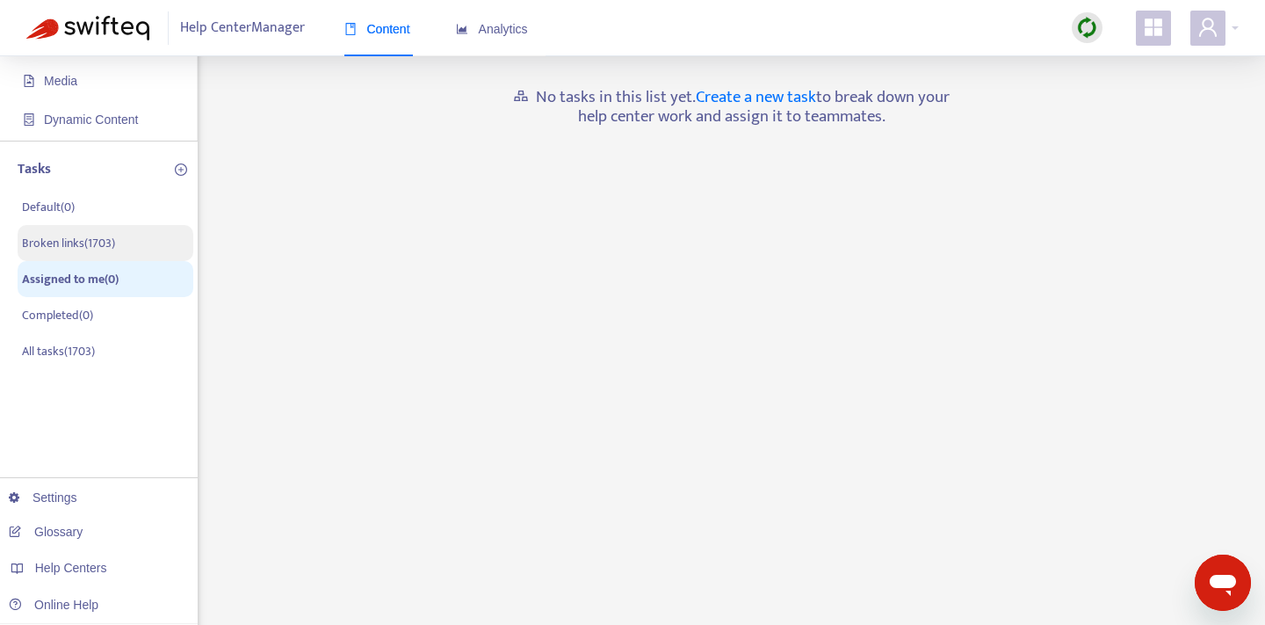
click at [117, 257] on li "Broken links ( 1703 )" at bounding box center [106, 243] width 176 height 36
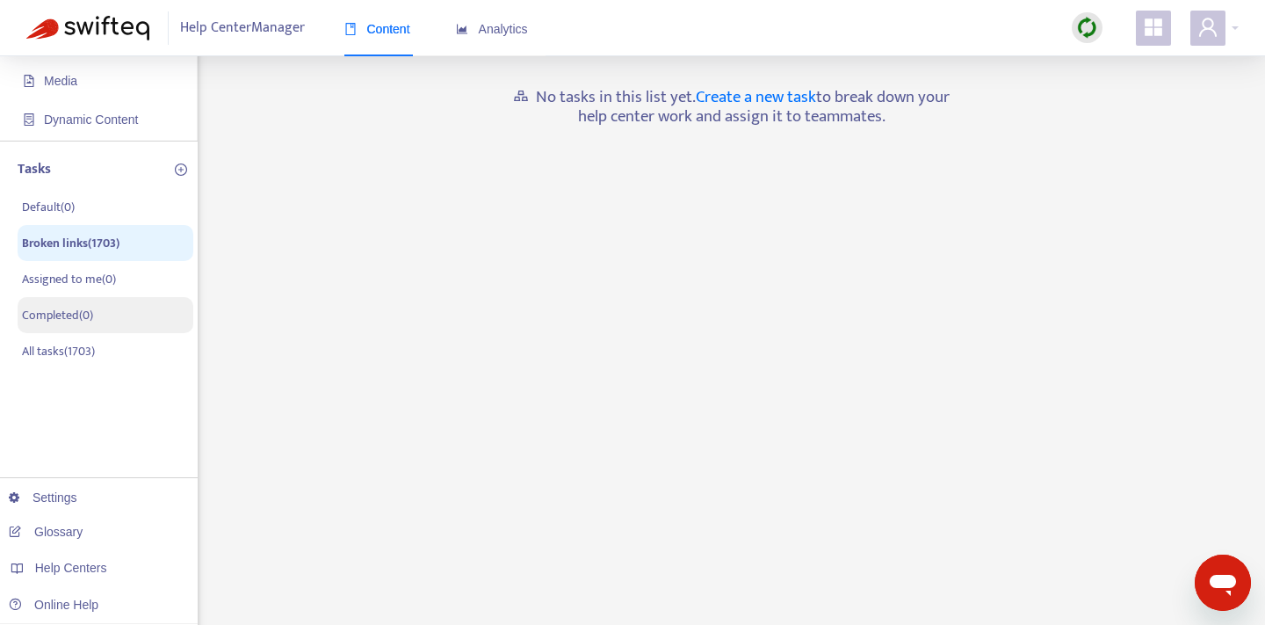
click at [99, 313] on li "Completed ( 0 )" at bounding box center [106, 315] width 176 height 36
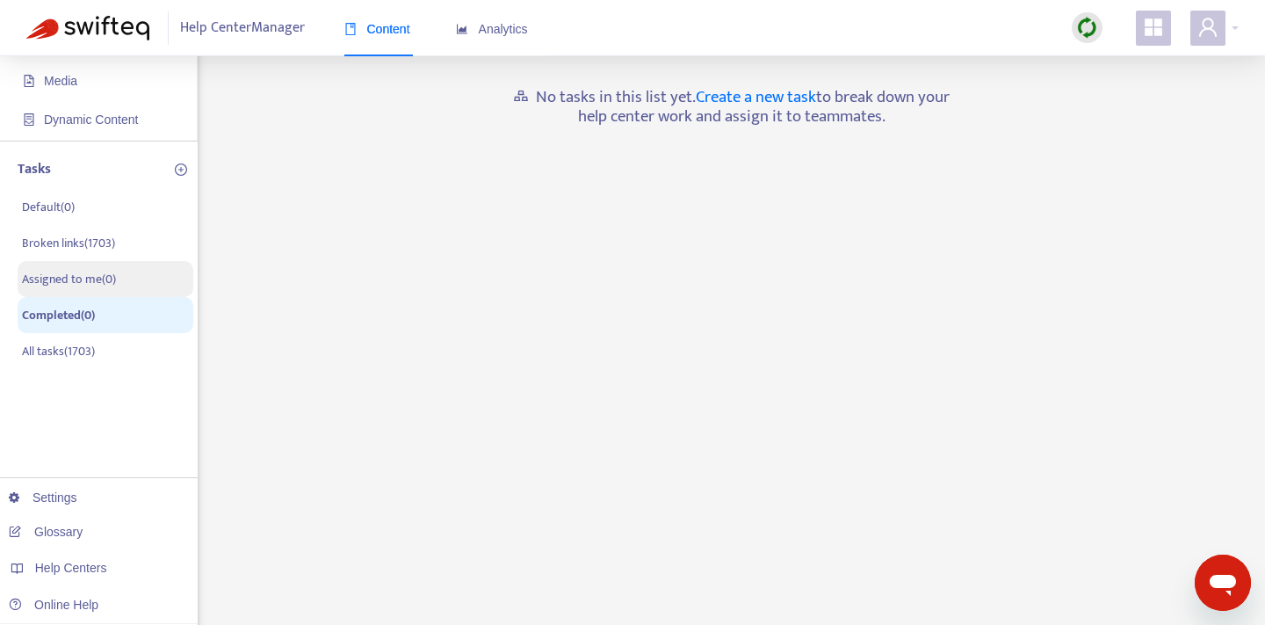
click at [111, 280] on p "Assigned to me ( 0 )" at bounding box center [69, 279] width 94 height 18
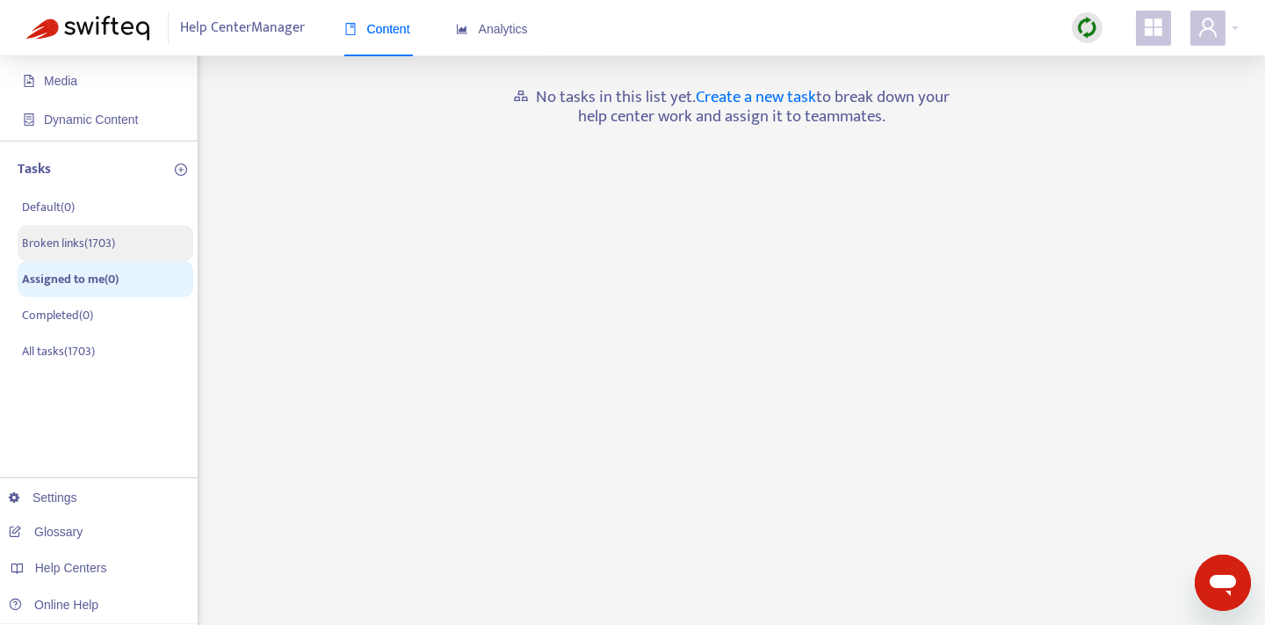
click at [111, 255] on li "Broken links ( 1703 )" at bounding box center [106, 243] width 176 height 36
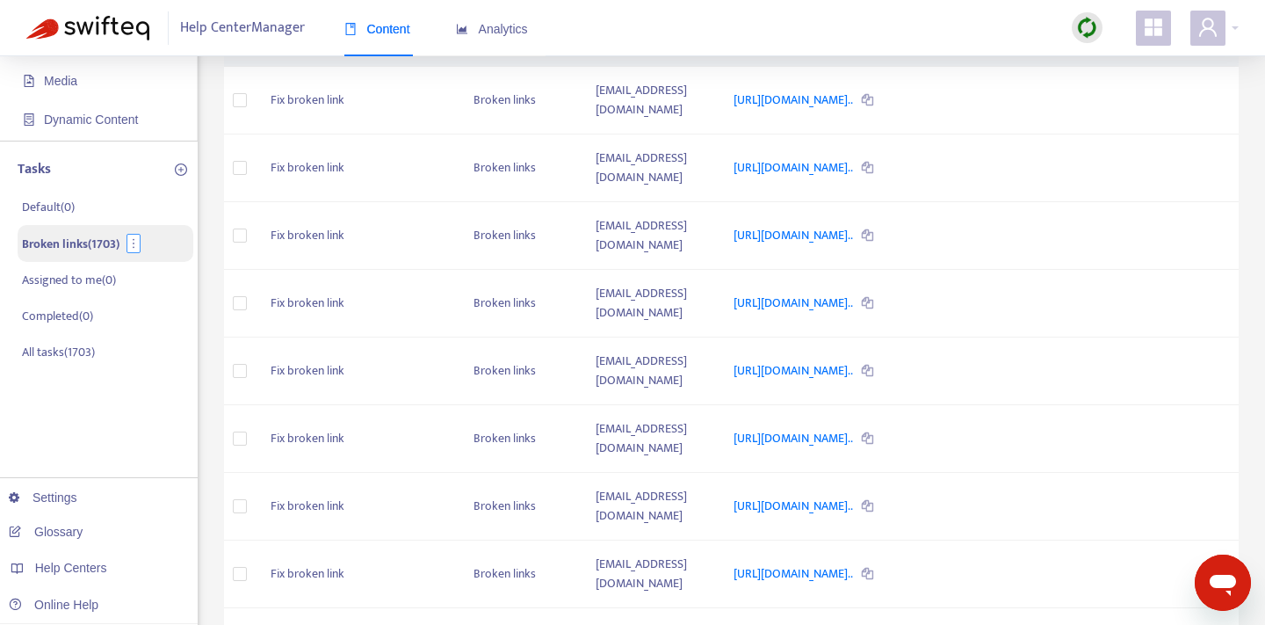
click at [137, 247] on icon "more" at bounding box center [133, 243] width 12 height 12
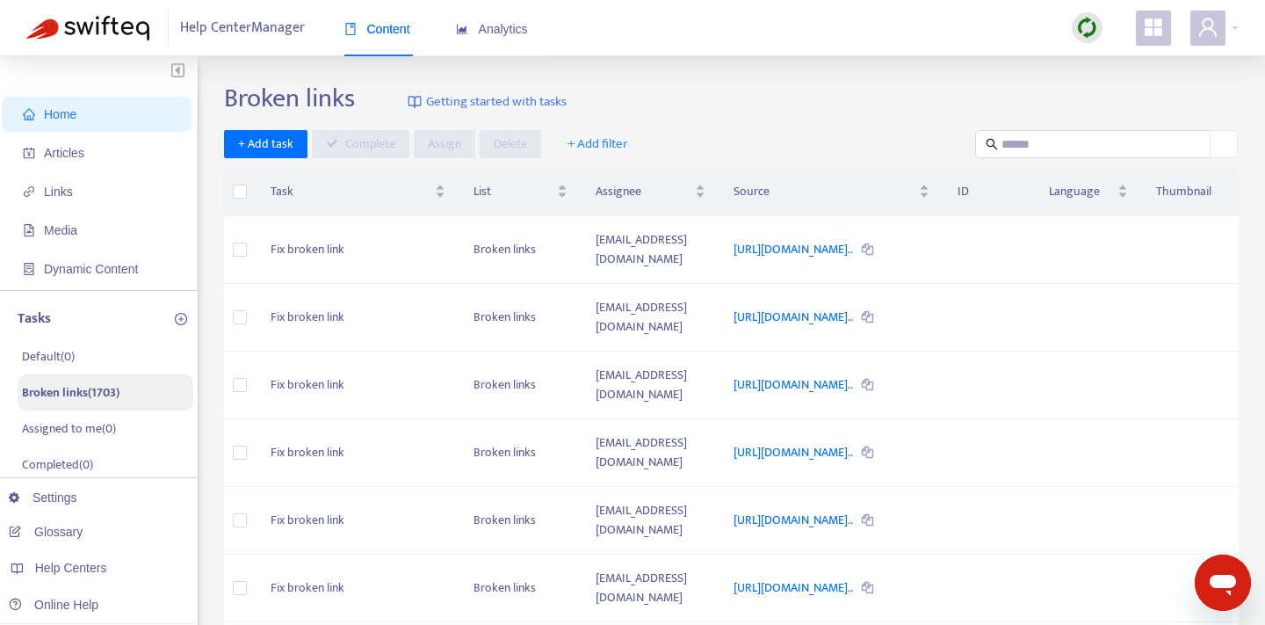
click at [107, 112] on span "Home" at bounding box center [100, 114] width 155 height 35
click at [126, 39] on img at bounding box center [87, 28] width 123 height 25
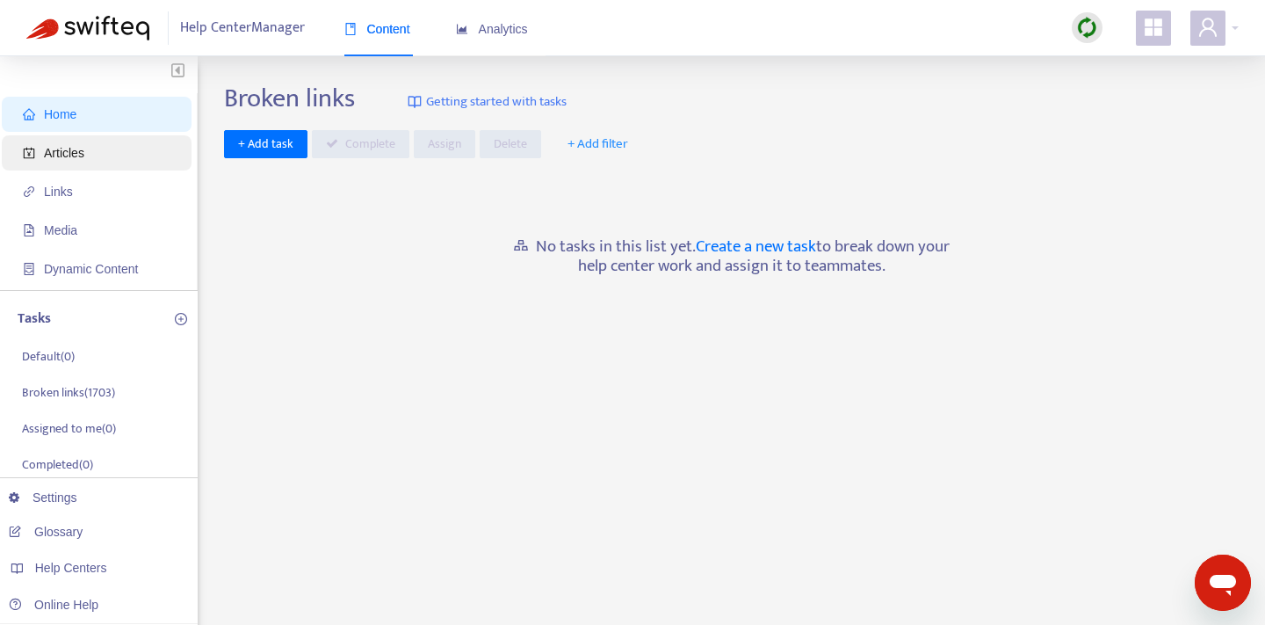
click at [115, 146] on span "Articles" at bounding box center [100, 152] width 155 height 35
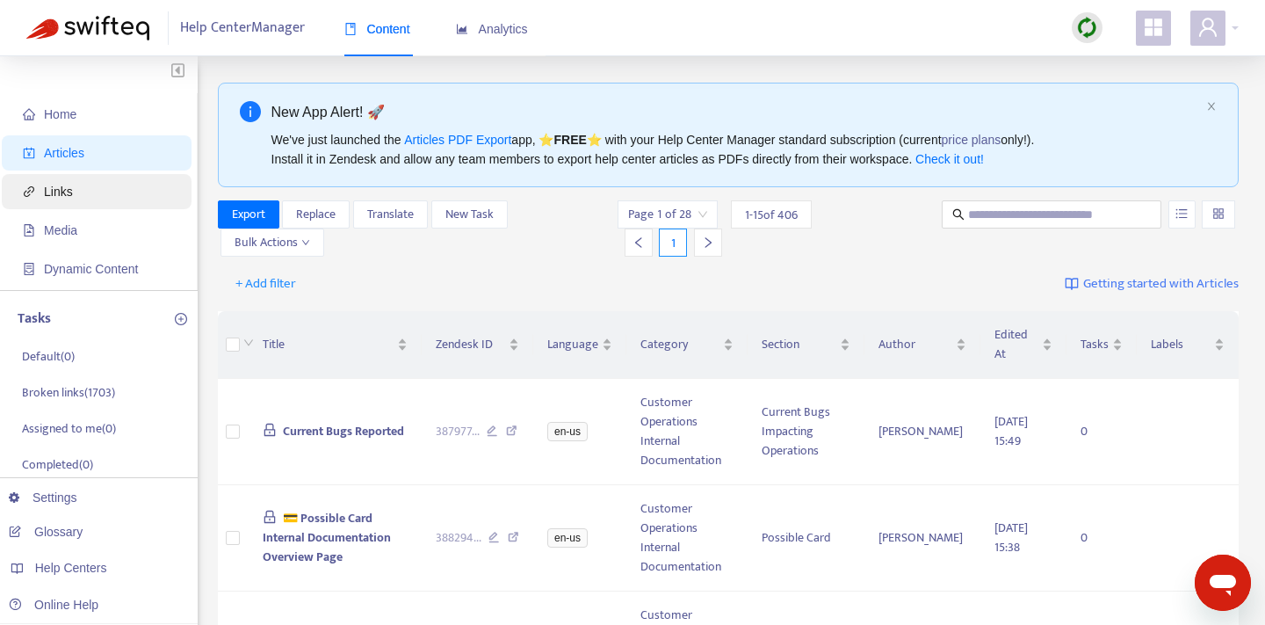
click at [102, 192] on span "Links" at bounding box center [100, 191] width 155 height 35
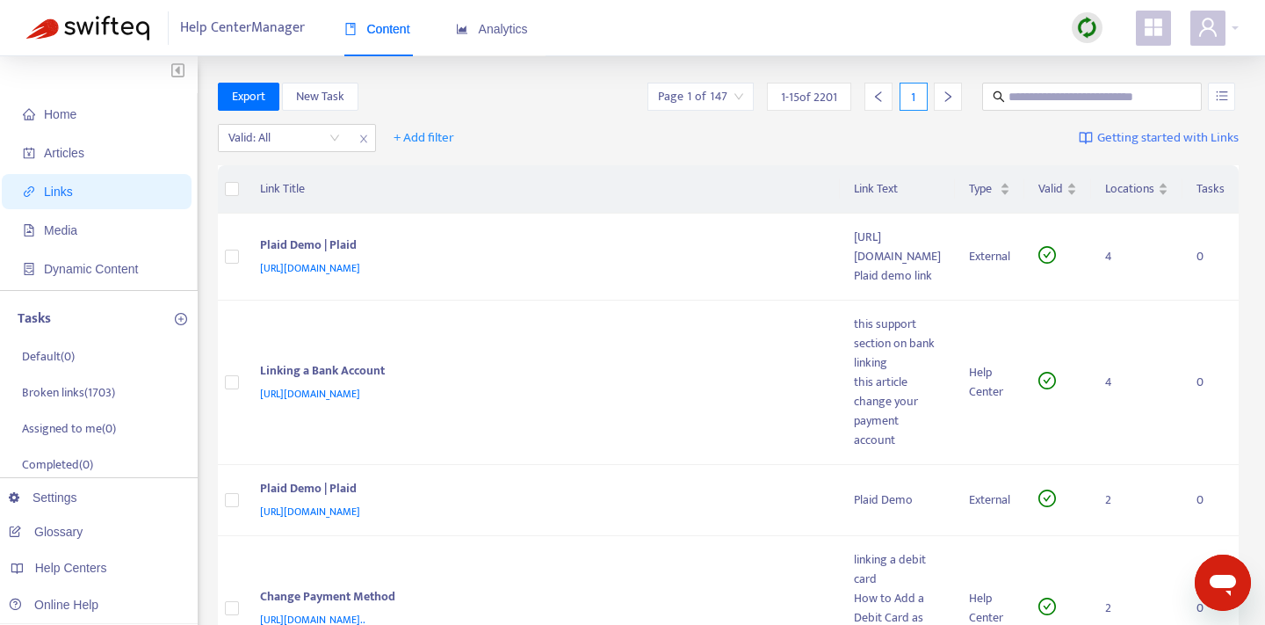
click at [249, 33] on span "Help Center Manager" at bounding box center [242, 27] width 125 height 33
click at [333, 143] on input "search" at bounding box center [284, 138] width 112 height 26
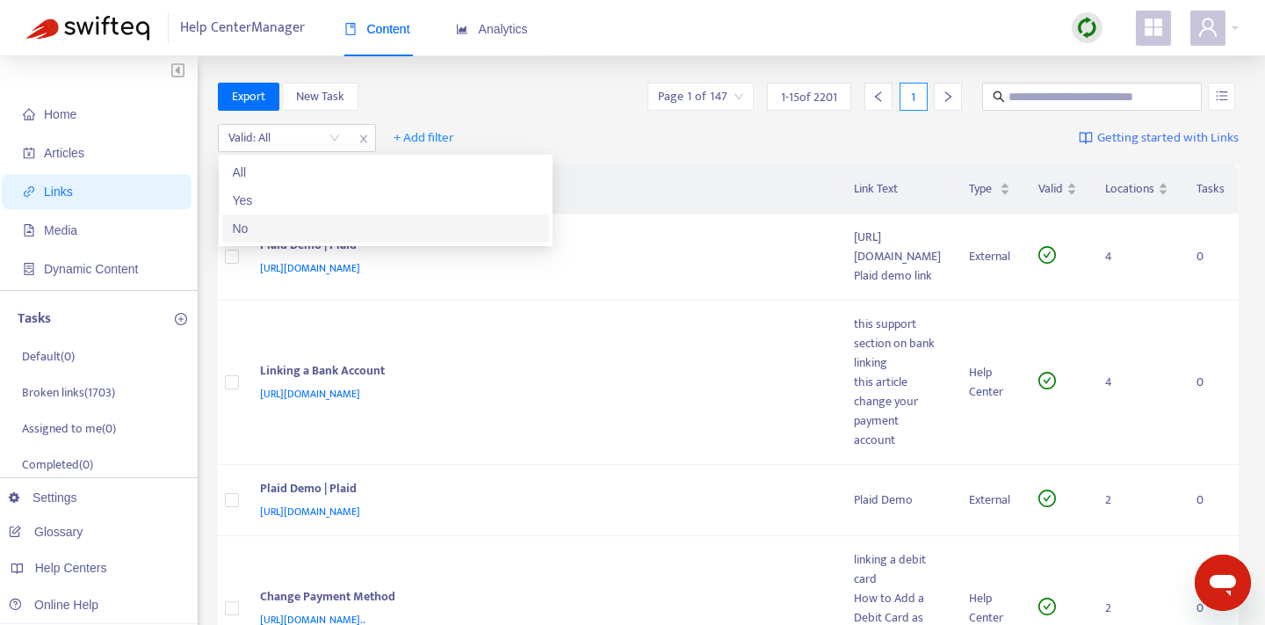
click at [302, 225] on div "No" at bounding box center [386, 228] width 306 height 19
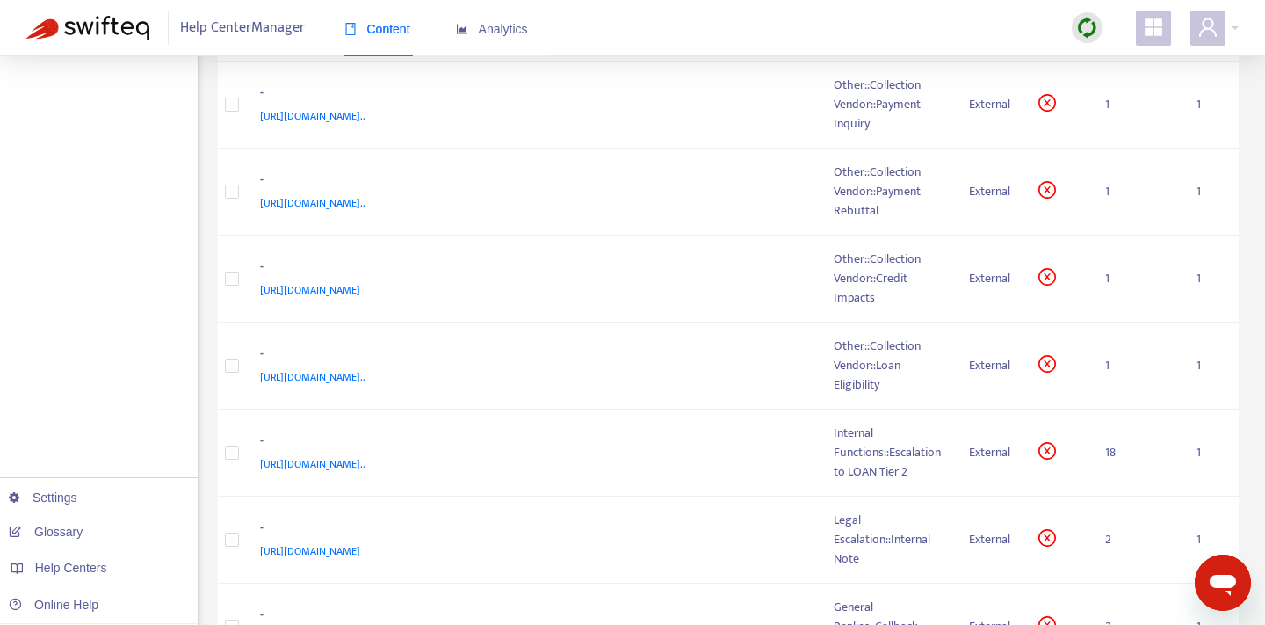
scroll to position [1050, 0]
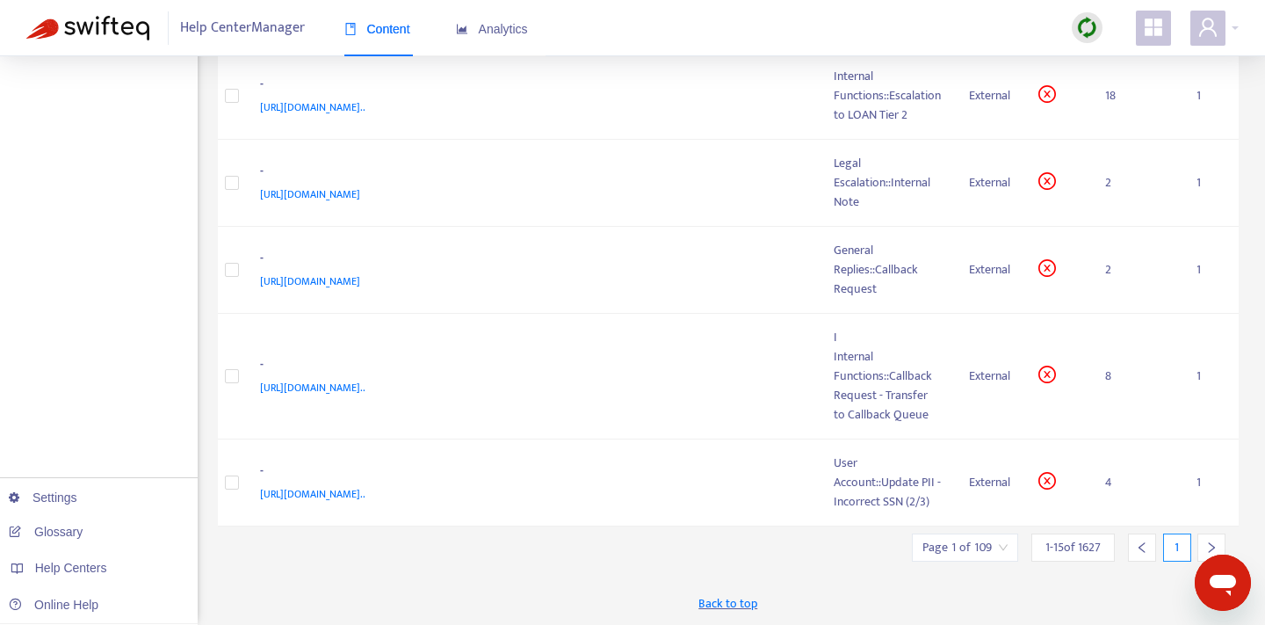
click at [1205, 543] on div at bounding box center [1212, 547] width 28 height 28
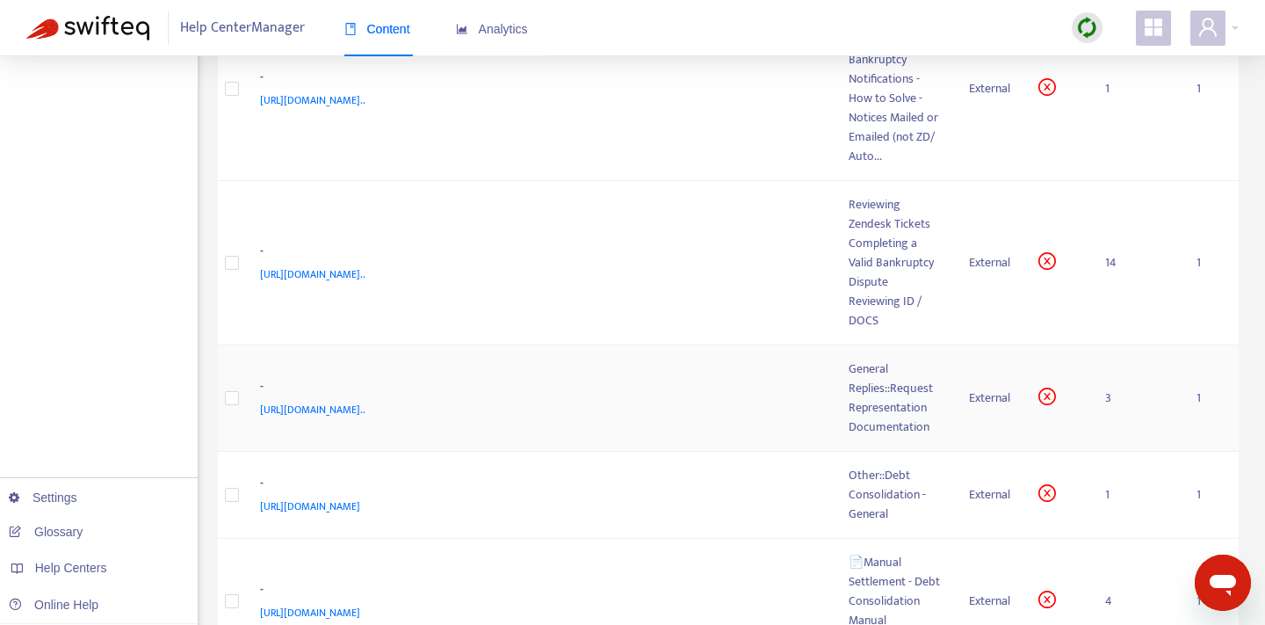
scroll to position [578, 0]
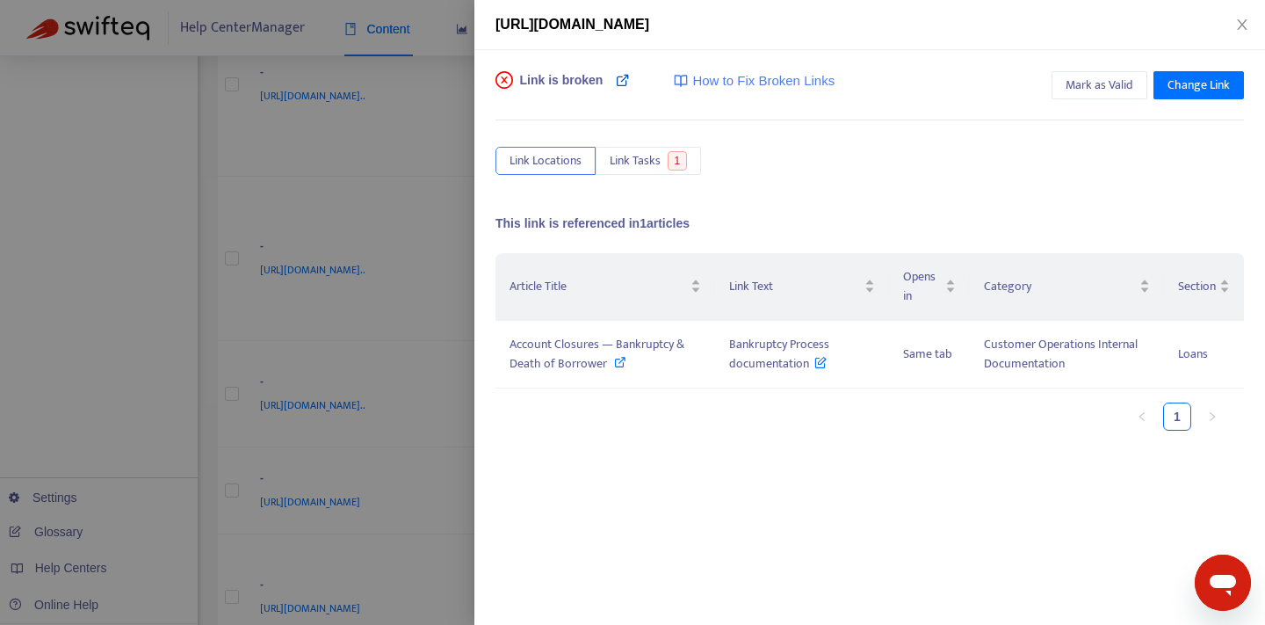
click at [618, 79] on icon at bounding box center [623, 80] width 14 height 14
click at [670, 468] on div "Article Title Link Text Opens in Category Section Account Closures — Bankruptcy…" at bounding box center [870, 428] width 749 height 351
click at [1104, 80] on span "Mark as Valid" at bounding box center [1100, 85] width 68 height 19
click at [1245, 18] on icon "close" at bounding box center [1242, 25] width 14 height 14
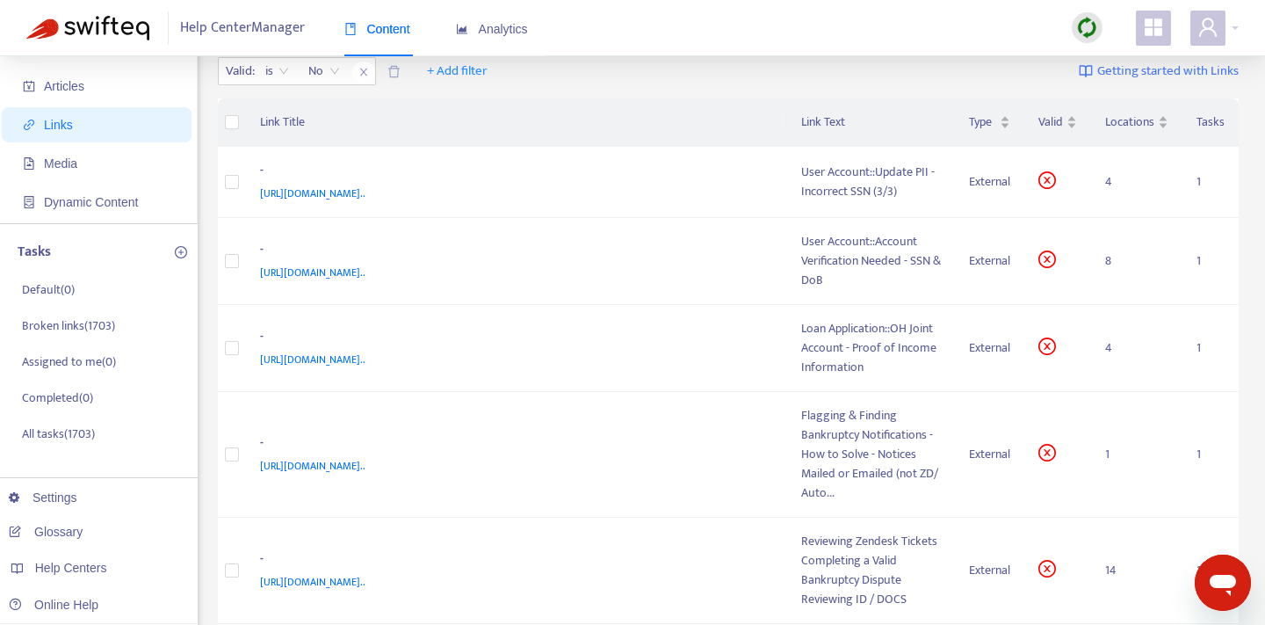
scroll to position [0, 0]
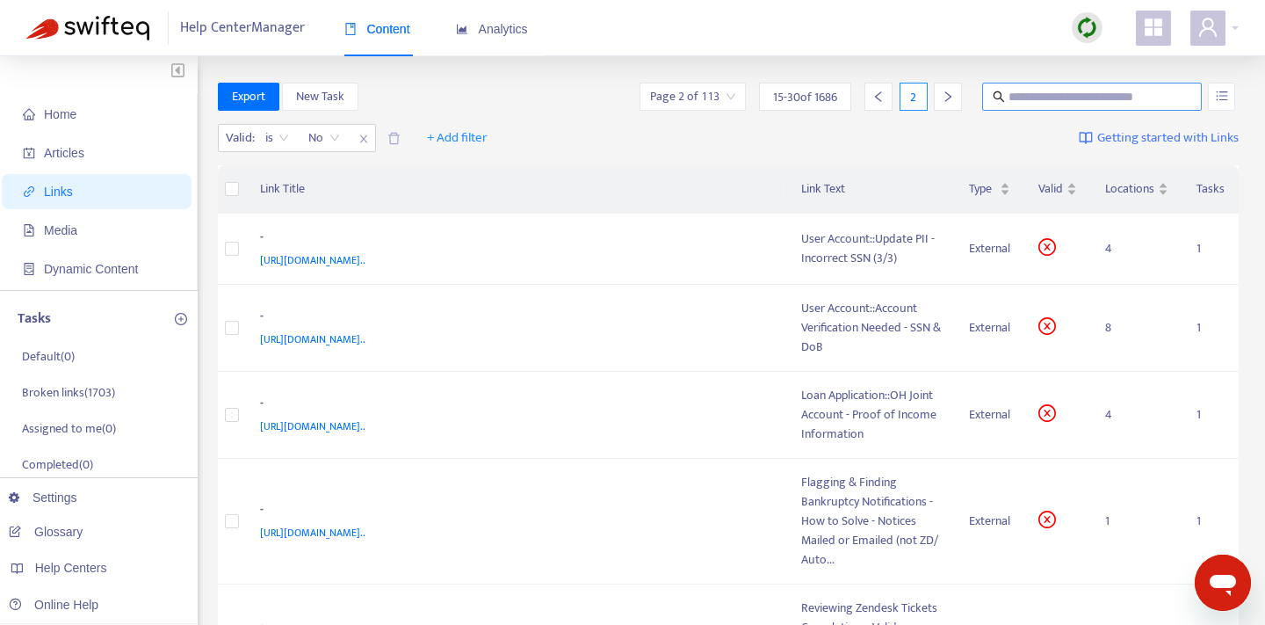
click at [1100, 101] on input "text" at bounding box center [1093, 96] width 169 height 19
paste input "**********"
type input "**********"
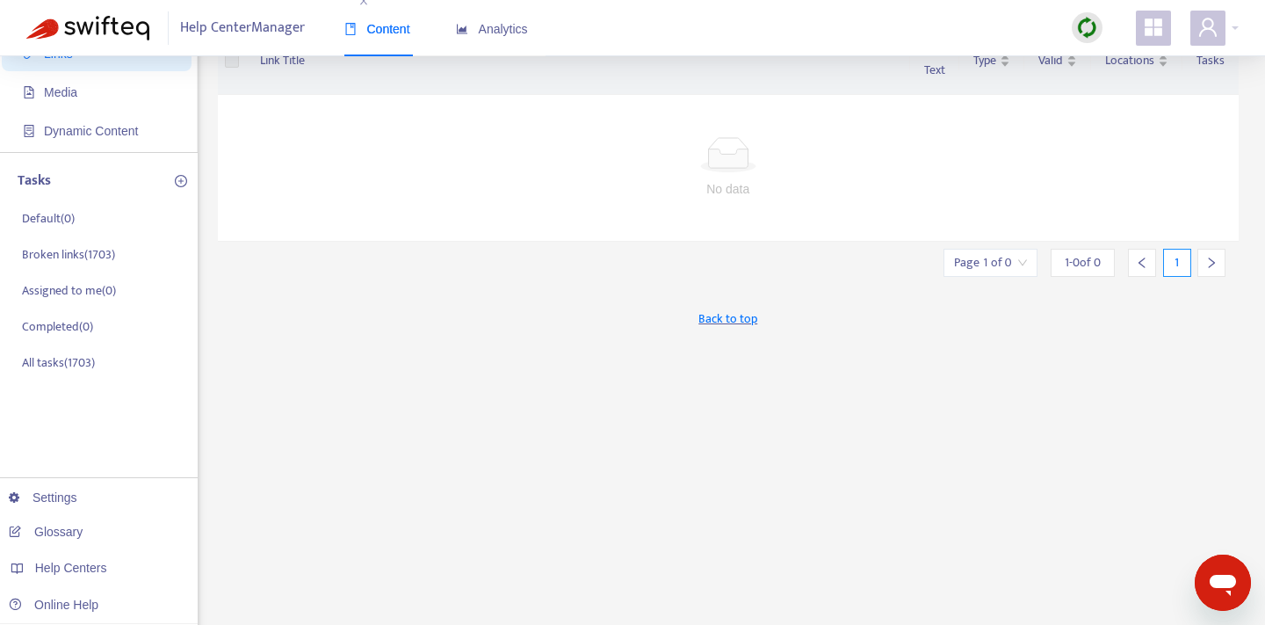
scroll to position [0, 0]
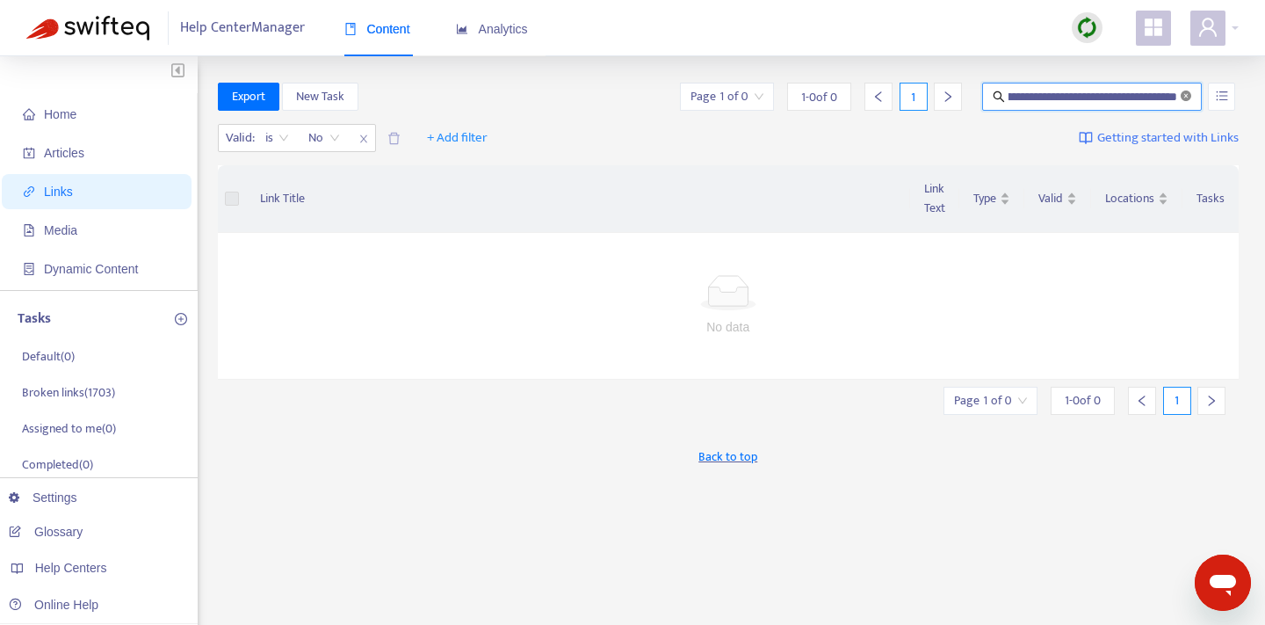
click at [1184, 100] on icon "close-circle" at bounding box center [1186, 96] width 11 height 11
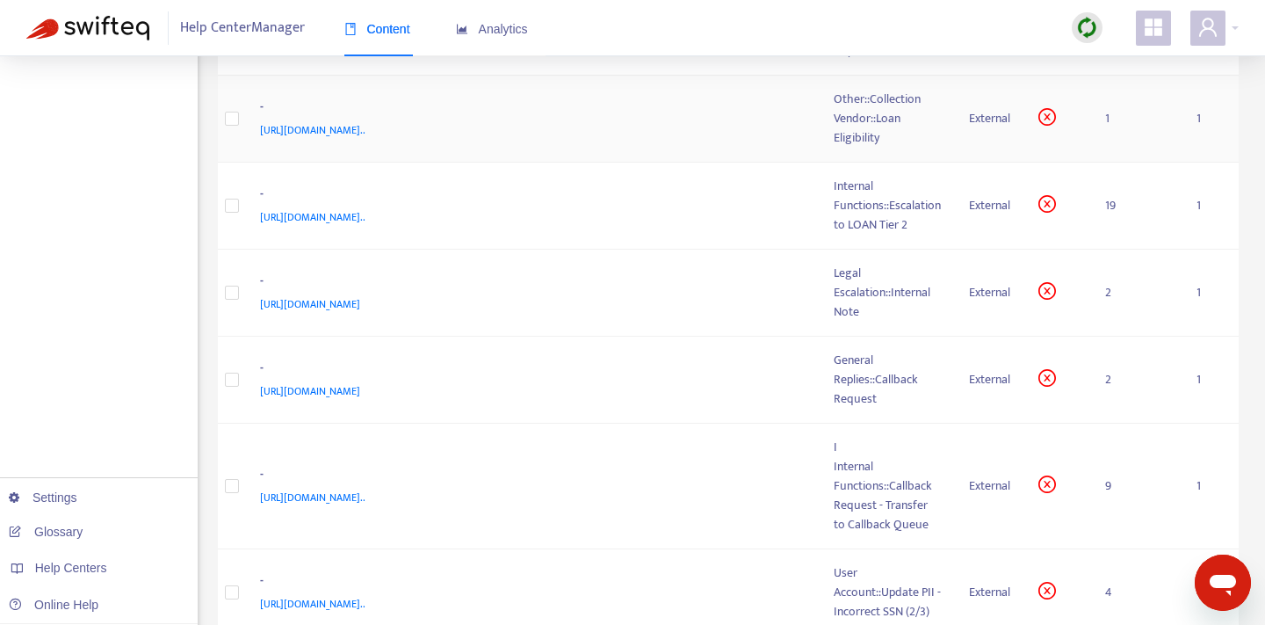
scroll to position [1050, 0]
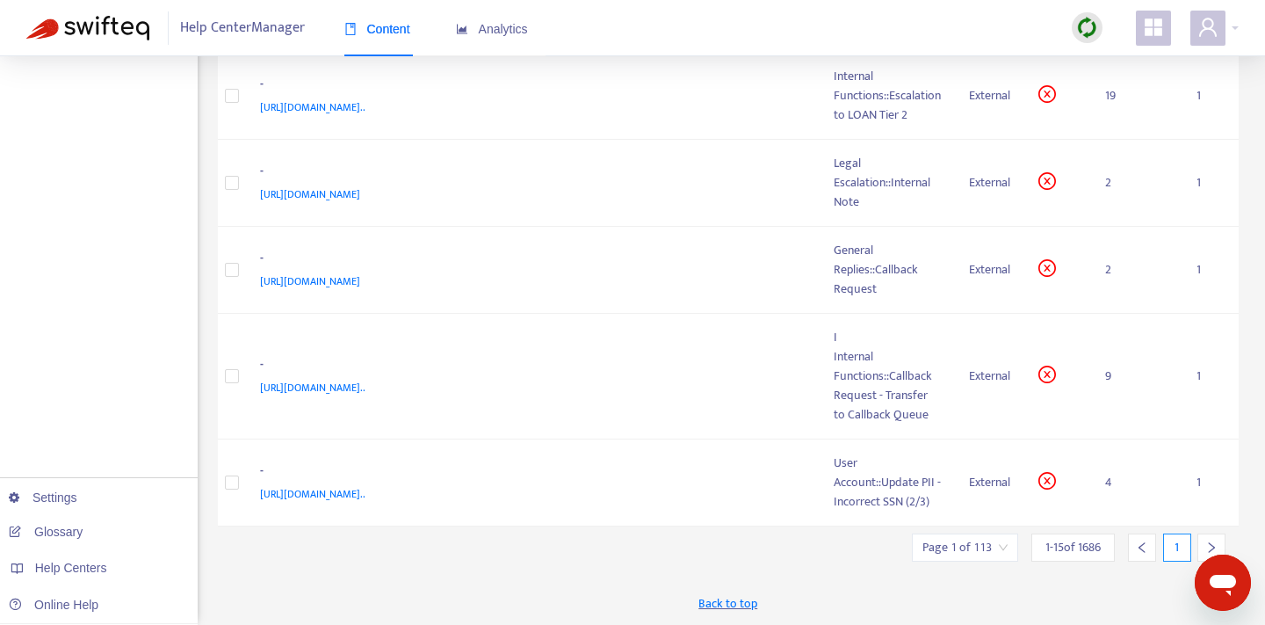
click at [1204, 540] on div at bounding box center [1212, 547] width 28 height 28
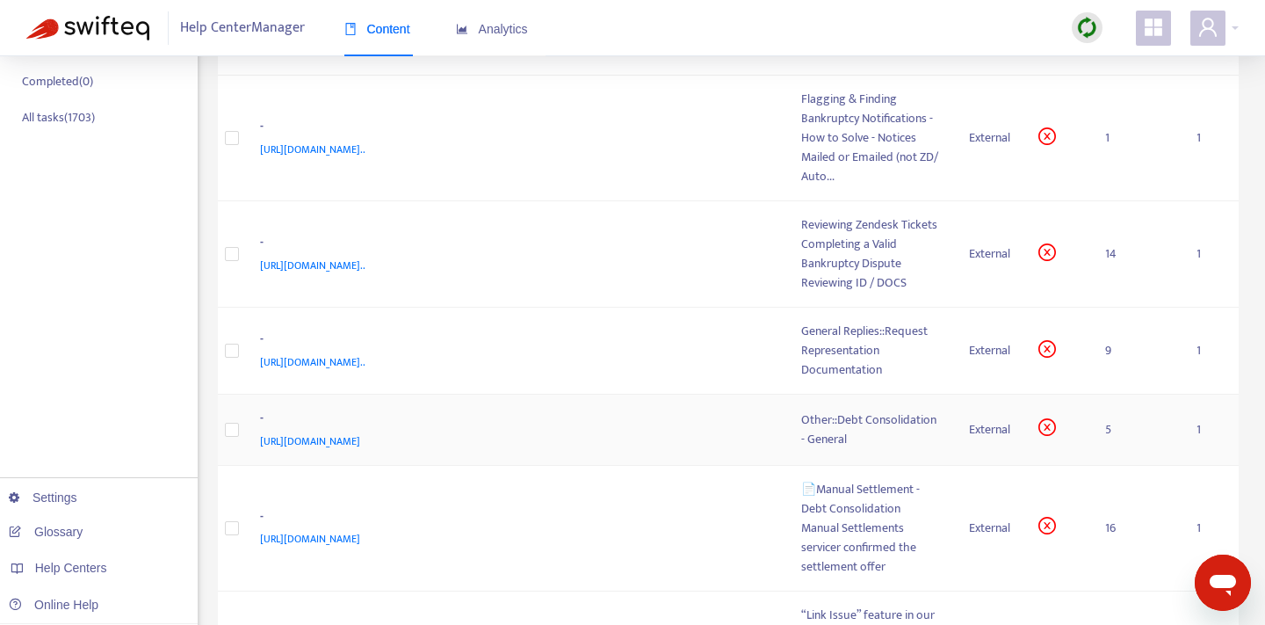
scroll to position [381, 0]
click at [672, 189] on td "- https://www.notion.so/Flagging-Finding-Bankruptcy-Notifications-e817cd0bbbe74…" at bounding box center [517, 140] width 542 height 126
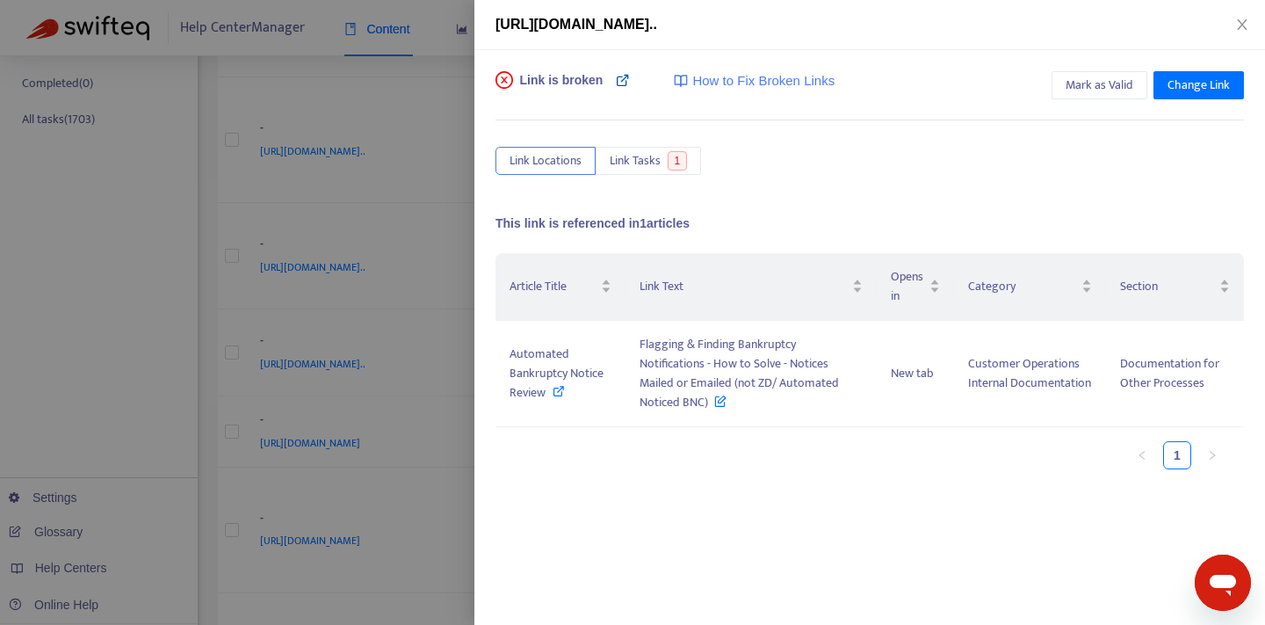
click at [622, 76] on icon at bounding box center [623, 80] width 14 height 14
click at [1175, 85] on span "Change Link" at bounding box center [1199, 85] width 62 height 19
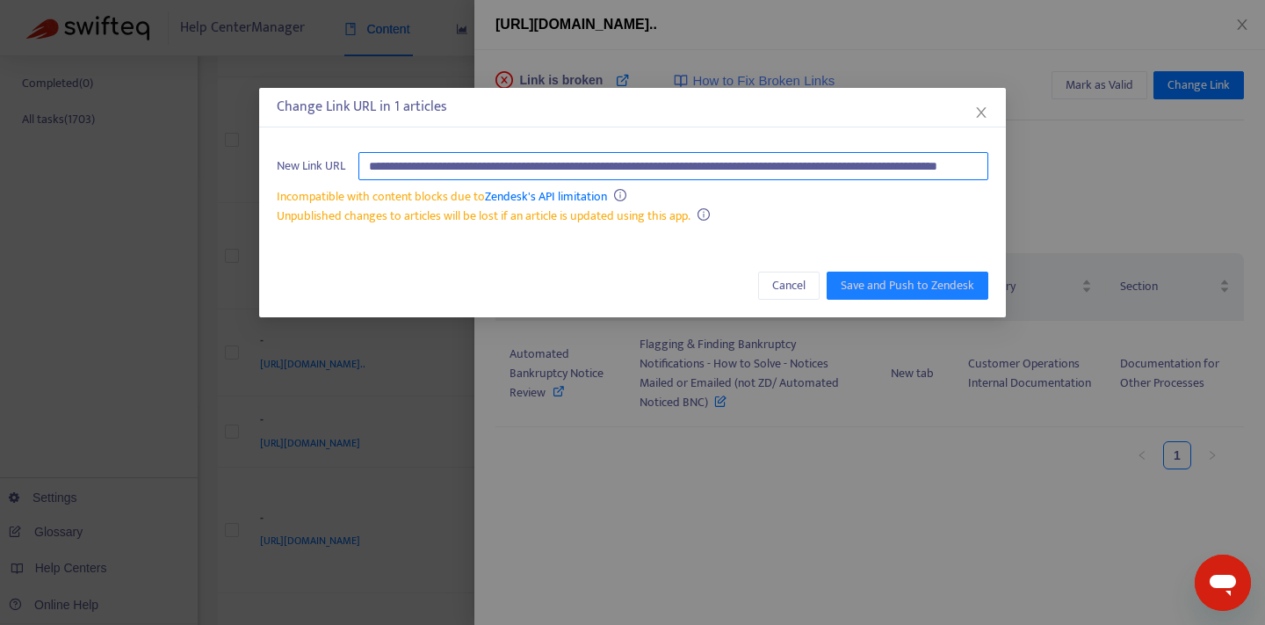
click at [698, 165] on input "**********" at bounding box center [674, 166] width 630 height 28
paste input "text"
type input "**********"
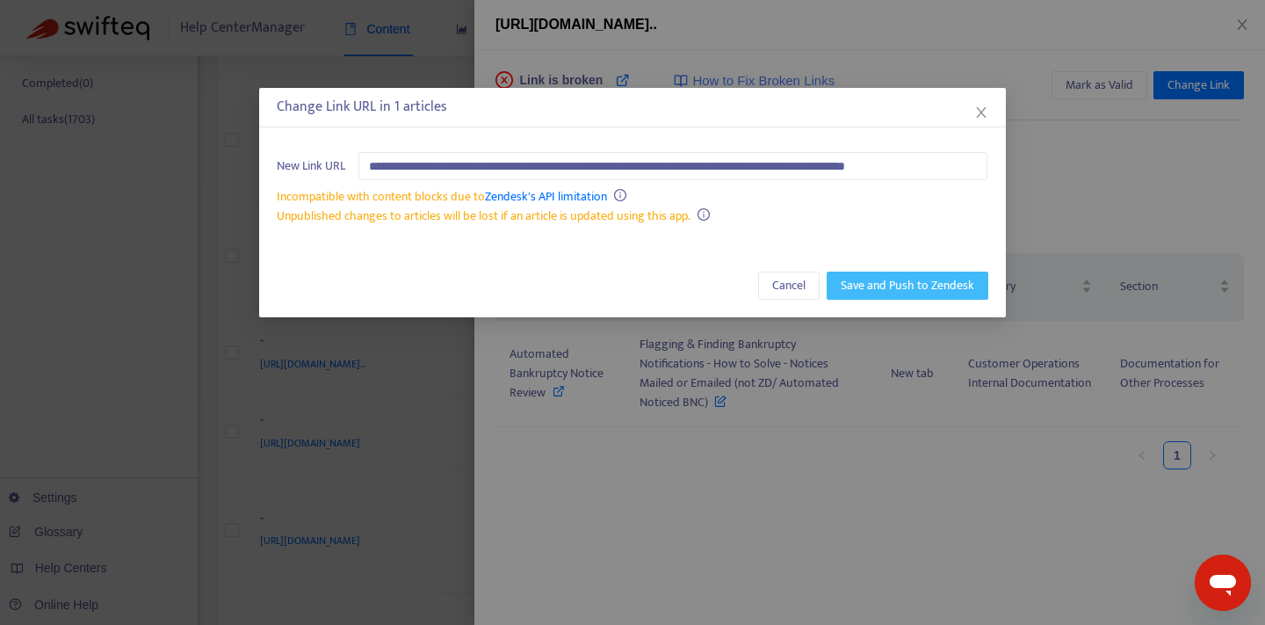
click at [915, 295] on button "Save and Push to Zendesk" at bounding box center [908, 286] width 162 height 28
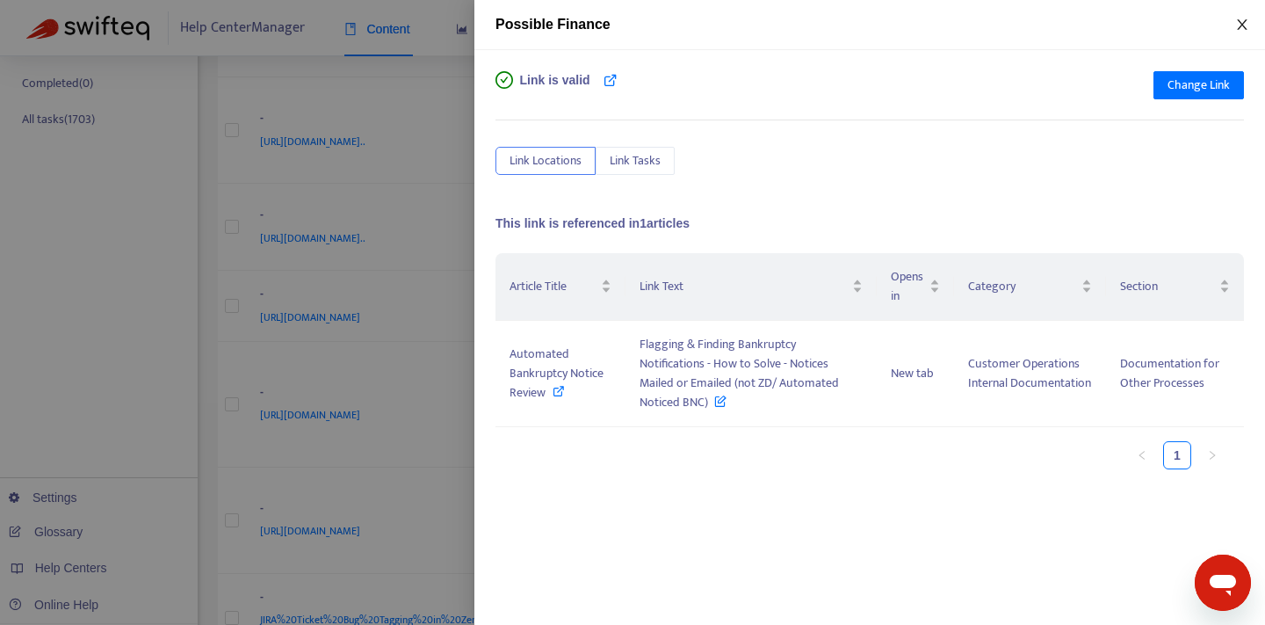
click at [1254, 25] on button "Close" at bounding box center [1242, 25] width 25 height 17
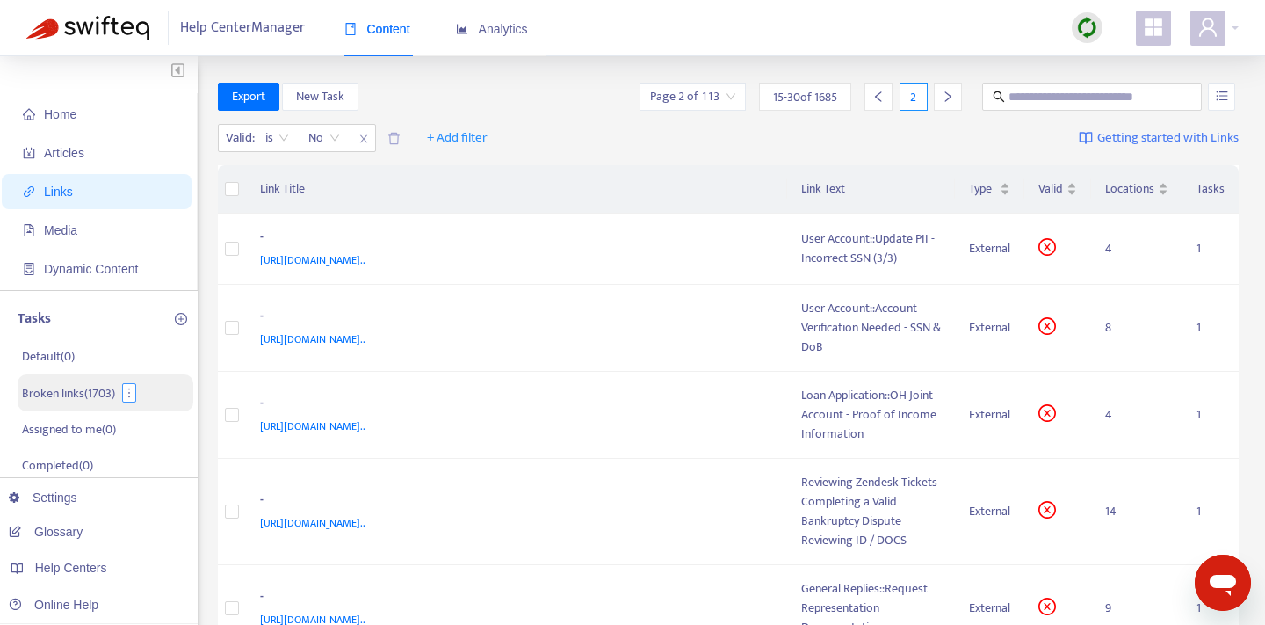
click at [132, 399] on button "button" at bounding box center [129, 392] width 14 height 19
click at [121, 380] on li "Broken links ( 1703 )" at bounding box center [106, 392] width 176 height 37
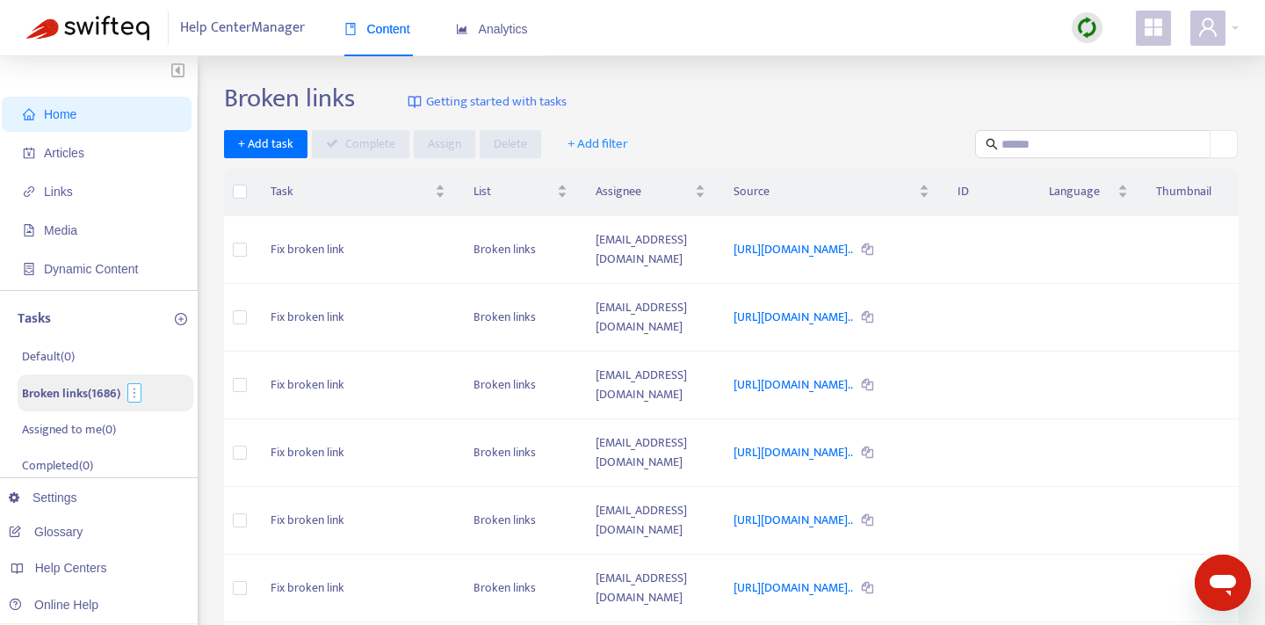
click at [134, 387] on icon "more" at bounding box center [134, 393] width 12 height 12
click at [87, 399] on p "Broken links ( 1686 )" at bounding box center [71, 393] width 98 height 18
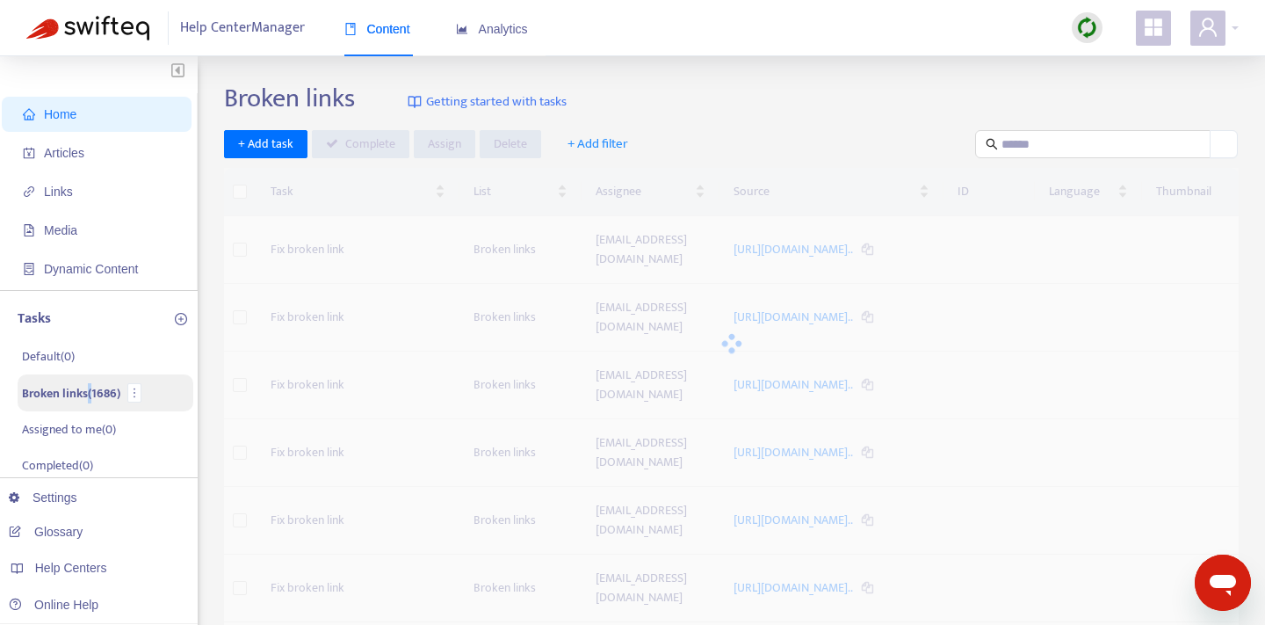
click at [87, 399] on p "Broken links ( 1686 )" at bounding box center [71, 393] width 98 height 18
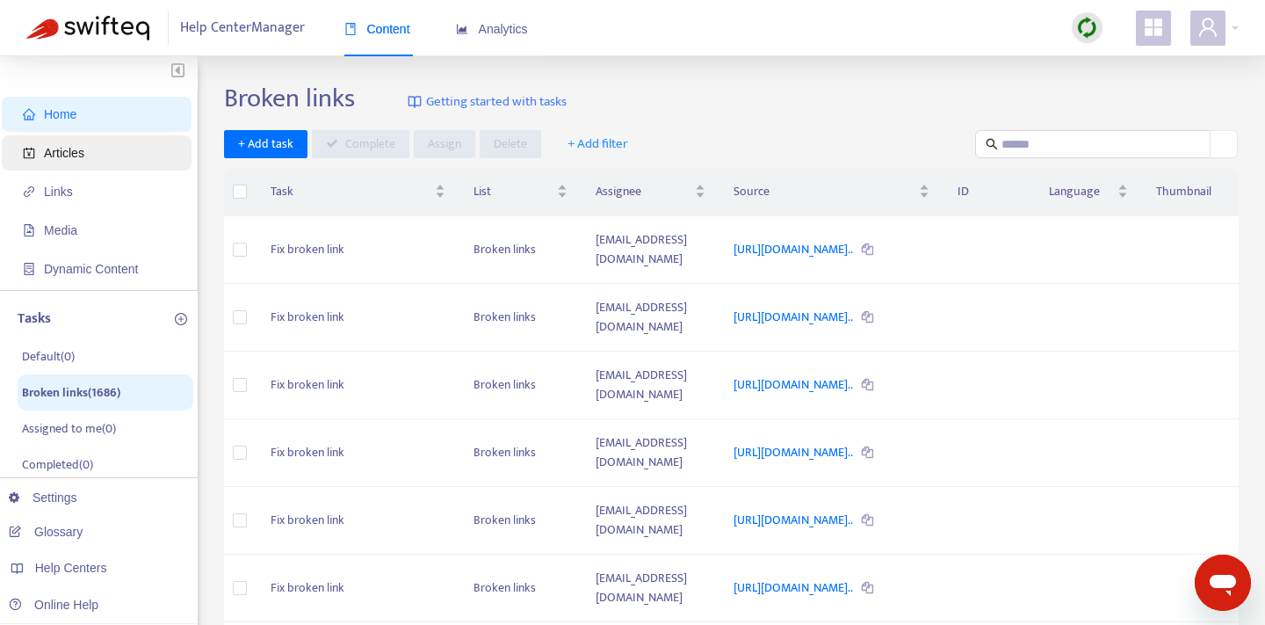
click at [109, 156] on span "Articles" at bounding box center [100, 152] width 155 height 35
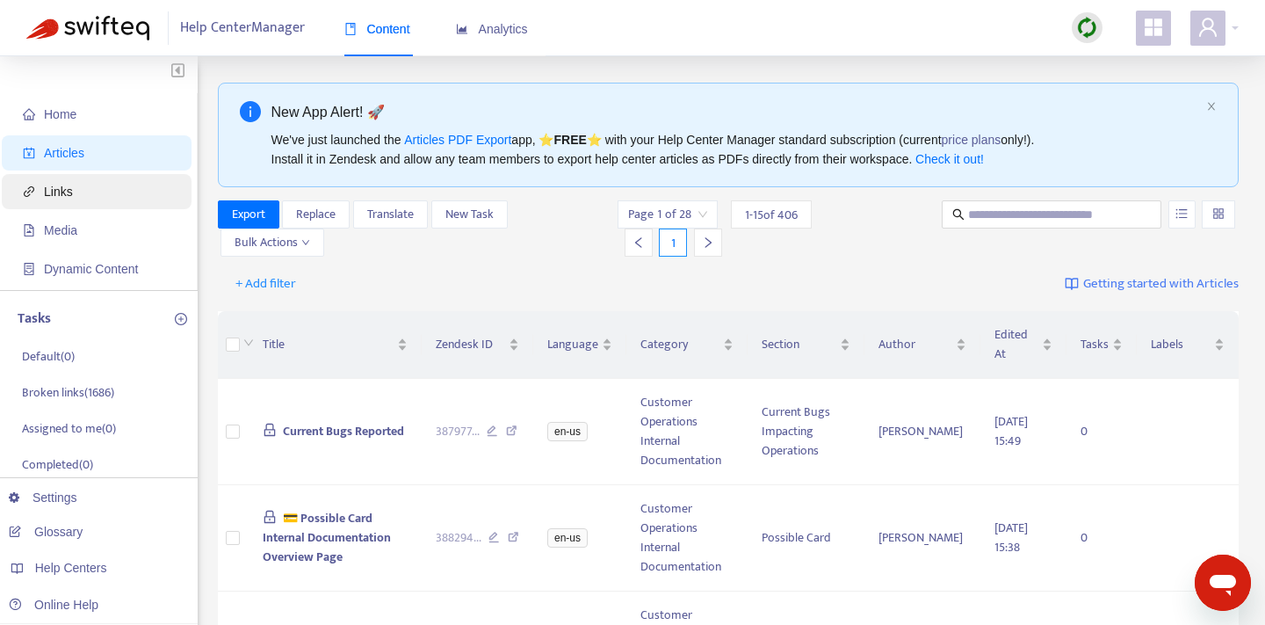
click at [119, 195] on span "Links" at bounding box center [100, 191] width 155 height 35
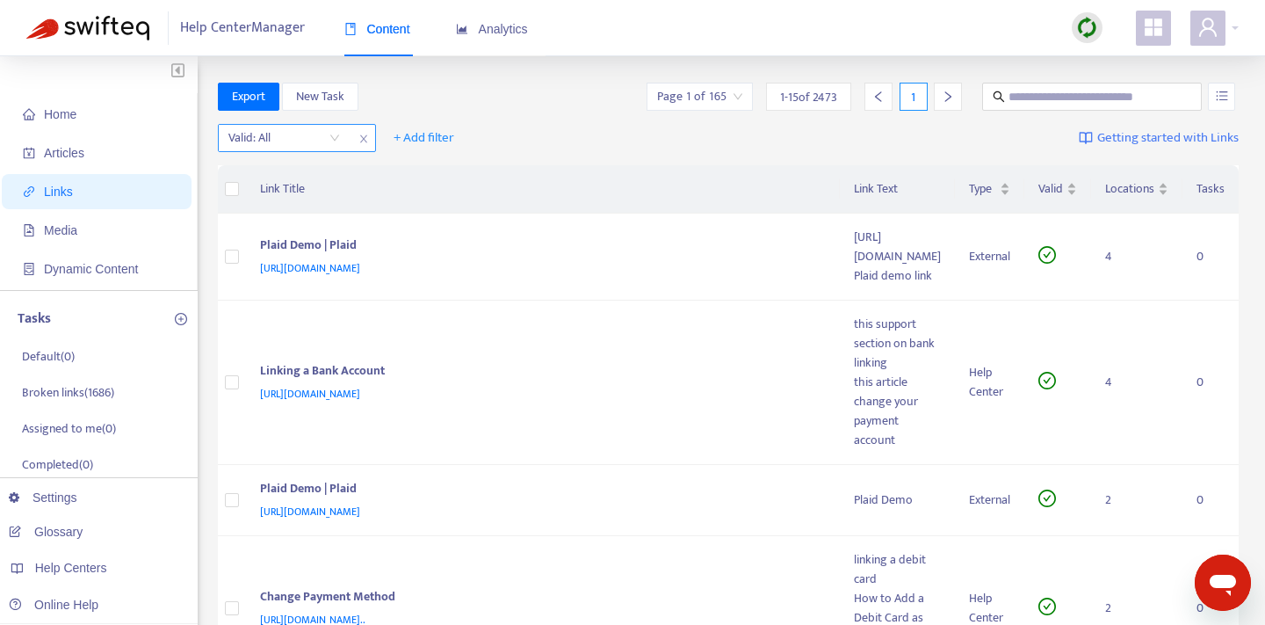
click at [322, 138] on input "search" at bounding box center [284, 138] width 112 height 26
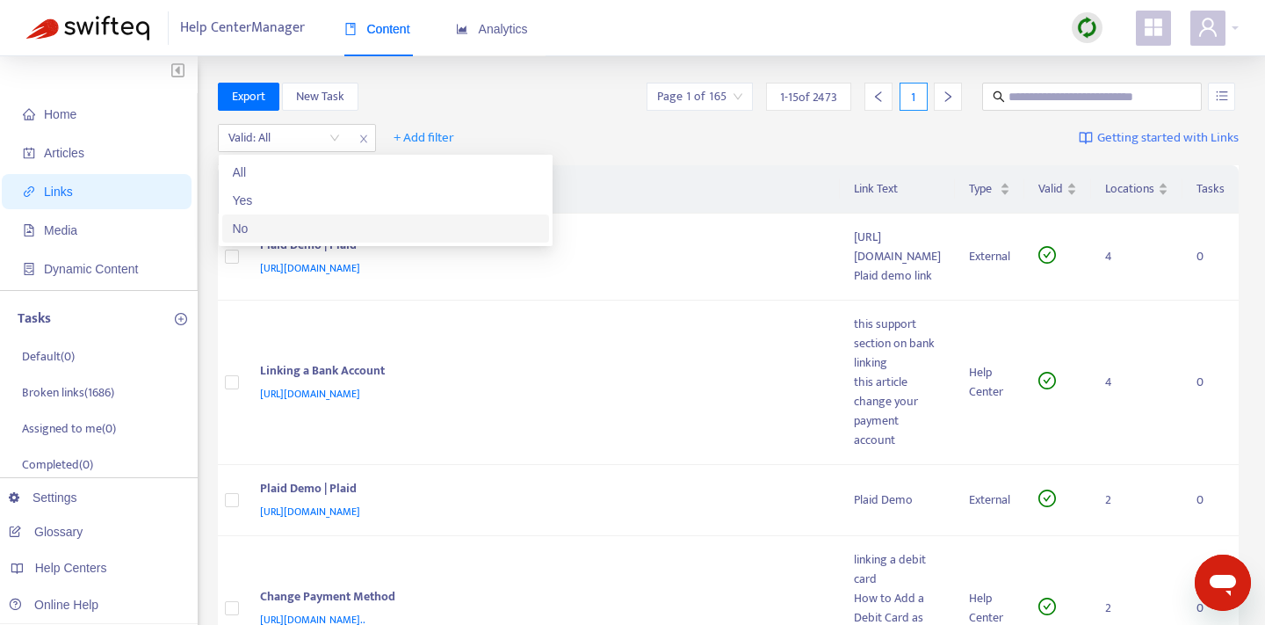
click at [293, 222] on div "No" at bounding box center [386, 228] width 306 height 19
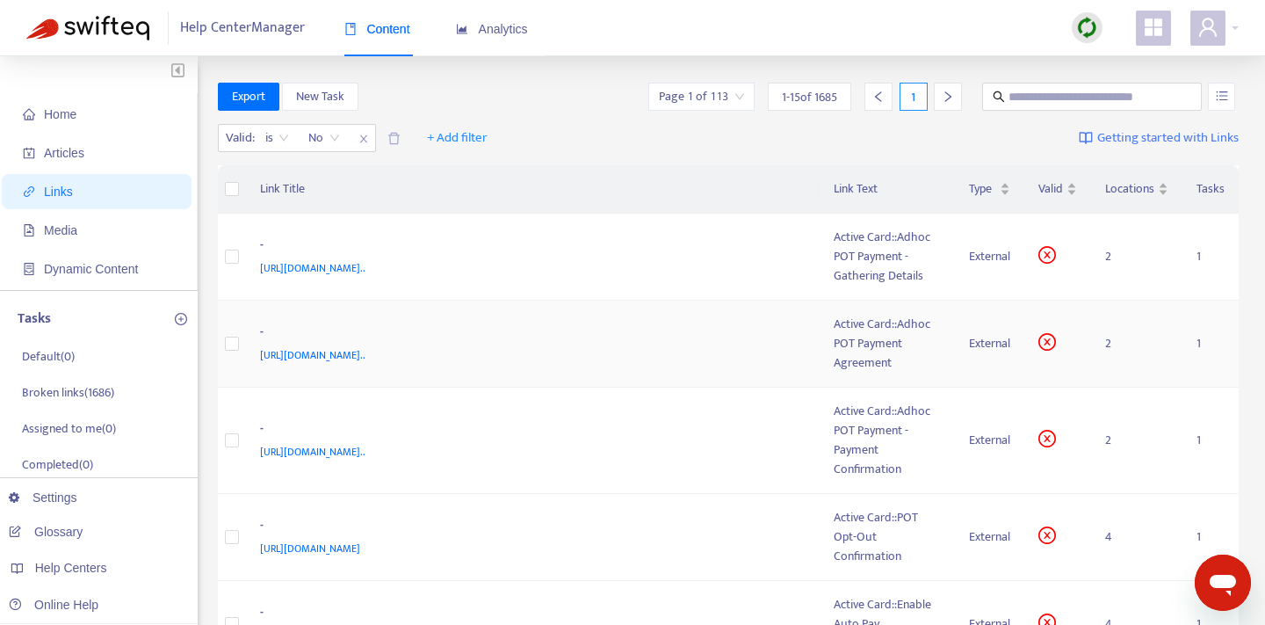
scroll to position [1050, 0]
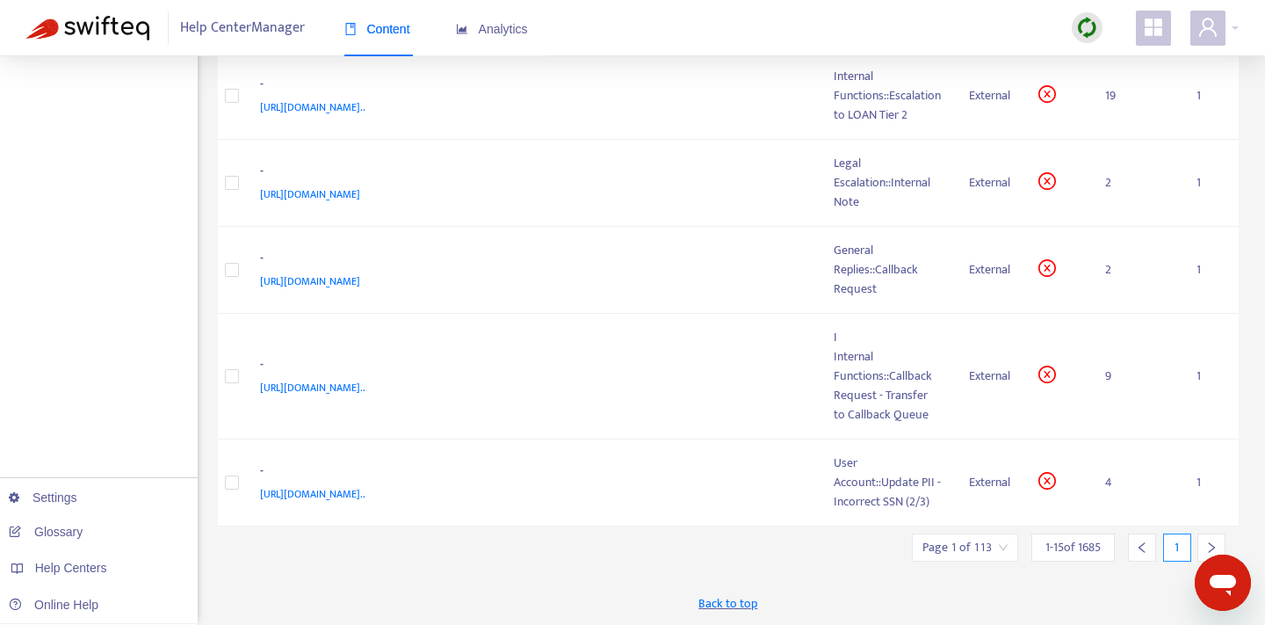
click at [1206, 541] on icon "right" at bounding box center [1212, 547] width 12 height 12
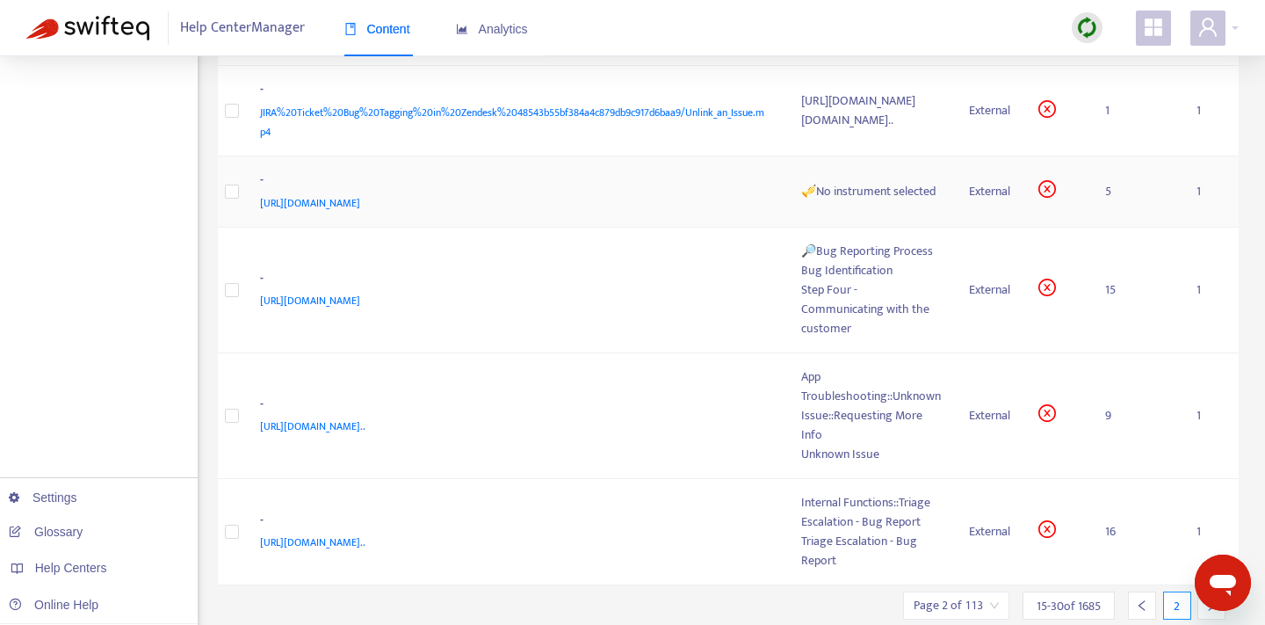
click at [610, 193] on div "-" at bounding box center [513, 181] width 507 height 23
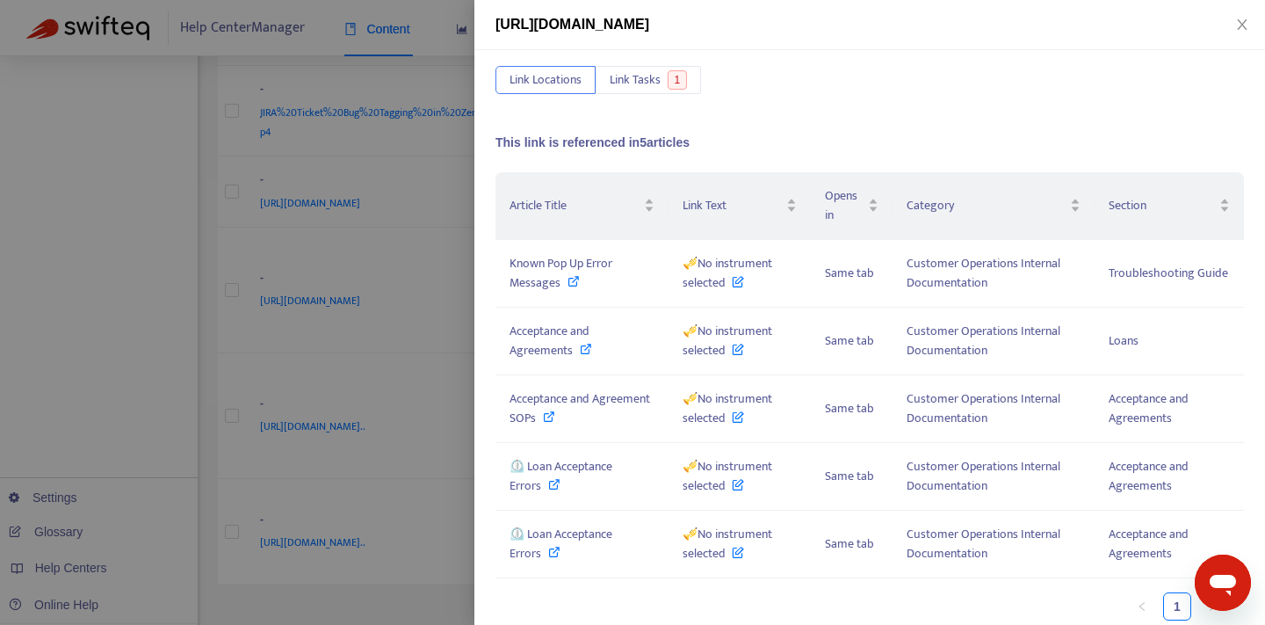
scroll to position [91, 0]
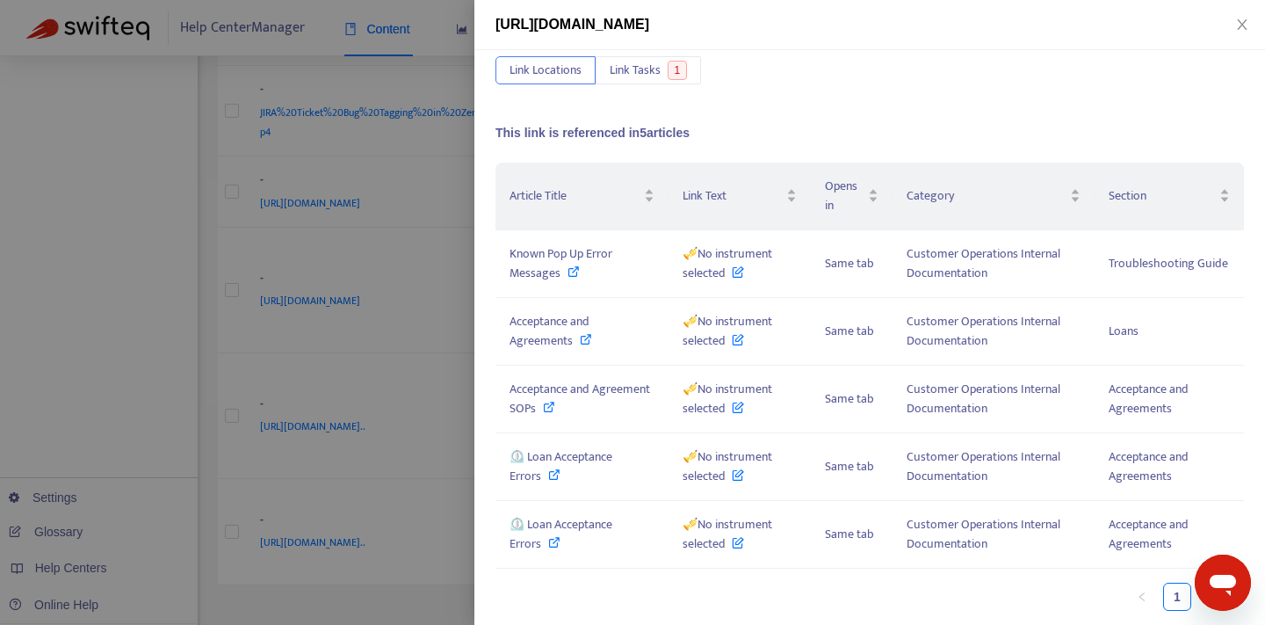
click at [415, 207] on div at bounding box center [632, 312] width 1265 height 625
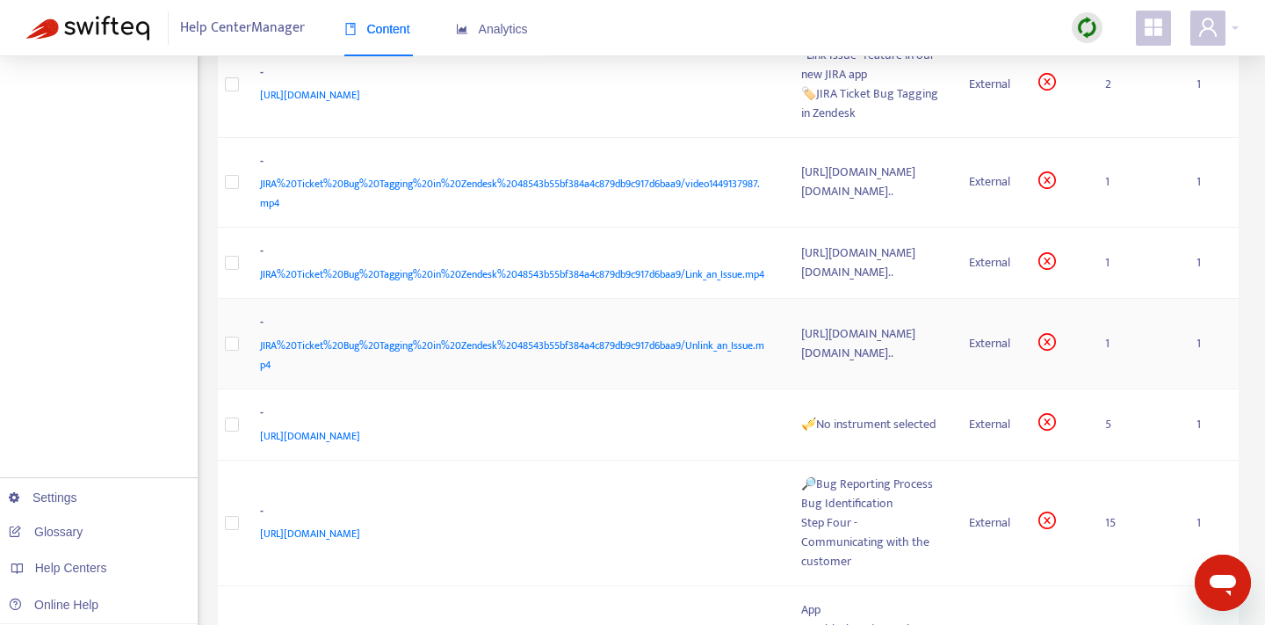
scroll to position [1131, 0]
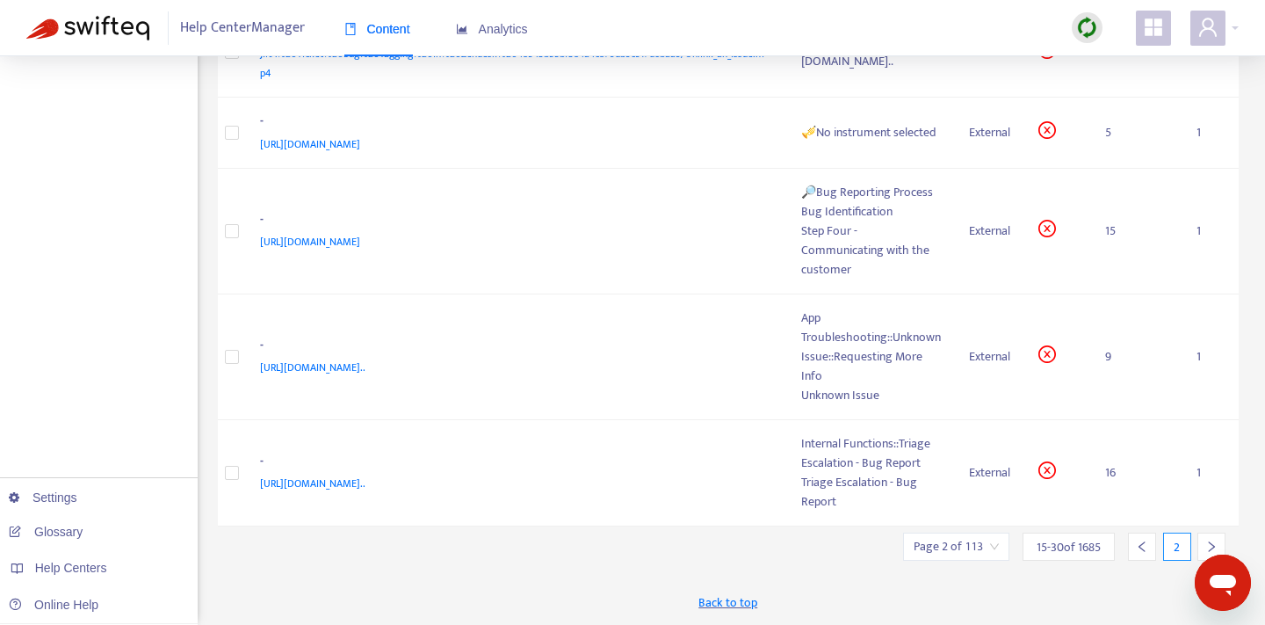
click at [1200, 543] on div at bounding box center [1212, 546] width 28 height 28
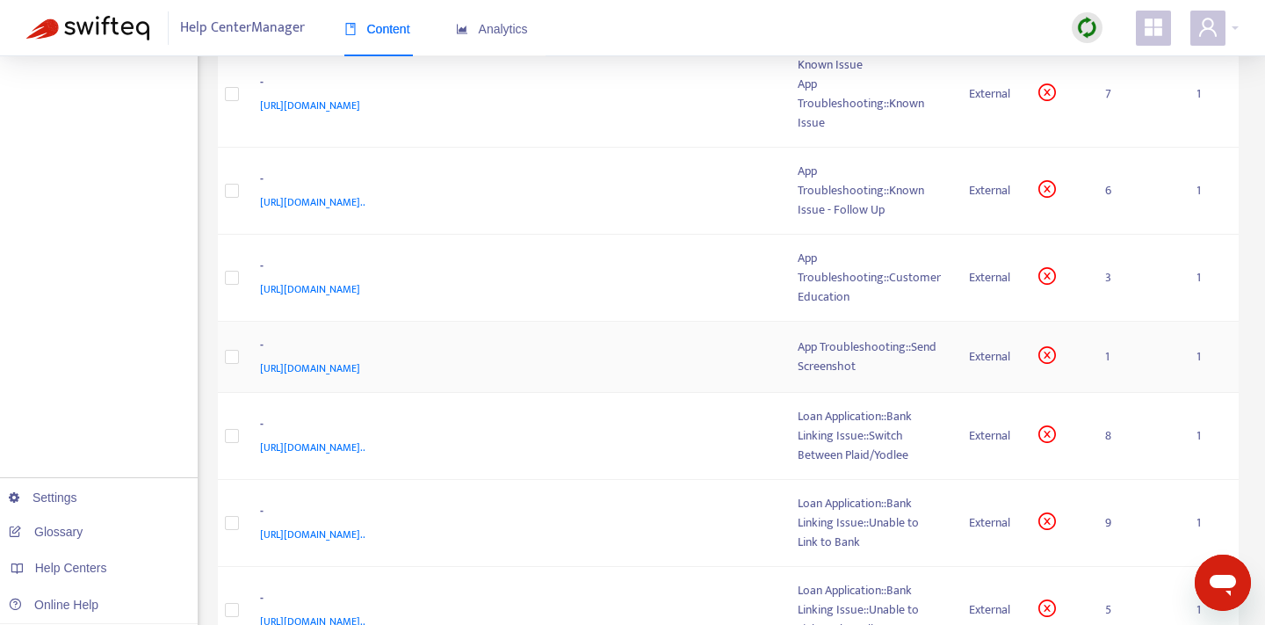
scroll to position [883, 0]
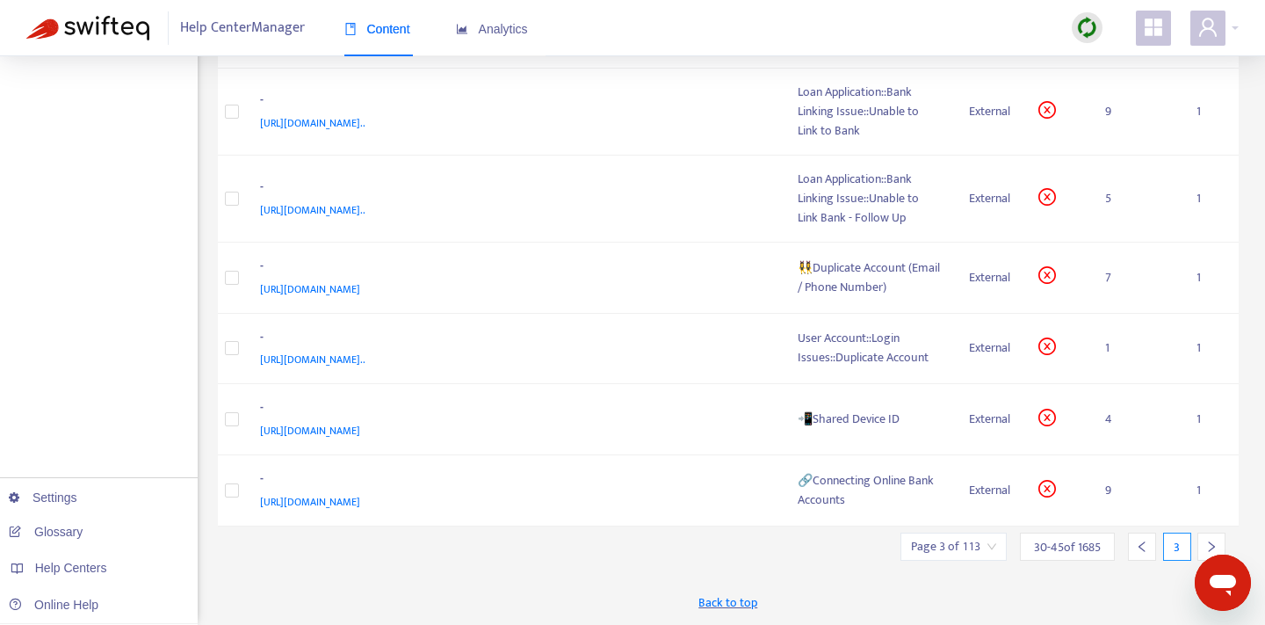
click at [1214, 543] on icon "right" at bounding box center [1212, 546] width 12 height 12
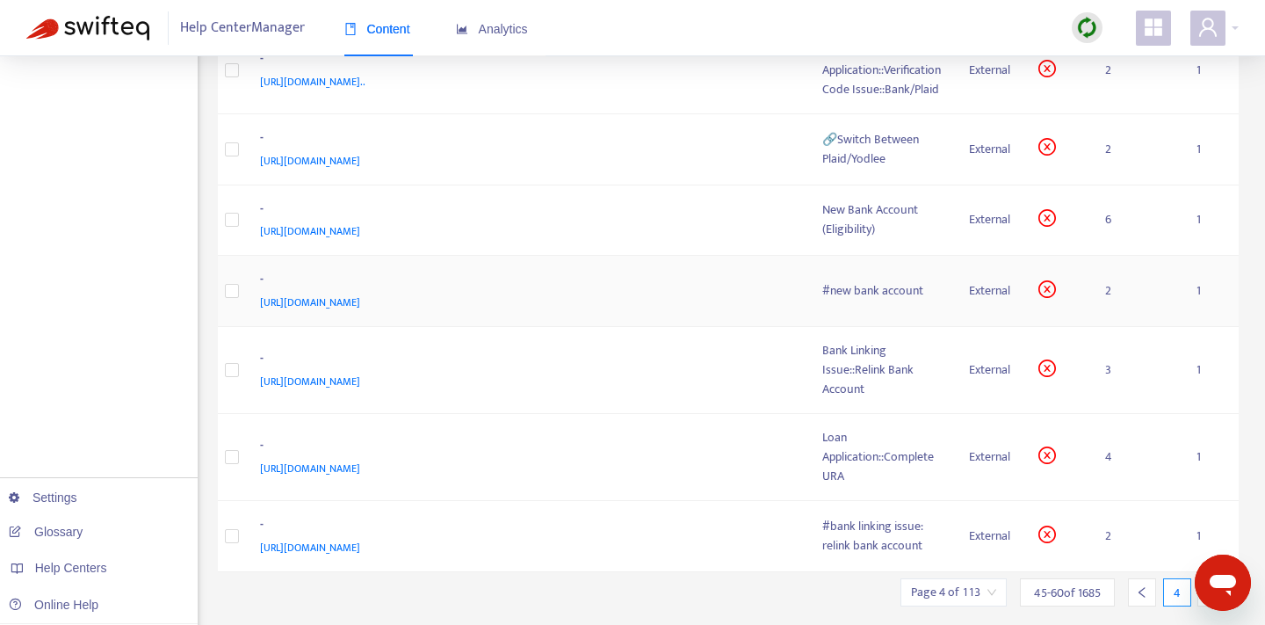
scroll to position [1105, 0]
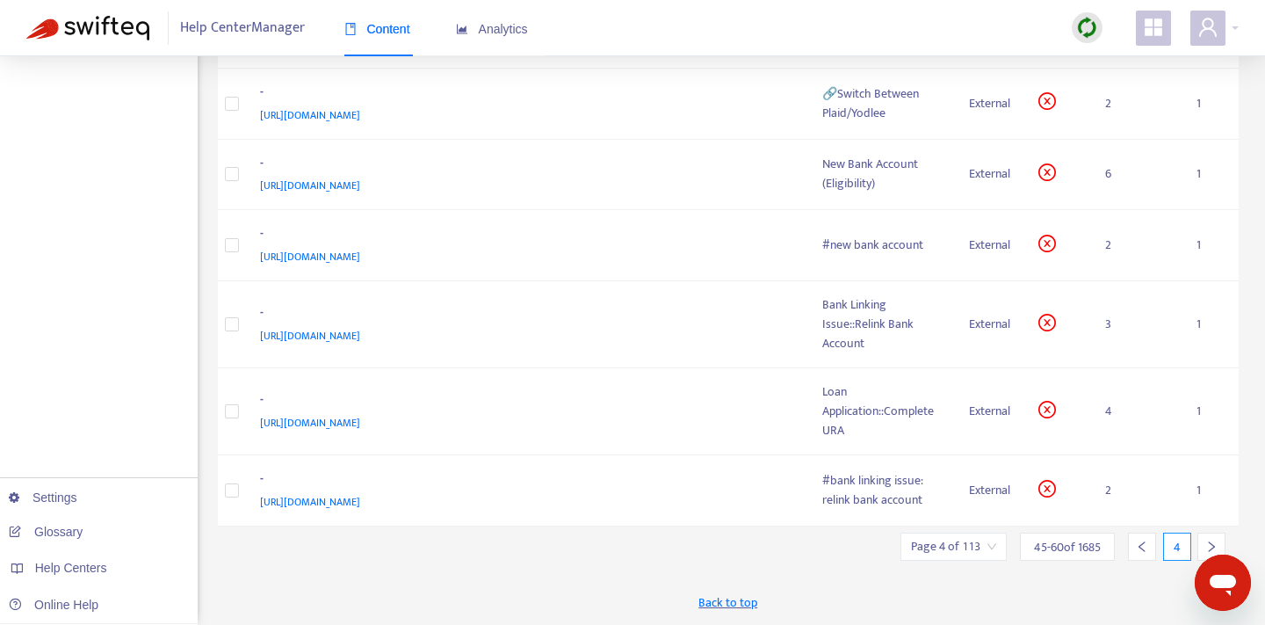
click at [1212, 540] on div at bounding box center [1212, 546] width 28 height 28
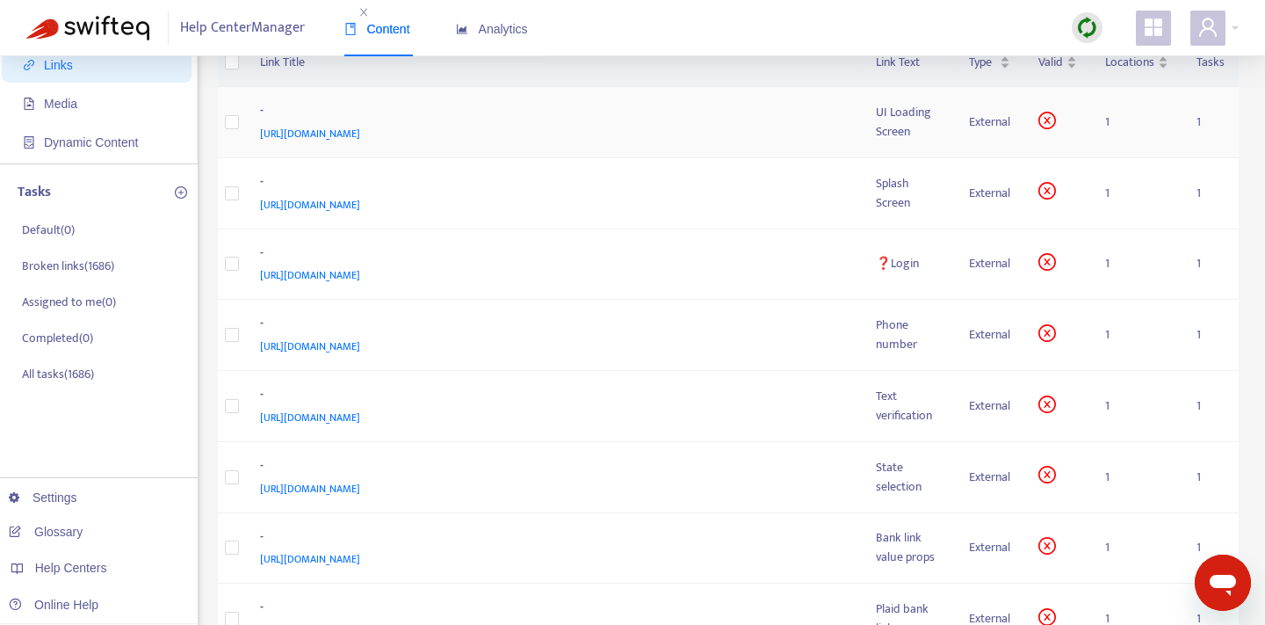
scroll to position [162, 0]
